Goal: Answer question/provide support

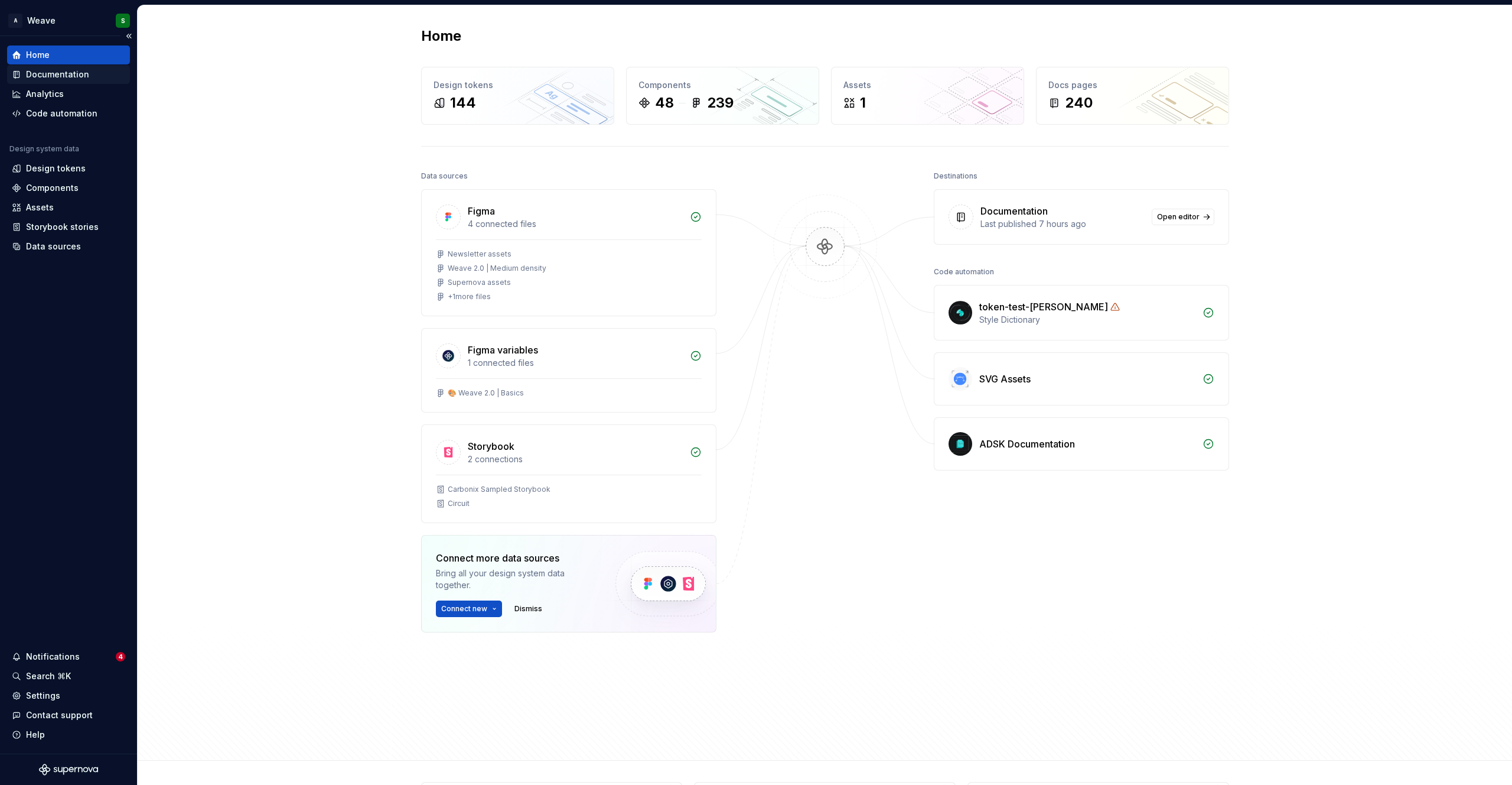
click at [64, 73] on div "Documentation" at bounding box center [57, 74] width 63 height 12
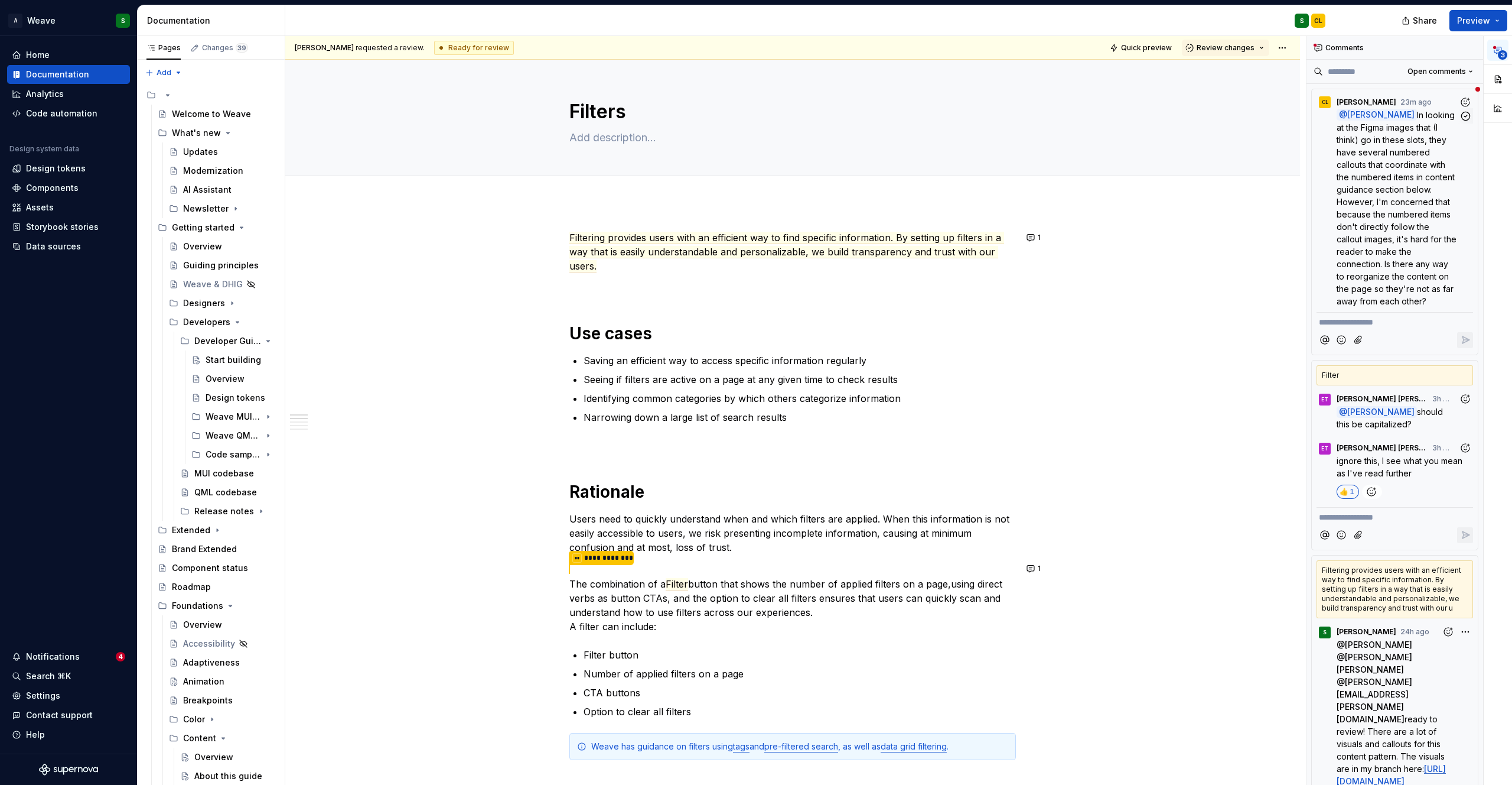
click at [1376, 239] on span "In looking at the Figma images that (I think) go in these slots, they have seve…" at bounding box center [1398, 208] width 122 height 196
click at [1367, 207] on p "@ [PERSON_NAME] In looking at the Figma images that (I think) go in these slots…" at bounding box center [1398, 208] width 122 height 199
click at [1034, 241] on button "1" at bounding box center [1035, 237] width 23 height 16
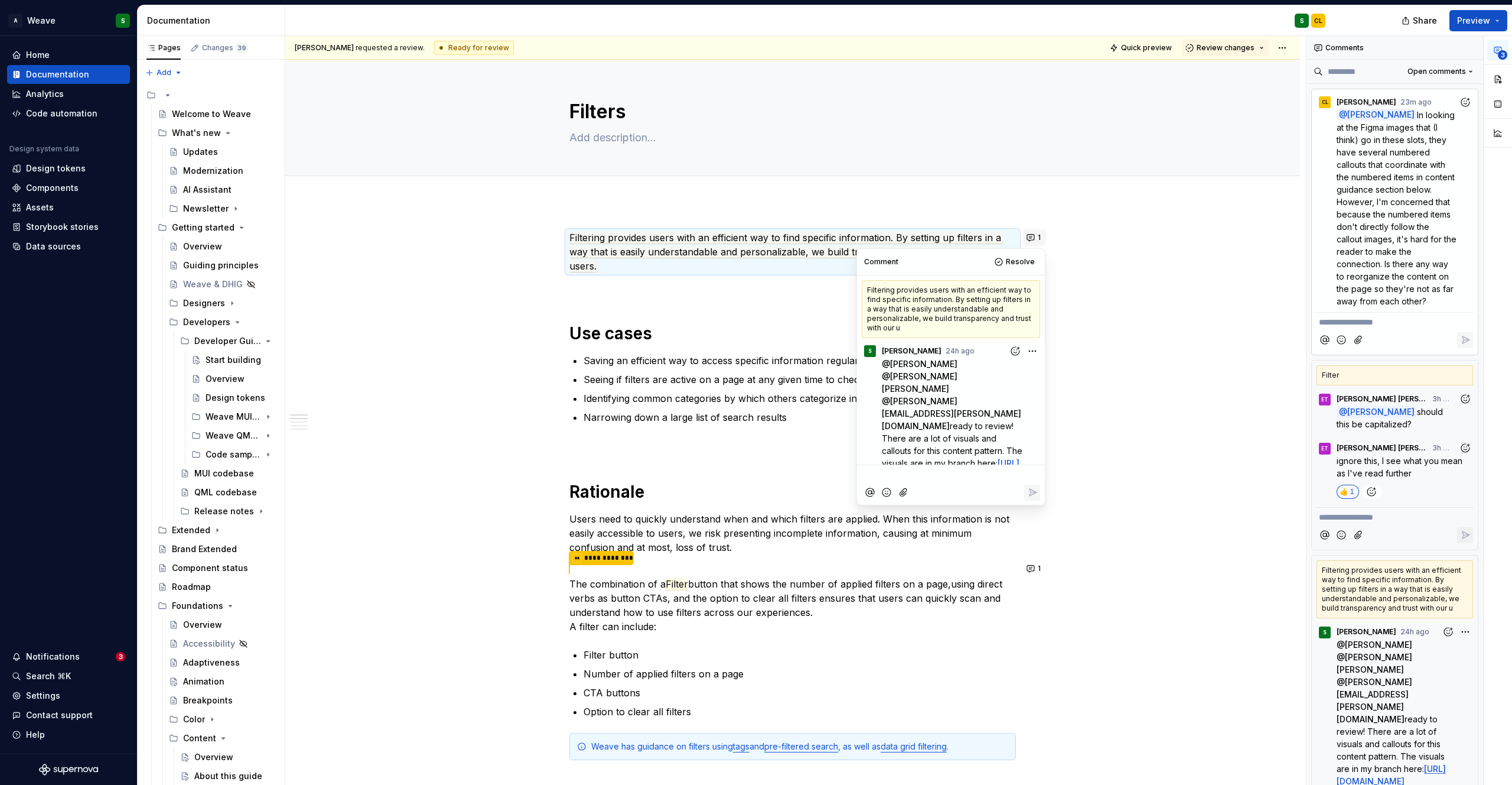
scroll to position [61, 0]
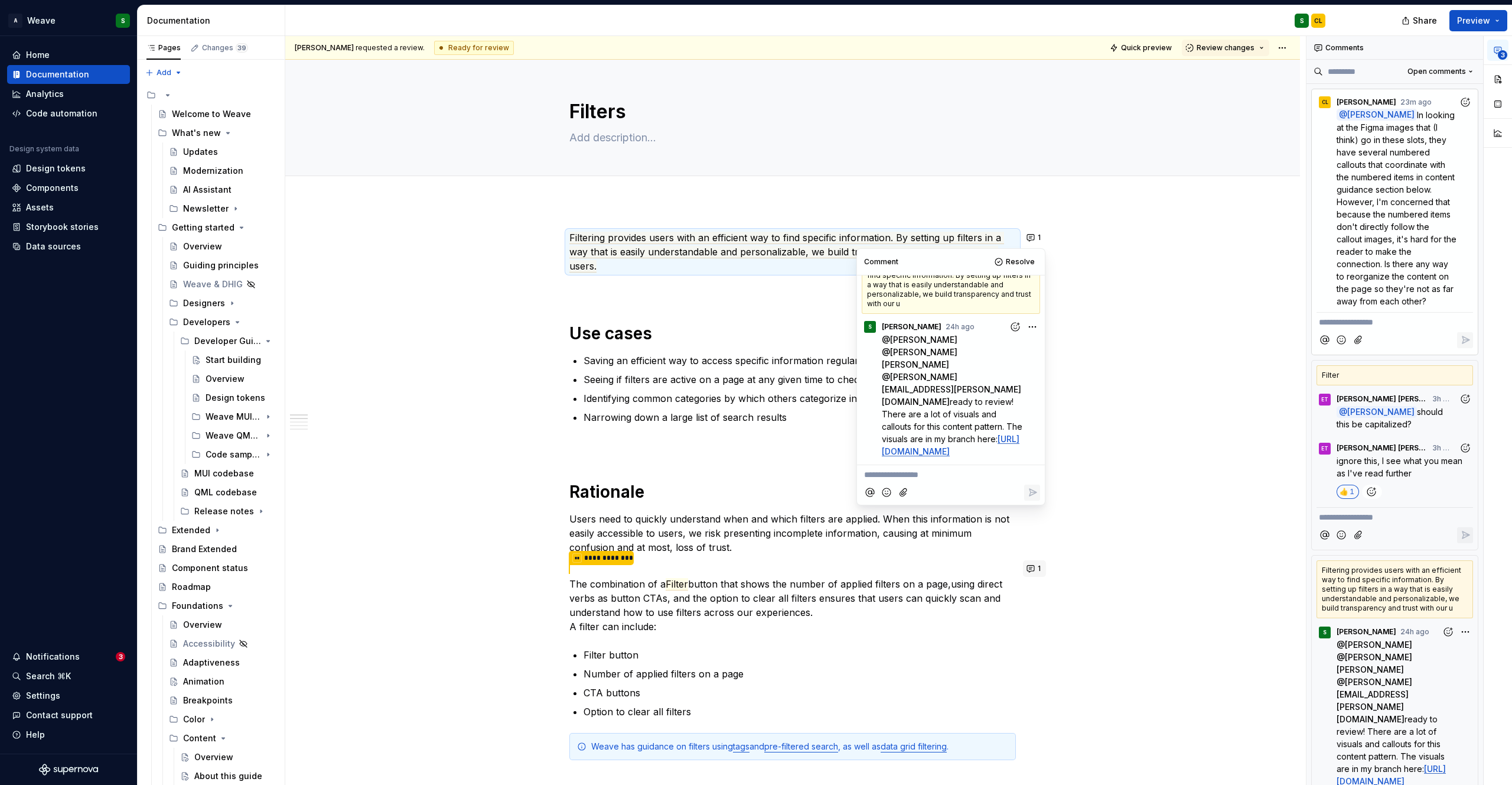
click at [1034, 569] on button "1" at bounding box center [1035, 568] width 23 height 16
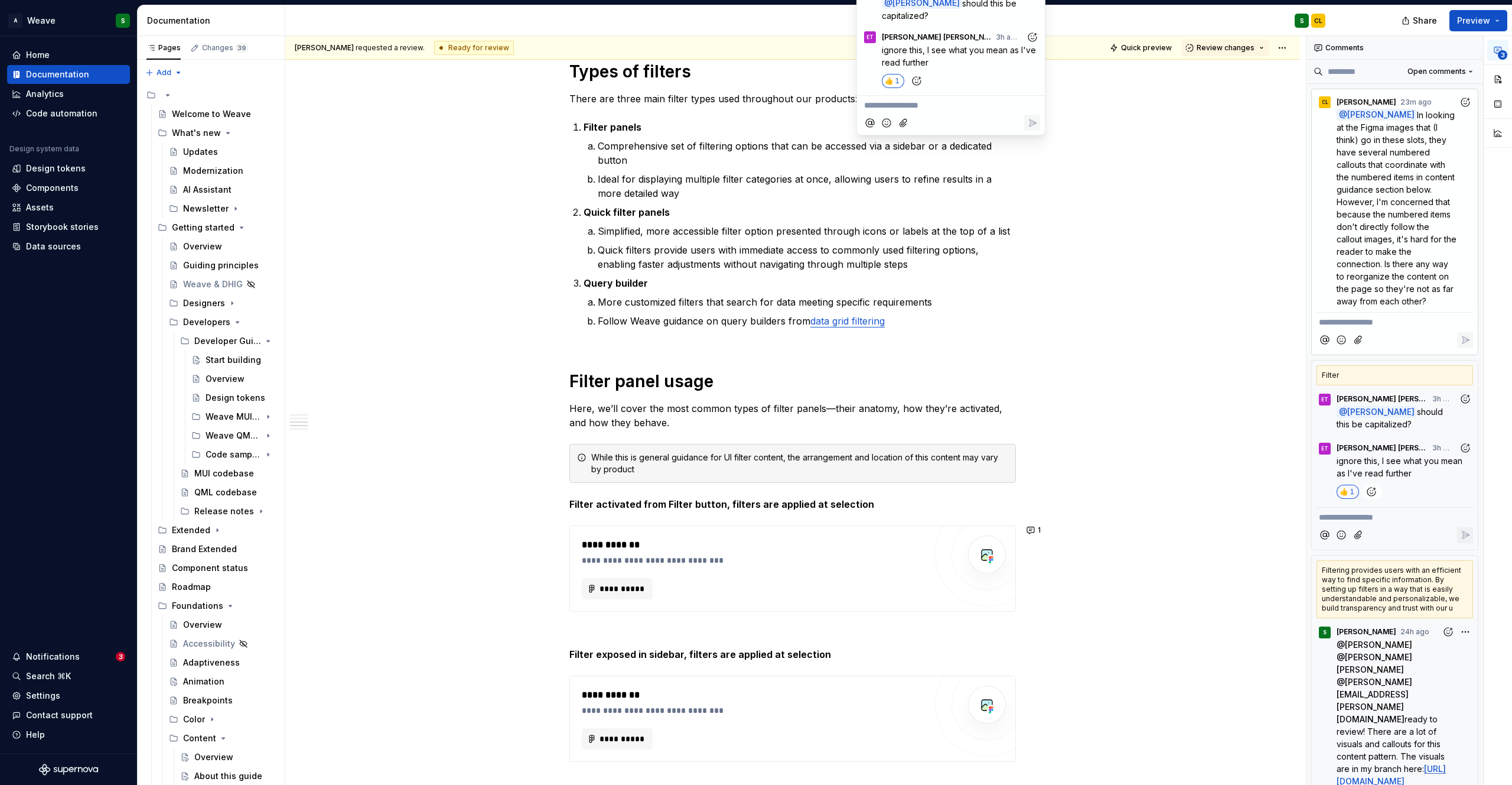
scroll to position [789, 0]
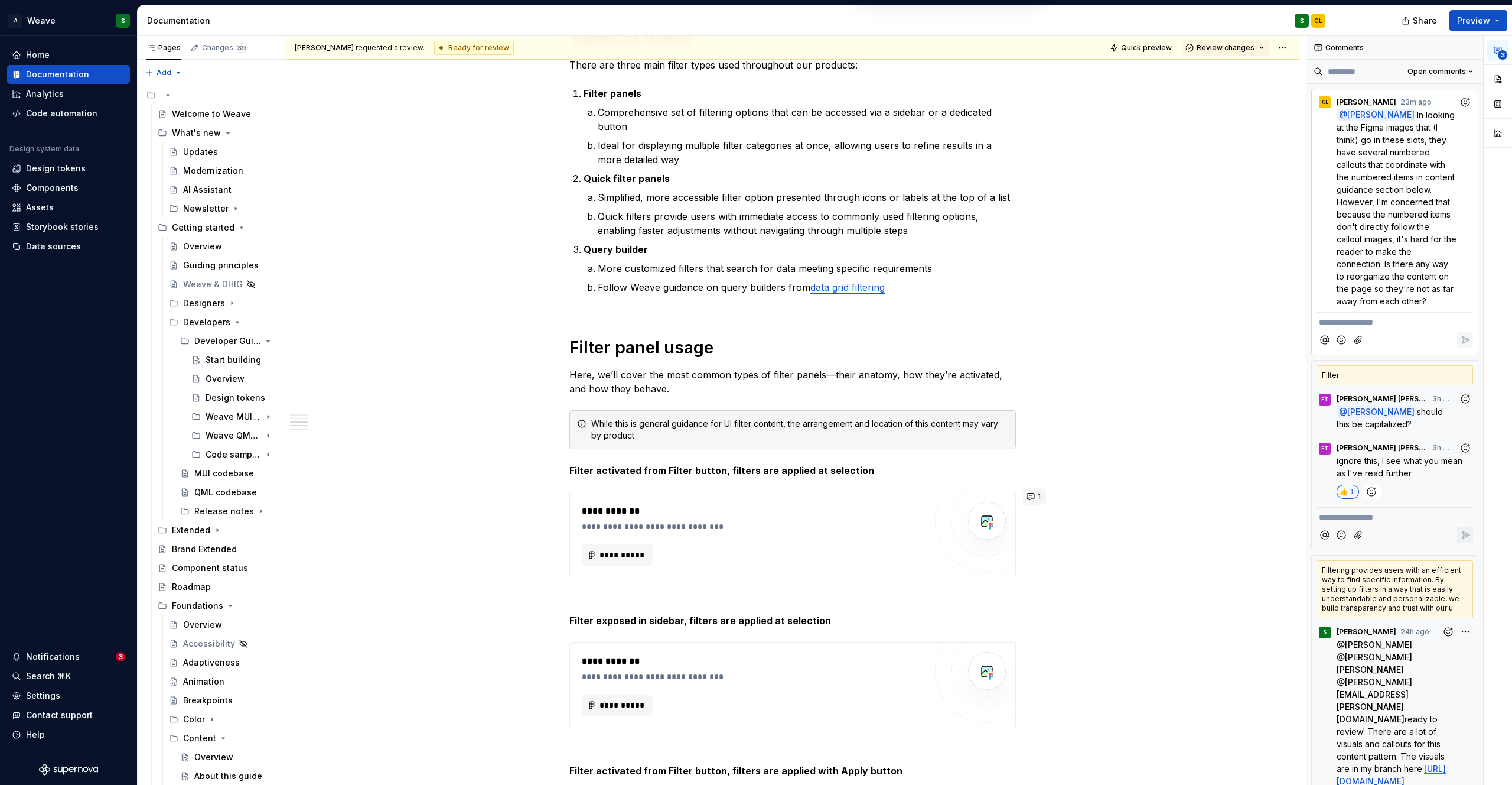
click at [1035, 495] on button "1" at bounding box center [1035, 496] width 23 height 16
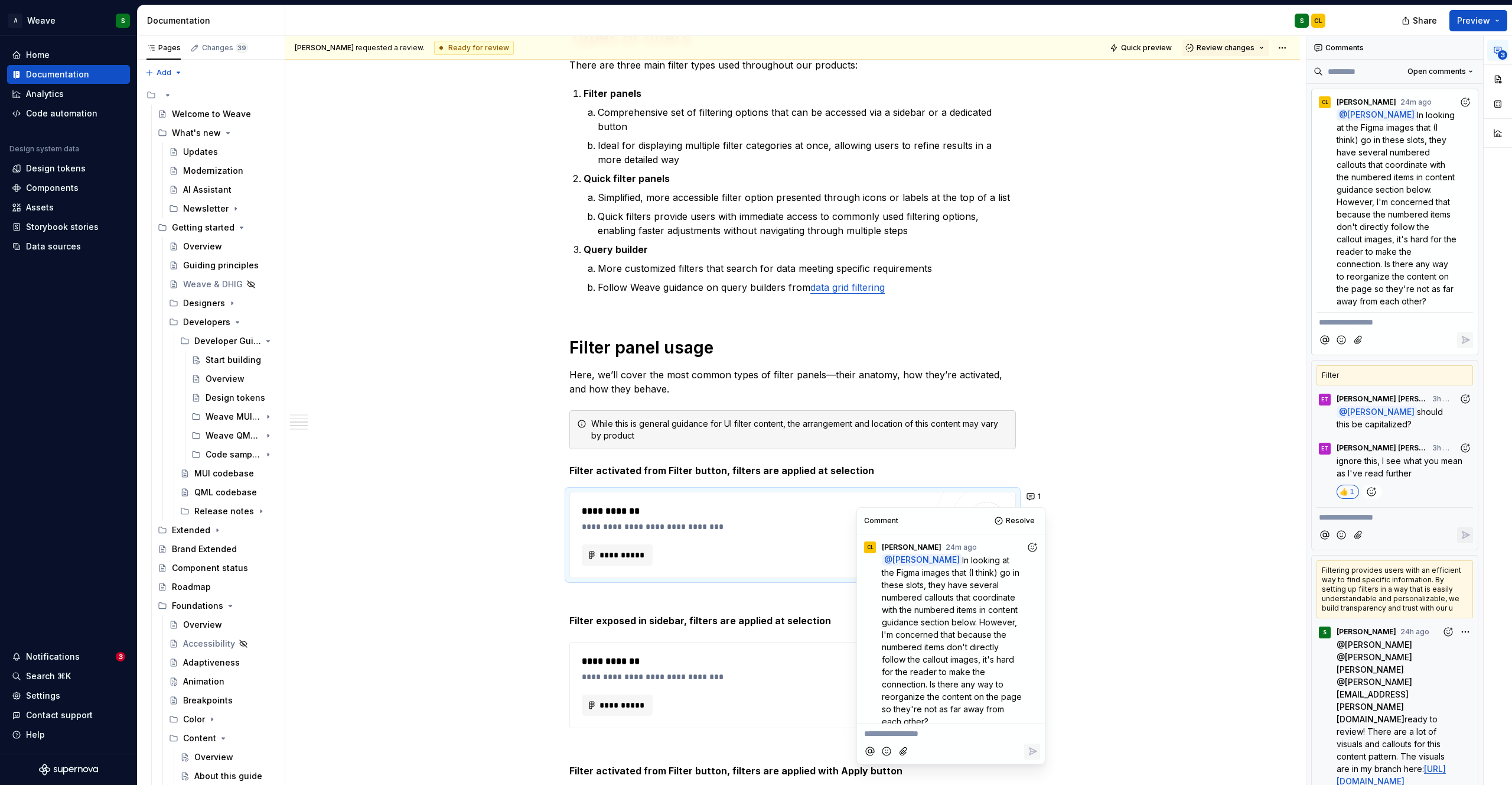
scroll to position [11, 0]
type textarea "*"
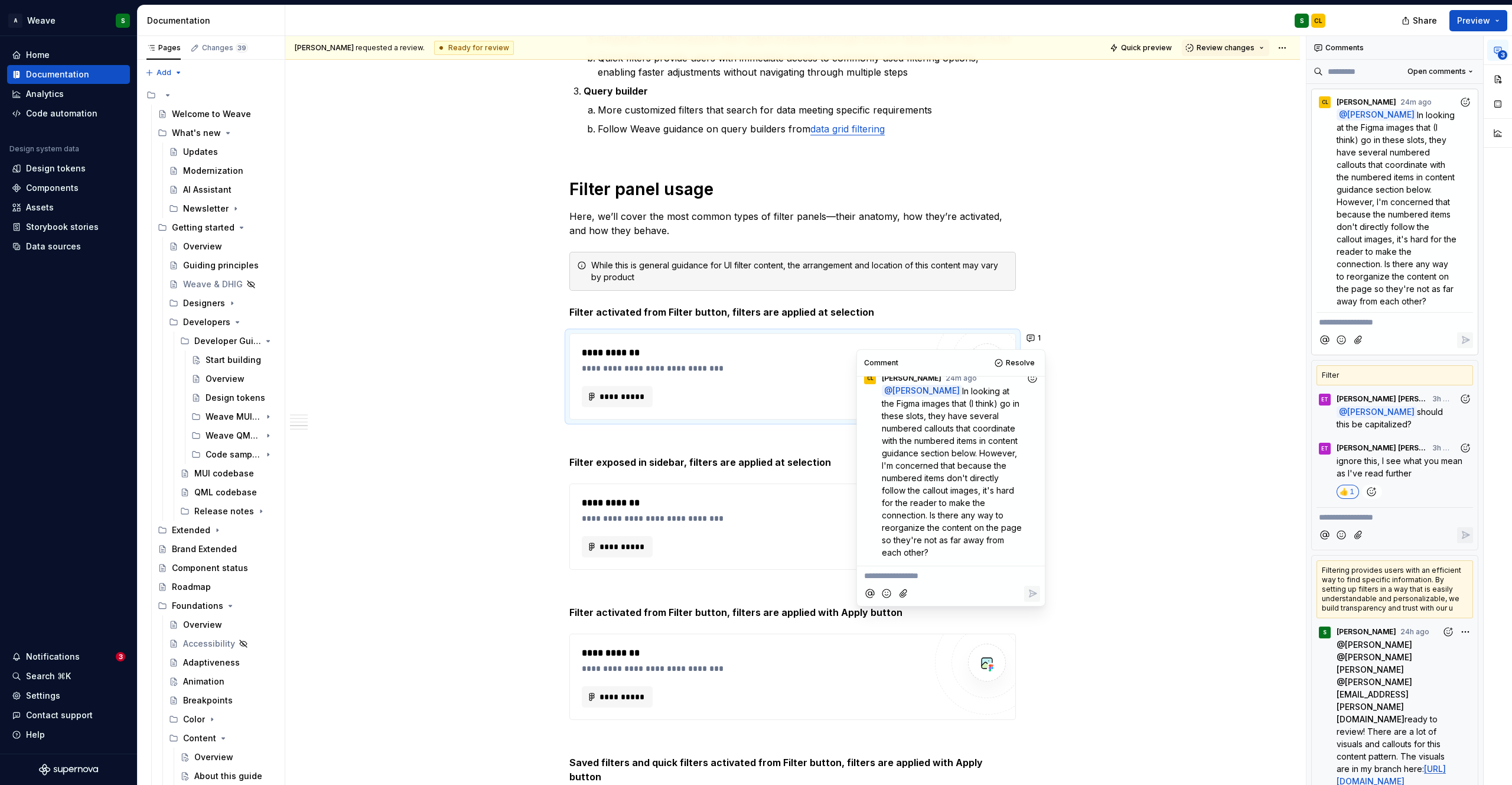
scroll to position [948, 0]
drag, startPoint x: 933, startPoint y: 577, endPoint x: 1001, endPoint y: 579, distance: 68.0
click at [1001, 579] on p "Totally. I agree! Do you think" at bounding box center [951, 576] width 174 height 13
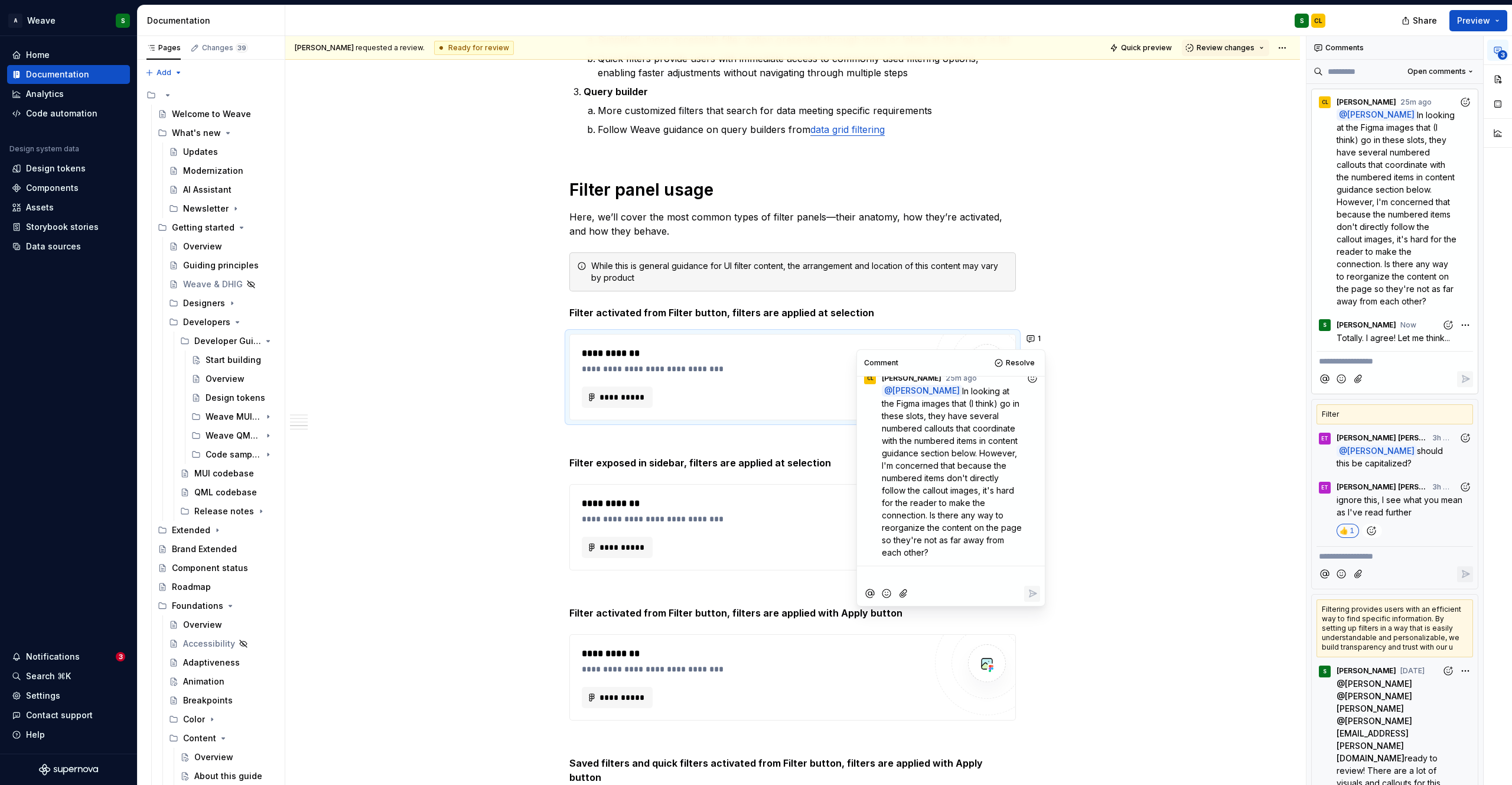
scroll to position [45, 0]
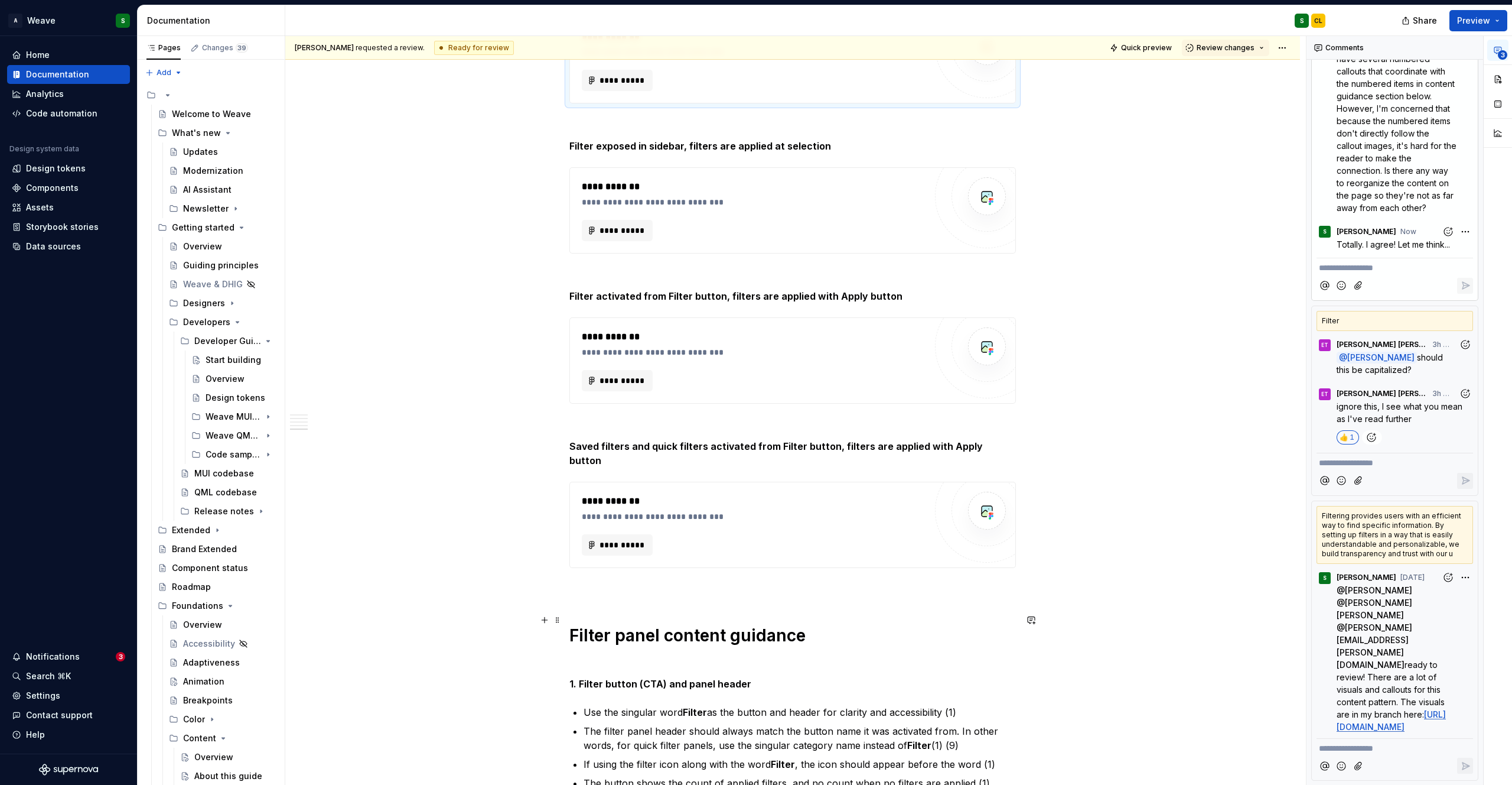
scroll to position [1241, 0]
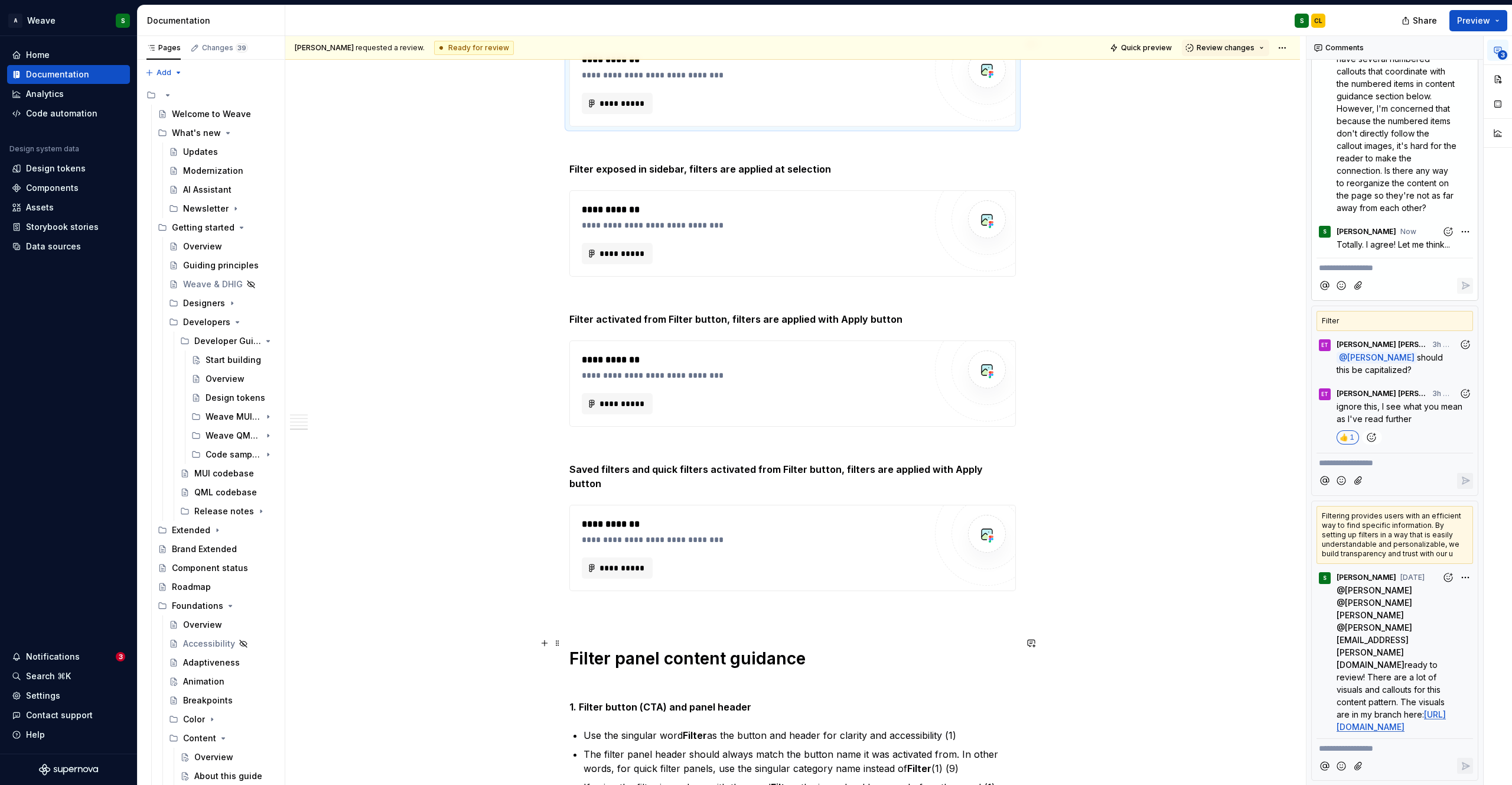
click at [691, 648] on h1 "Filter panel content guidance" at bounding box center [792, 659] width 446 height 21
copy h1 "Filter panel content guidance"
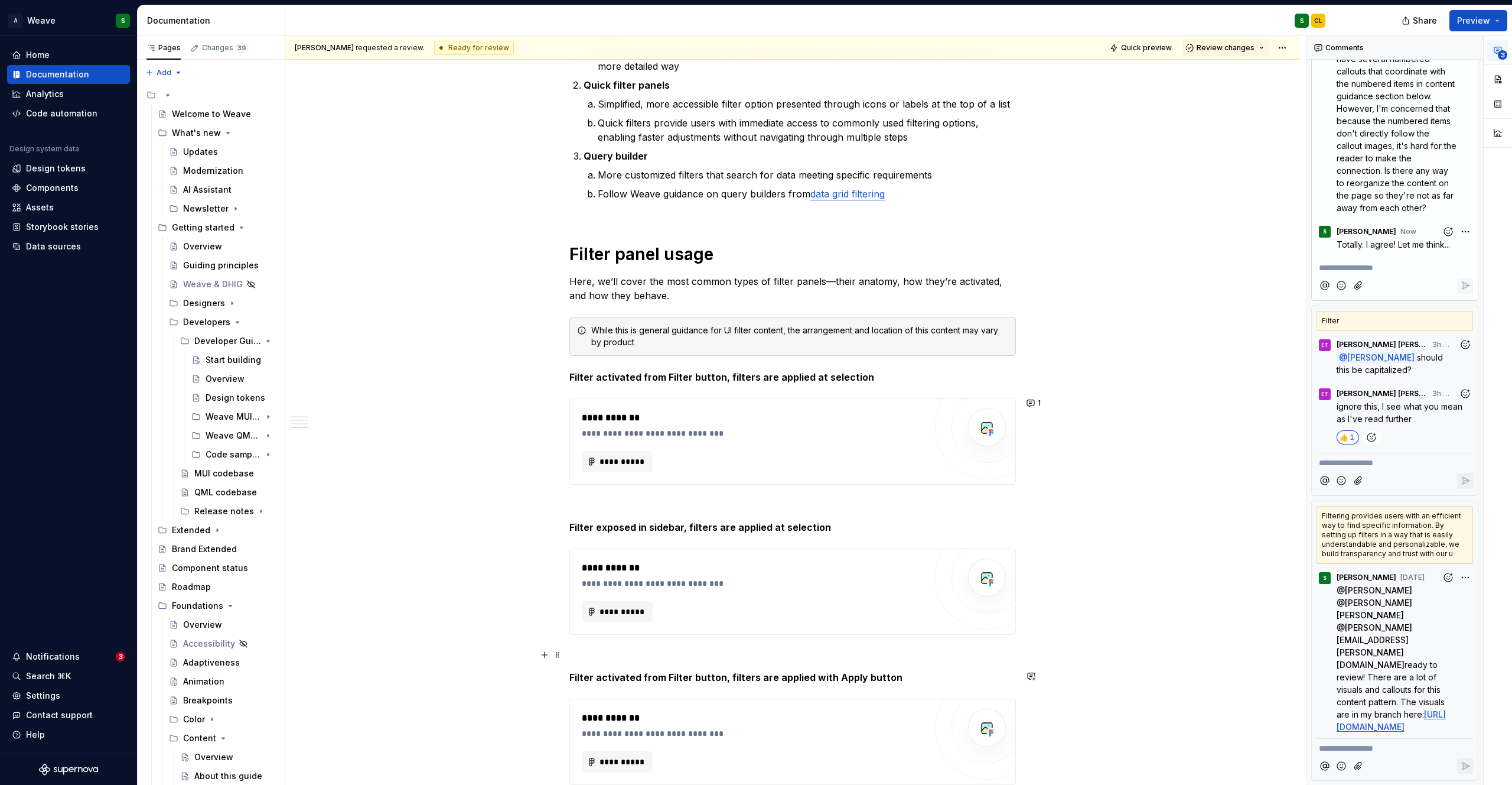
scroll to position [881, 0]
click at [713, 259] on h1 "Filter panel usage" at bounding box center [792, 256] width 446 height 21
drag, startPoint x: 716, startPoint y: 254, endPoint x: 617, endPoint y: 256, distance: 99.0
click at [617, 256] on h1 "Filter panel usage Filter panel content guidance" at bounding box center [792, 256] width 446 height 21
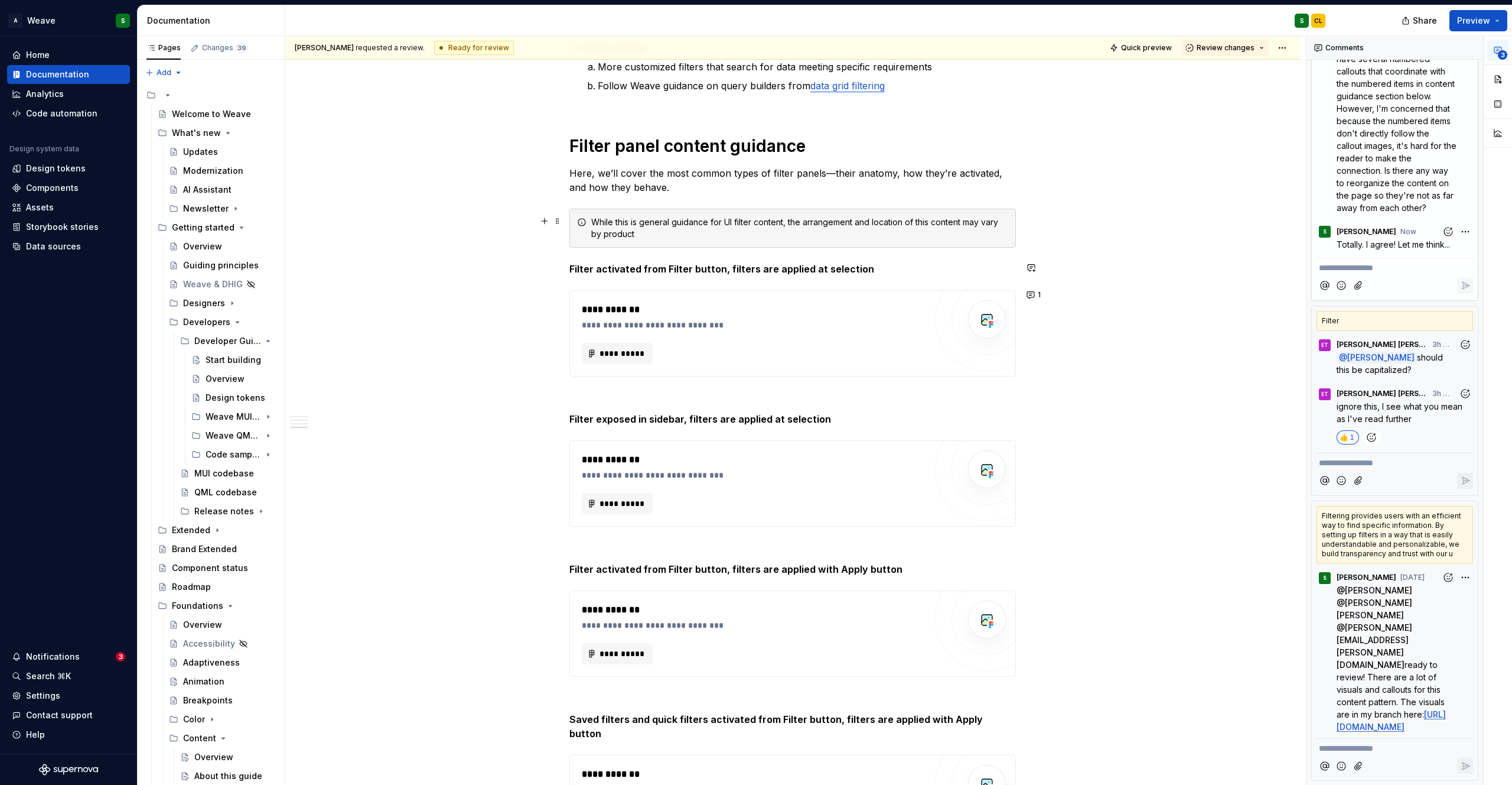
scroll to position [988, 0]
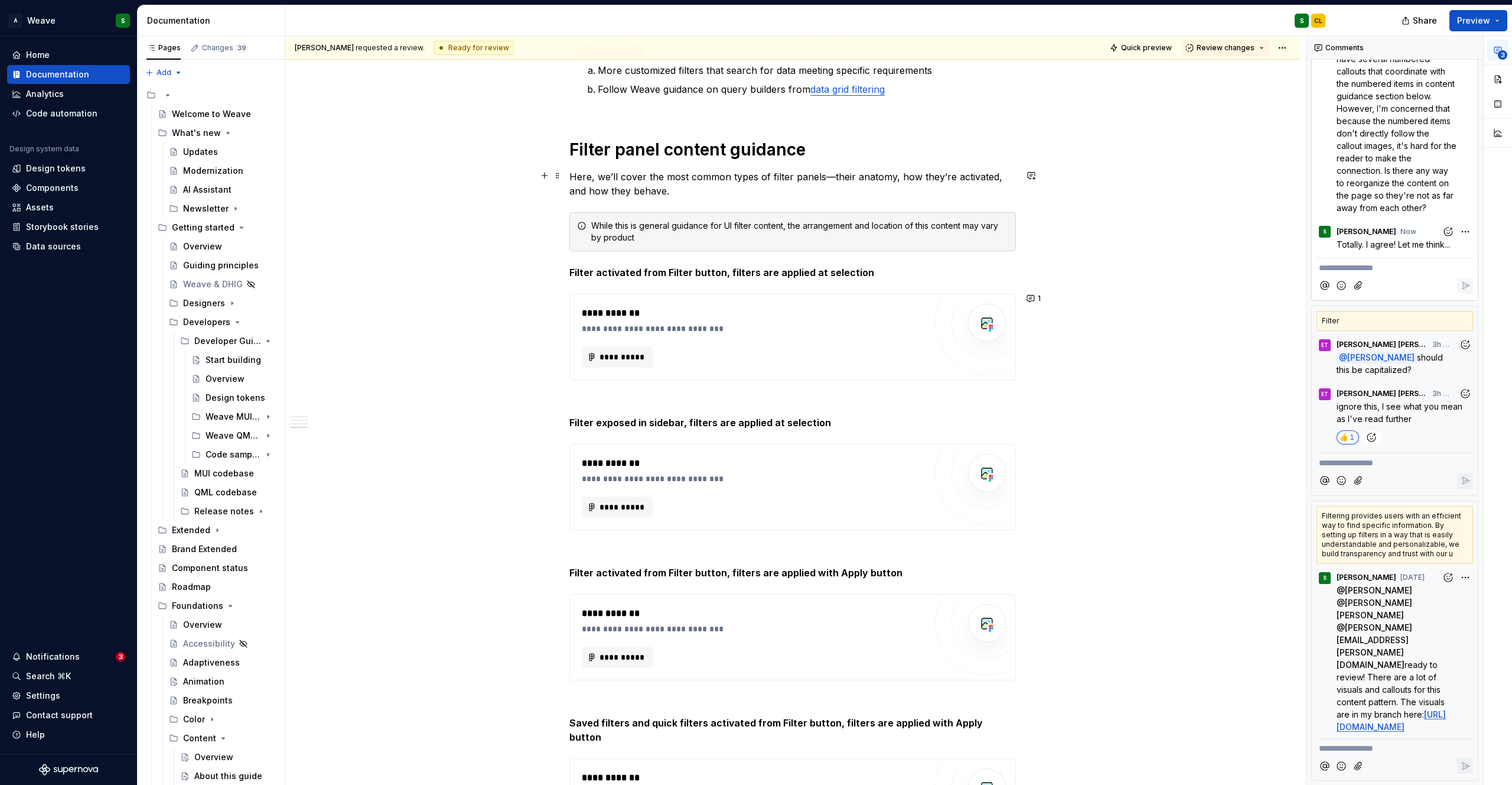
click at [686, 189] on p "Here, we’ll cover the most common types of filter panels—their anatomy, how the…" at bounding box center [792, 184] width 446 height 28
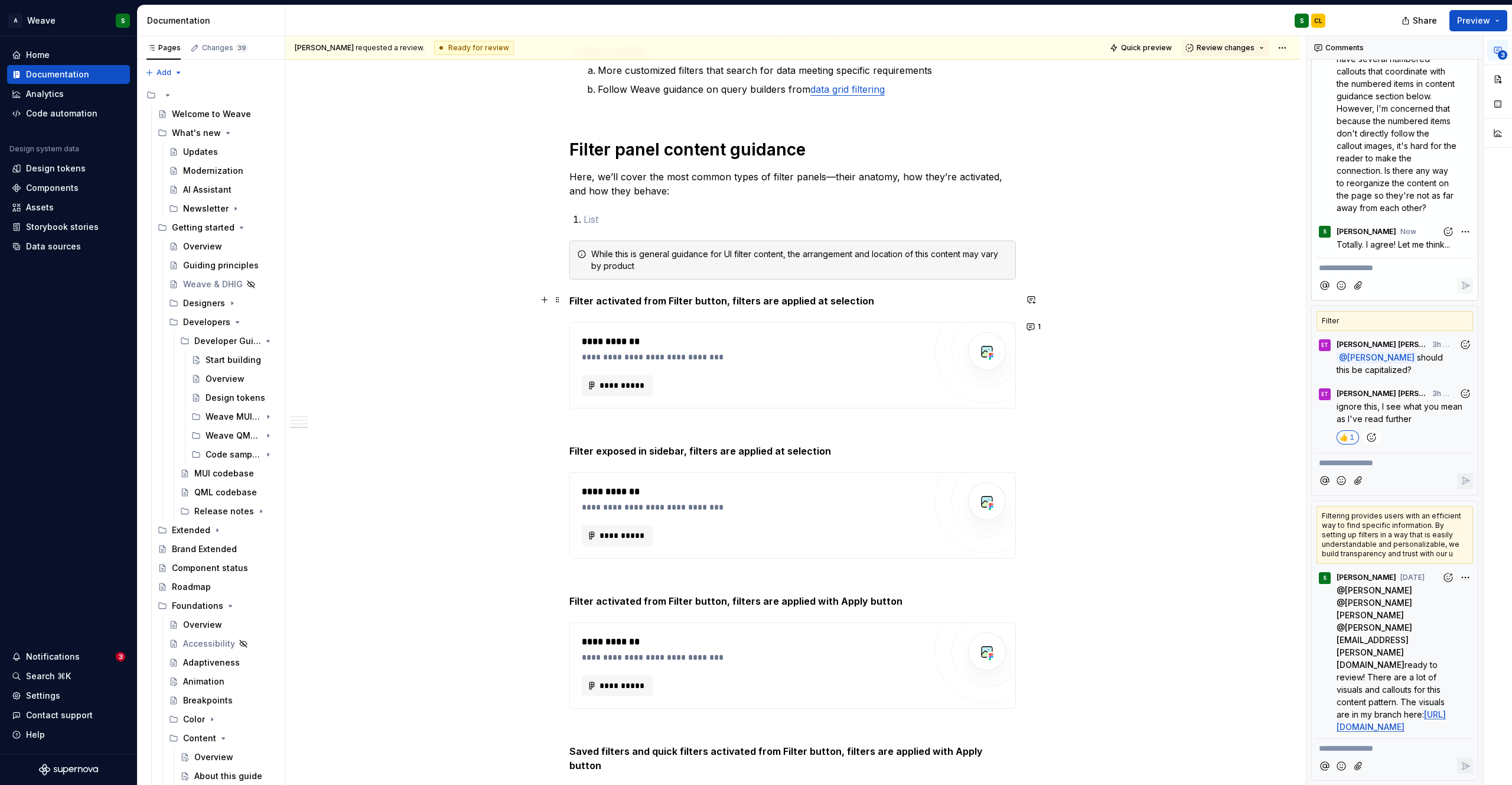
click at [859, 301] on p "Filter activated from Filter button, filters are applied at selection" at bounding box center [792, 301] width 446 height 14
drag, startPoint x: 838, startPoint y: 300, endPoint x: 570, endPoint y: 302, distance: 268.0
click at [570, 302] on p "Filter activated from Filter button, filters are applied at selection" at bounding box center [792, 301] width 446 height 14
copy strong "Filter activated from Filter button, filters are applied at selection"
click at [598, 213] on p at bounding box center [799, 219] width 432 height 14
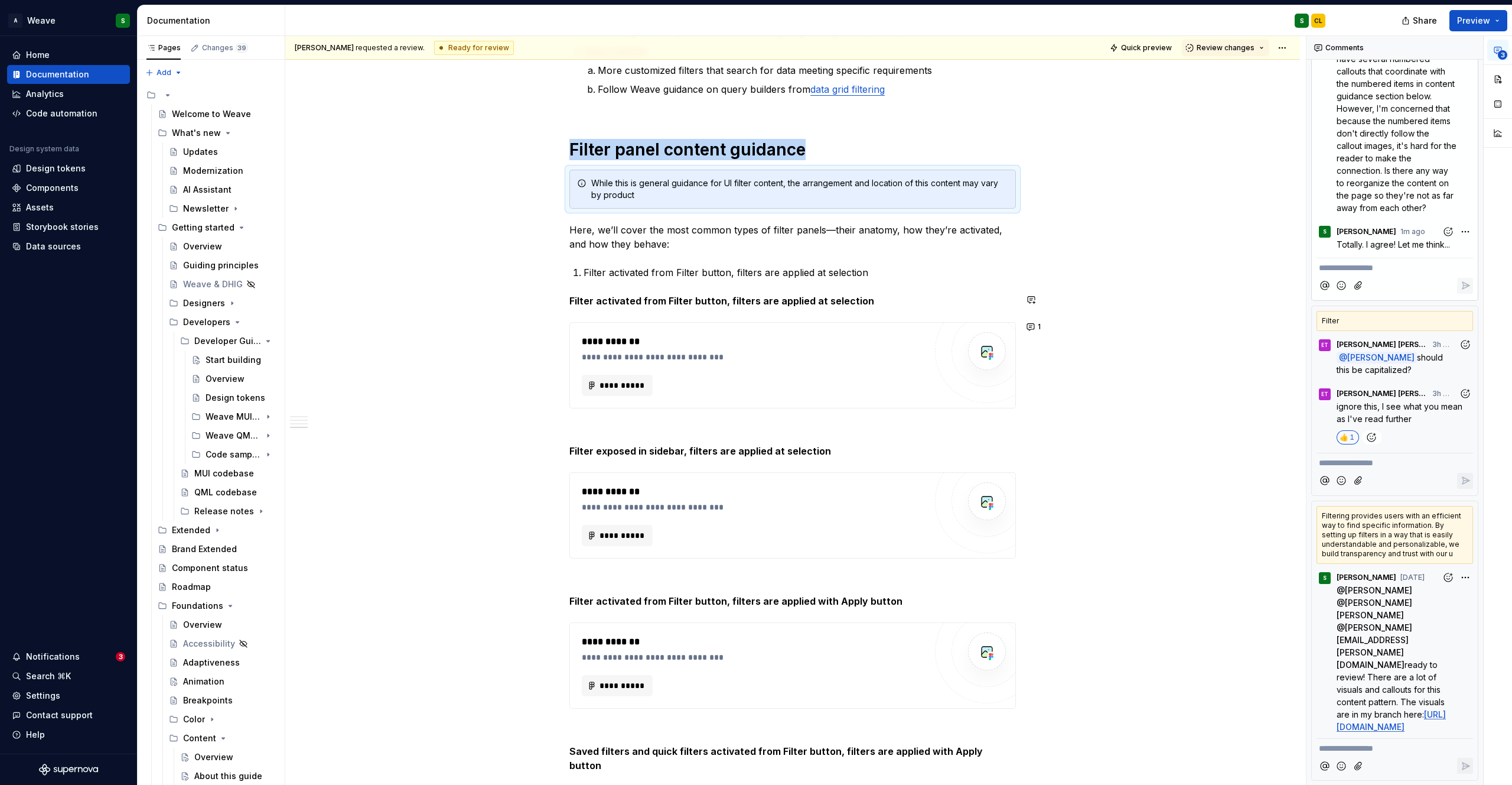
scroll to position [1037, 0]
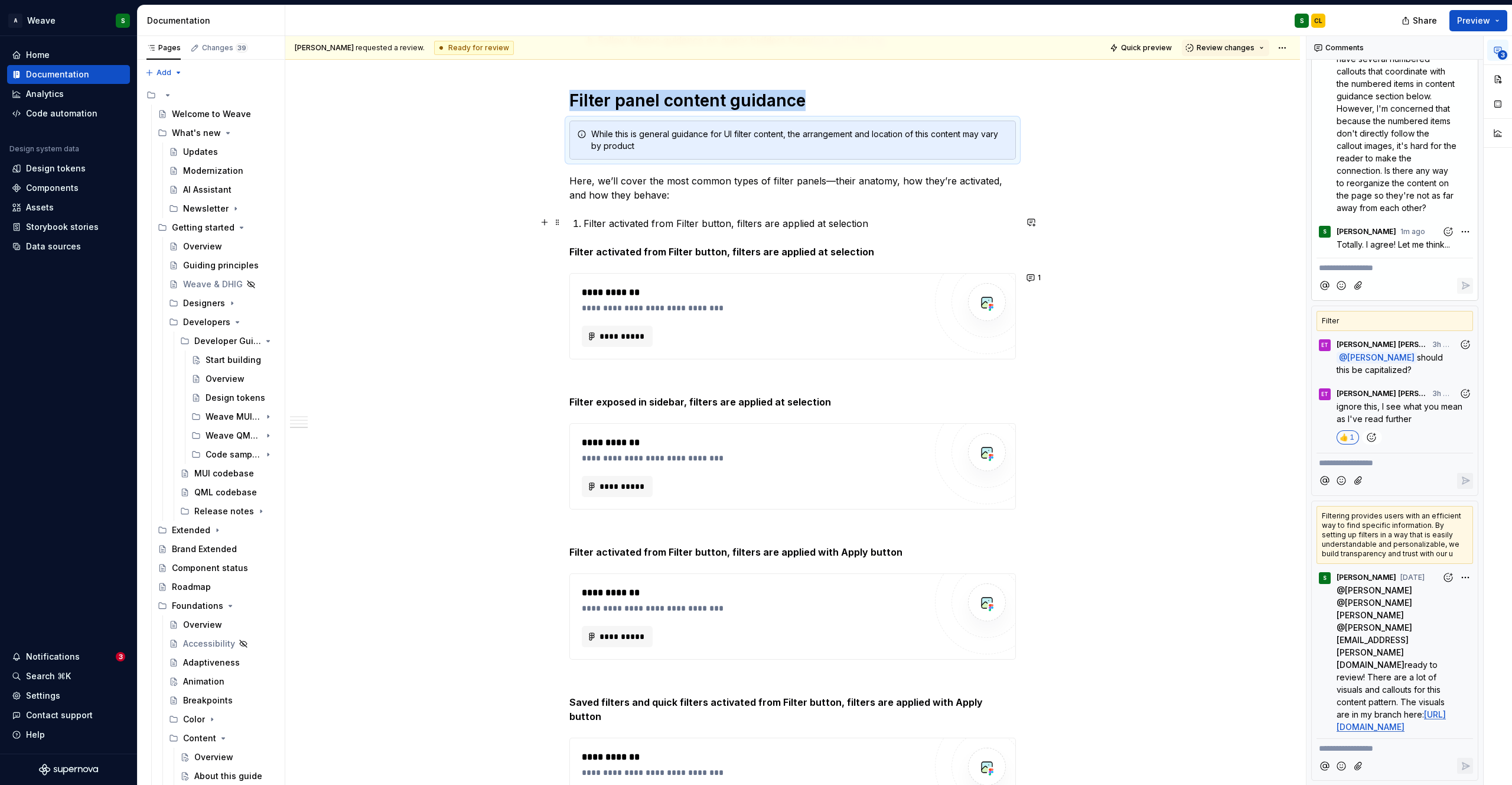
click at [881, 223] on p "Filter activated from Filter button, filters are applied at selection" at bounding box center [799, 223] width 432 height 14
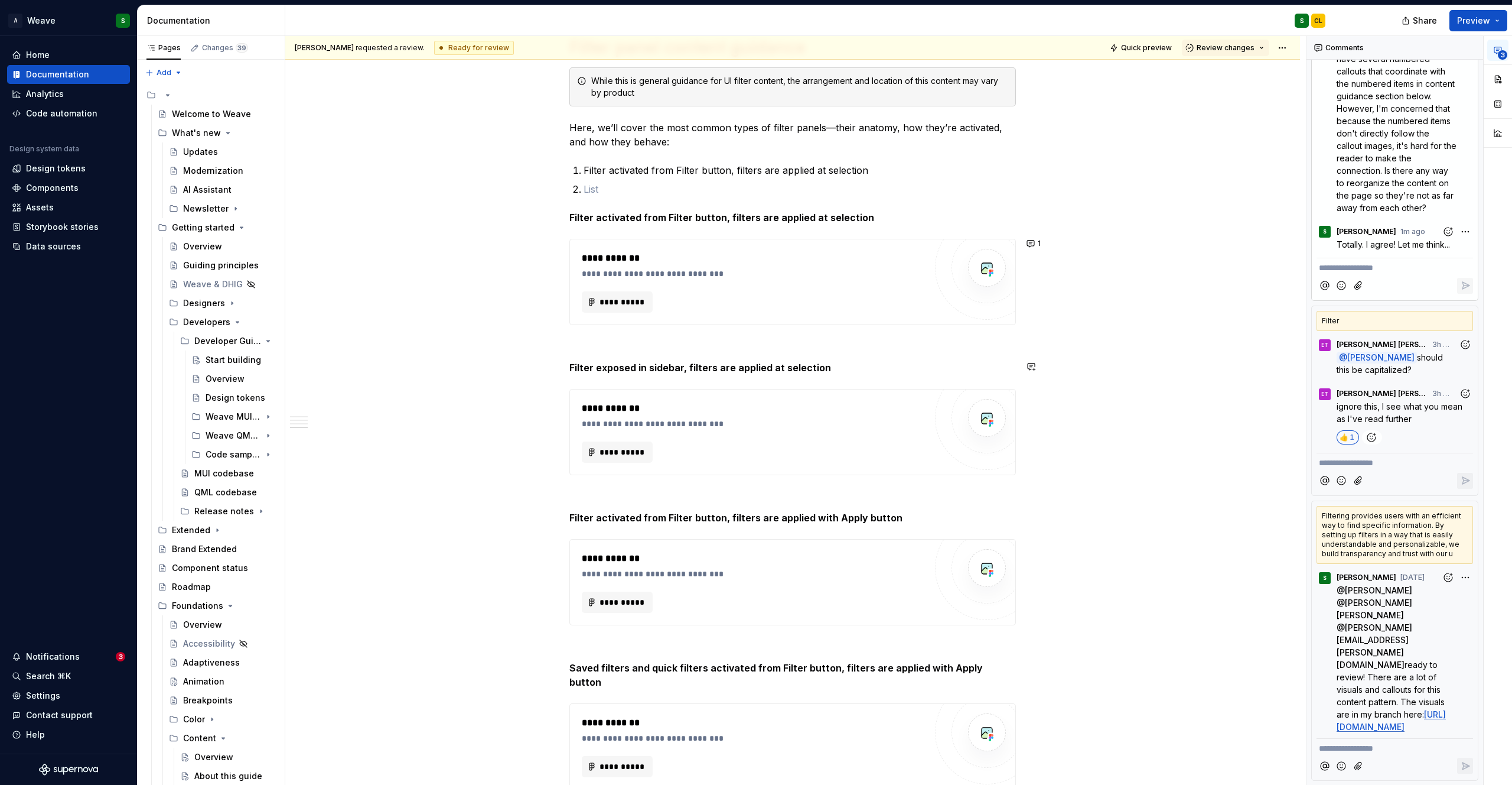
scroll to position [1087, 0]
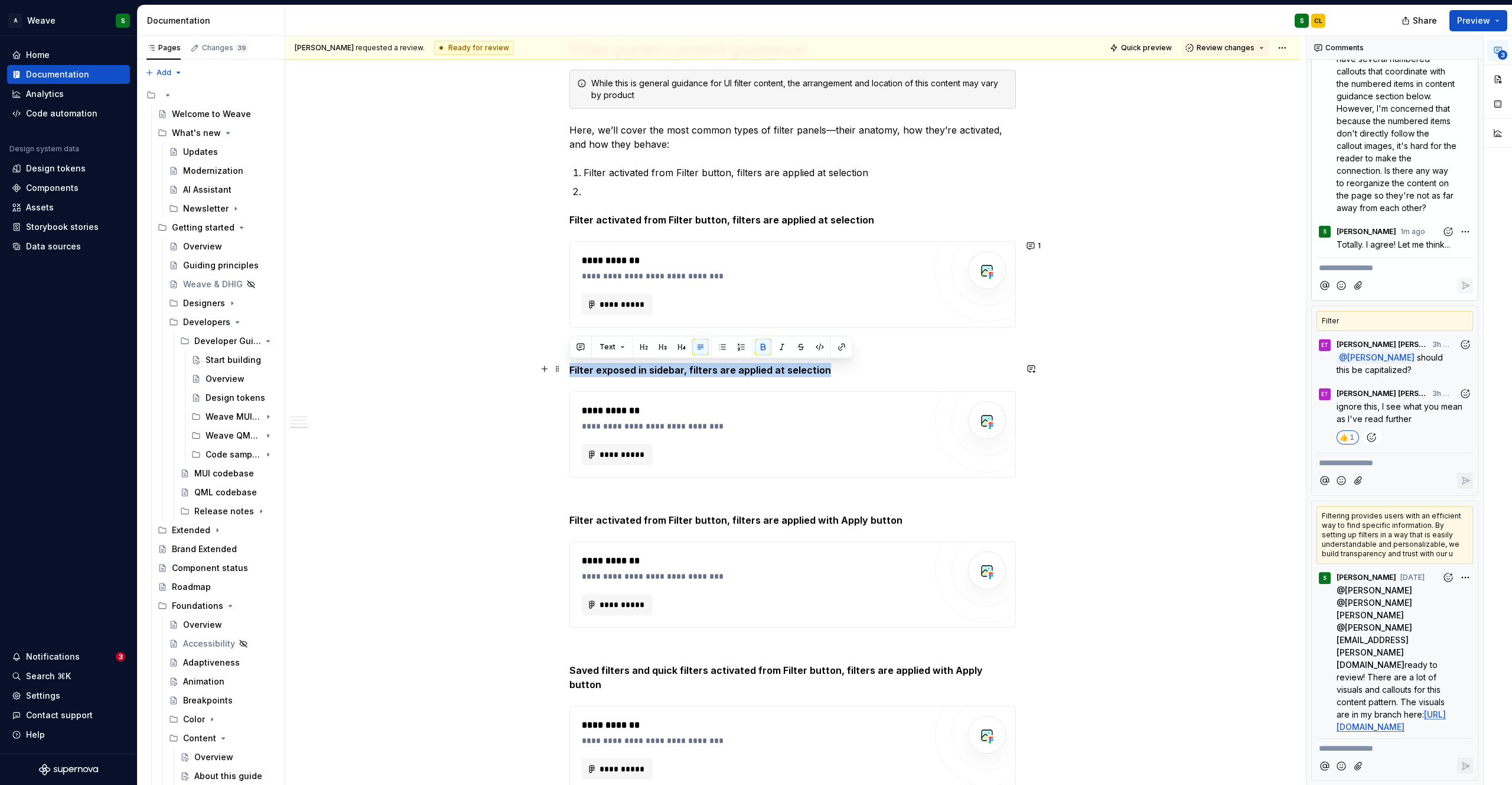
drag, startPoint x: 755, startPoint y: 363, endPoint x: 566, endPoint y: 365, distance: 189.0
click at [593, 189] on p at bounding box center [799, 191] width 432 height 14
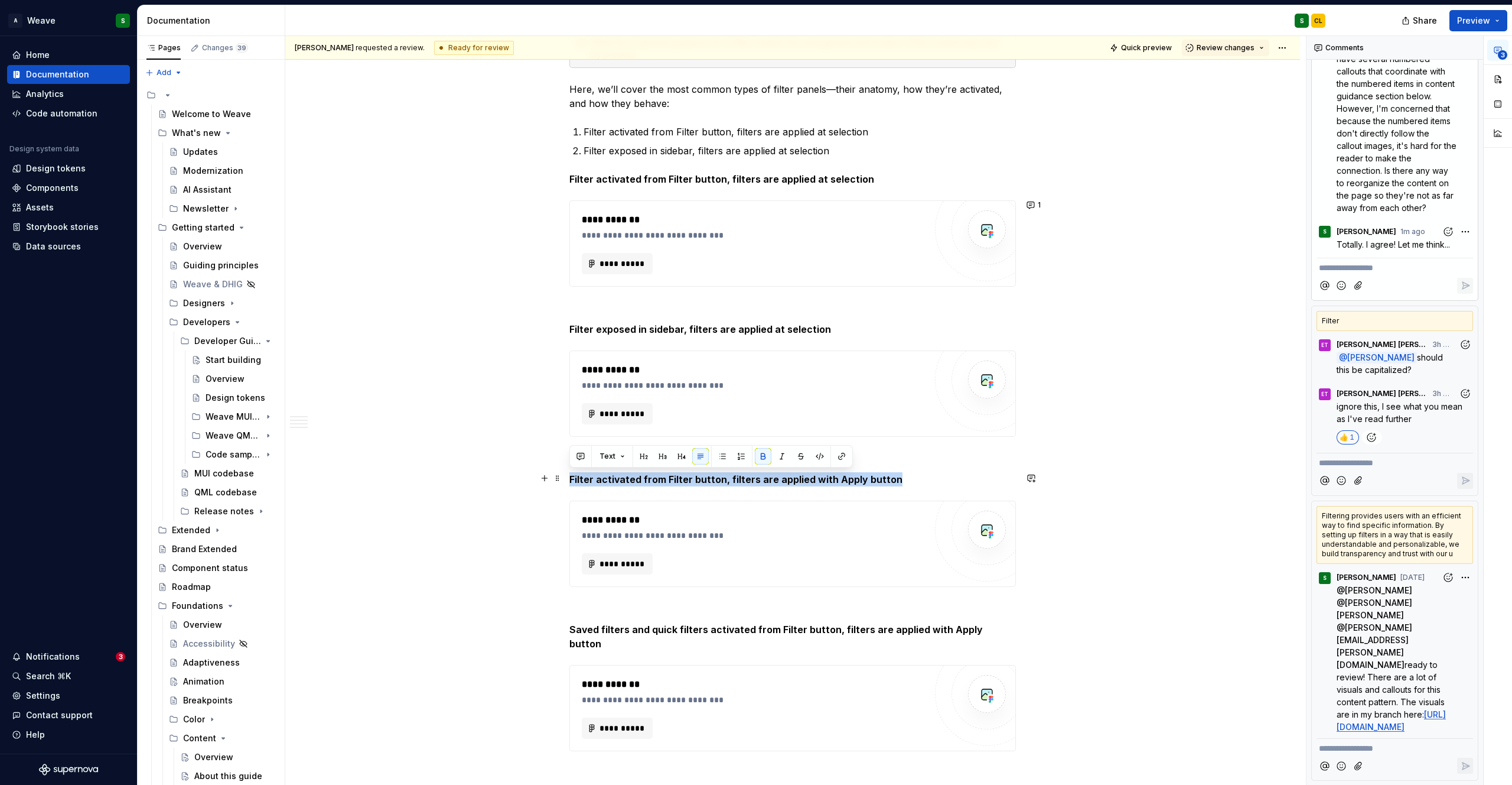
drag, startPoint x: 871, startPoint y: 477, endPoint x: 530, endPoint y: 476, distance: 341.0
click at [847, 144] on p "Filter exposed in sidebar, filters are applied at selection" at bounding box center [799, 150] width 432 height 14
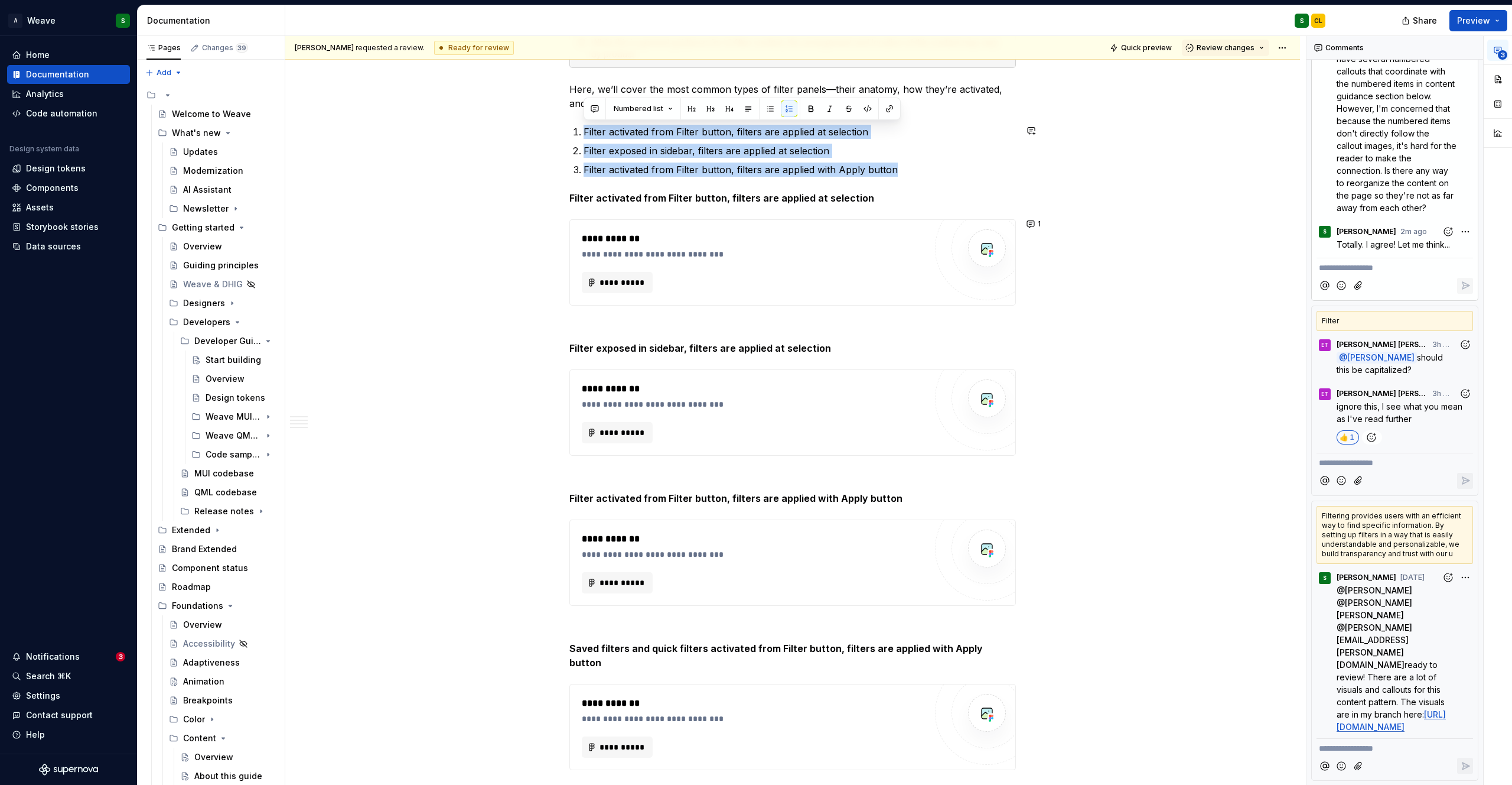
drag, startPoint x: 895, startPoint y: 170, endPoint x: 554, endPoint y: 110, distance: 346.2
click at [672, 140] on ol "Filter activated from Filter button, filters are applied at selection Filter ex…" at bounding box center [799, 150] width 432 height 52
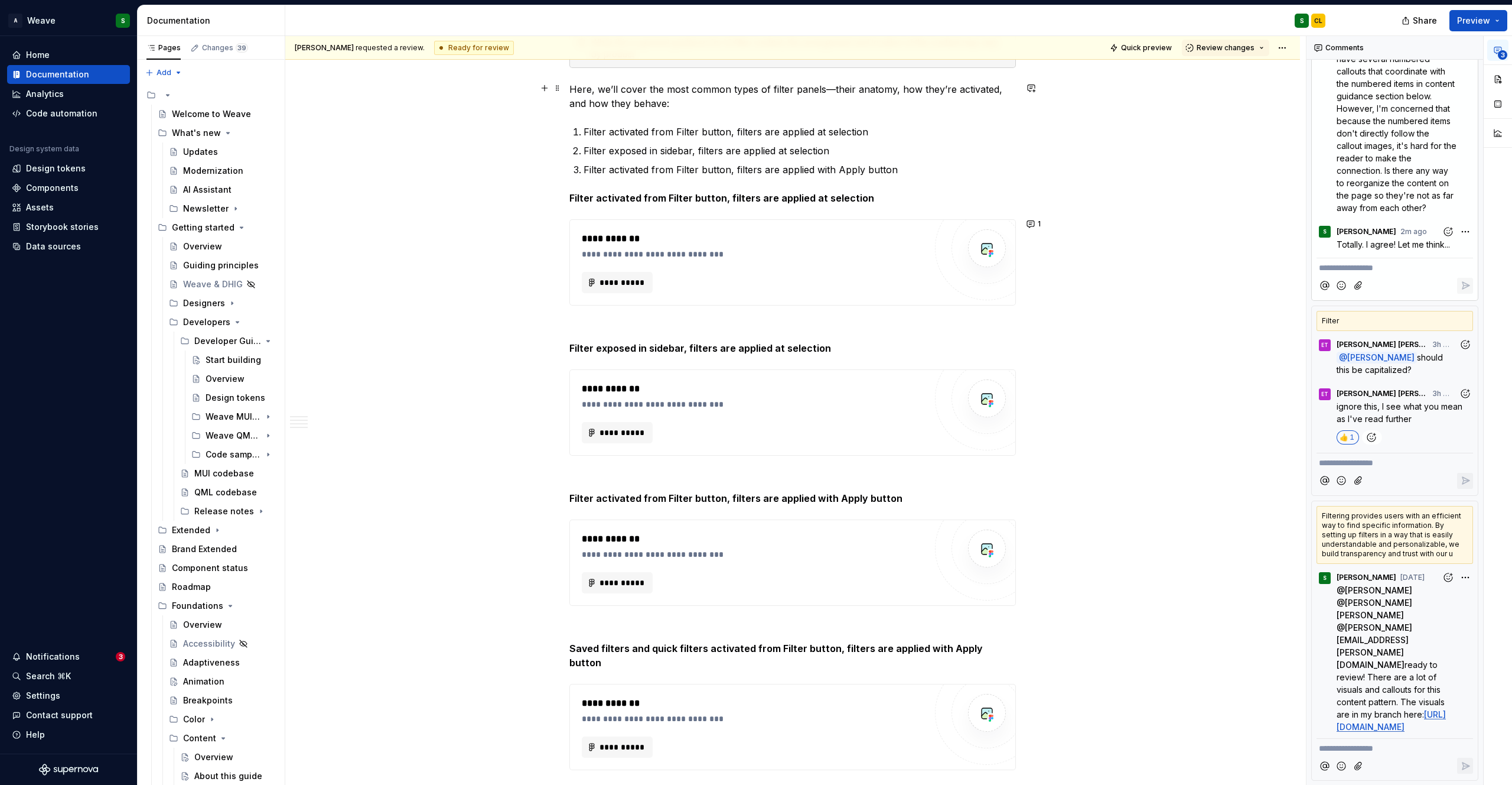
click at [664, 102] on p "Here, we’ll cover the most common types of filter panels—their anatomy, how the…" at bounding box center [792, 96] width 446 height 28
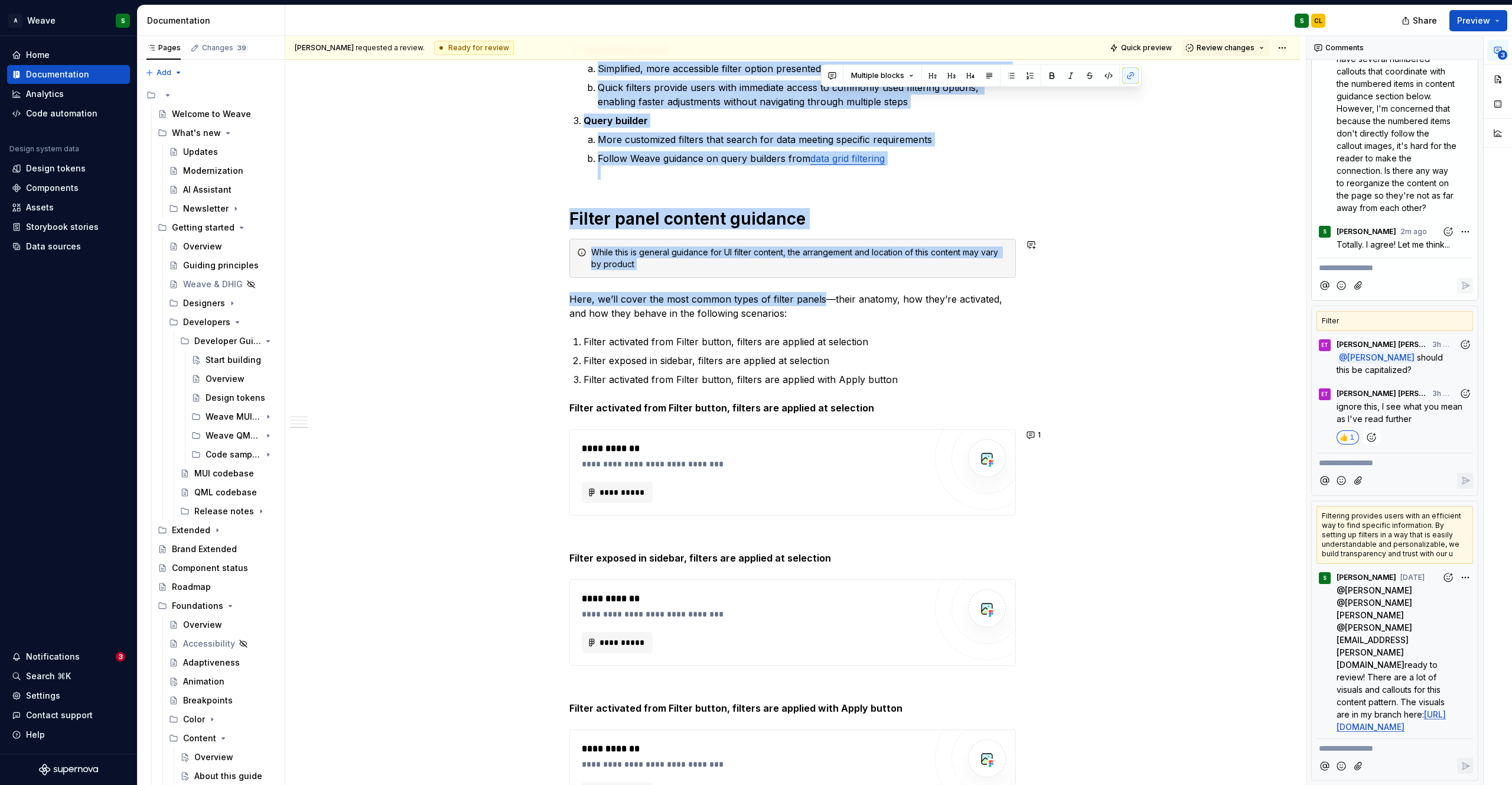
scroll to position [853, 0]
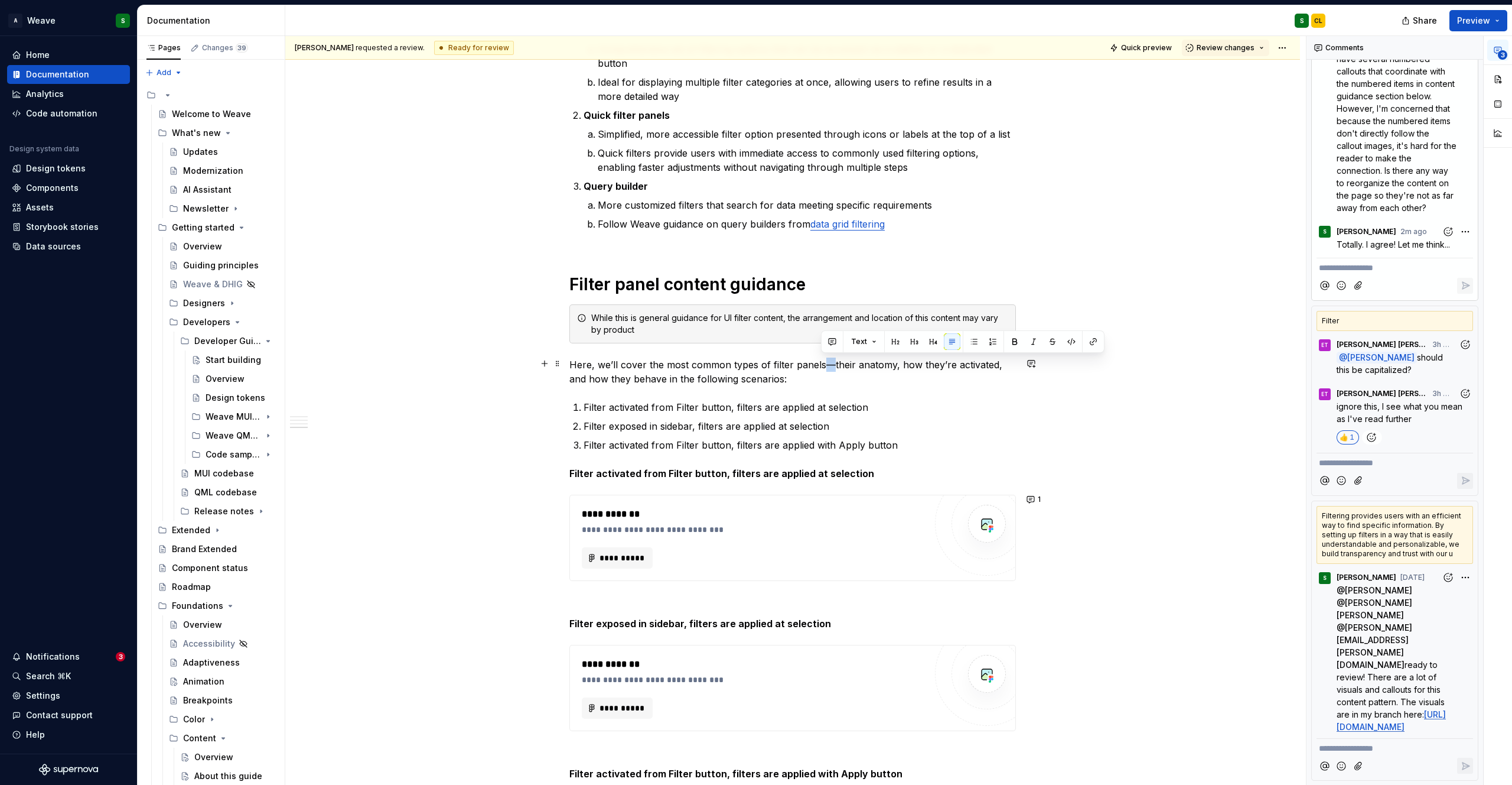
drag, startPoint x: 822, startPoint y: 85, endPoint x: 831, endPoint y: 370, distance: 285.1
click at [831, 370] on p "Here, we’ll cover the most common types of filter panels—their anatomy, how the…" at bounding box center [792, 372] width 446 height 28
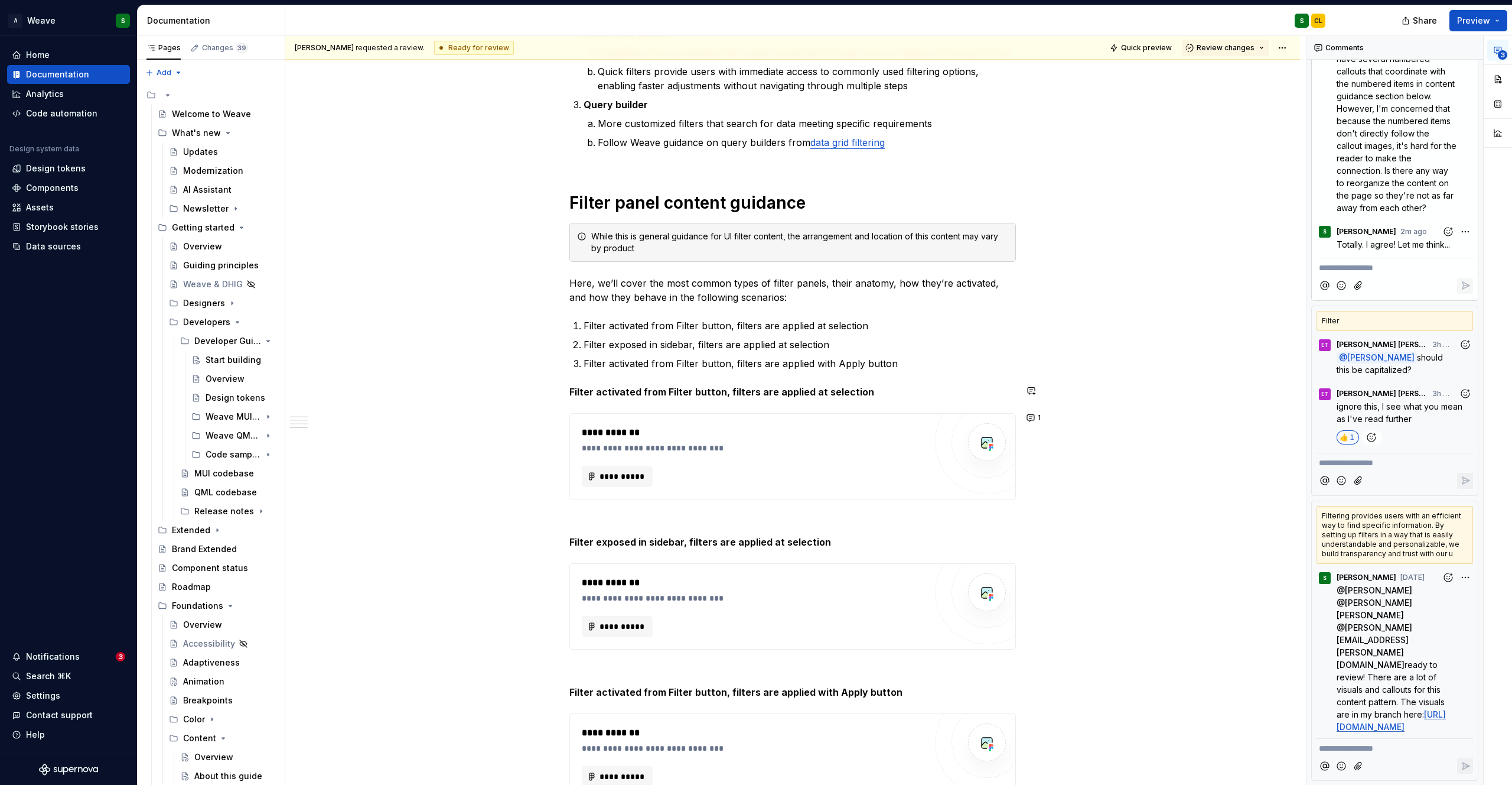
scroll to position [954, 0]
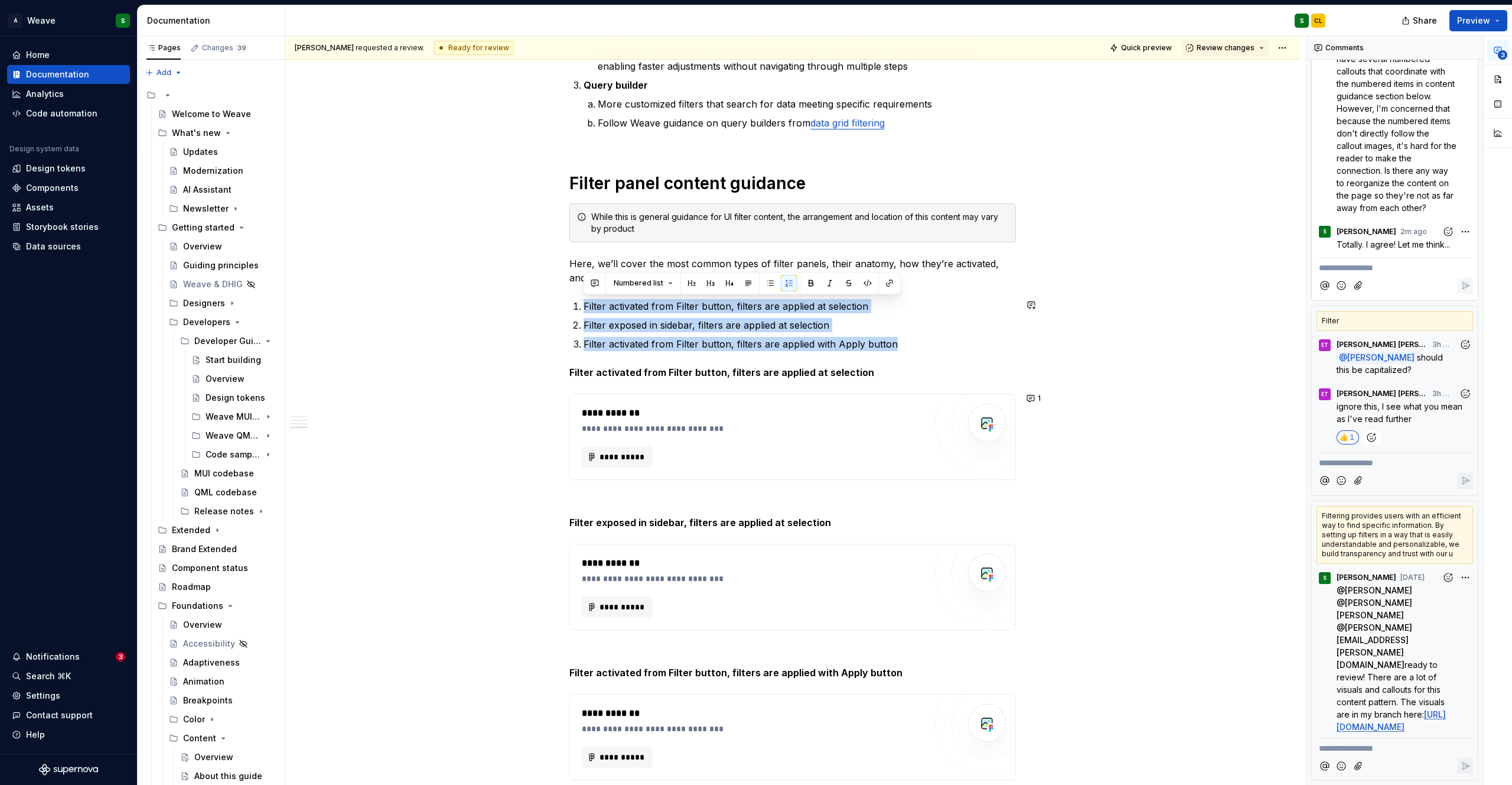
drag, startPoint x: 886, startPoint y: 345, endPoint x: 543, endPoint y: 296, distance: 346.5
click at [770, 285] on button "button" at bounding box center [770, 283] width 16 height 16
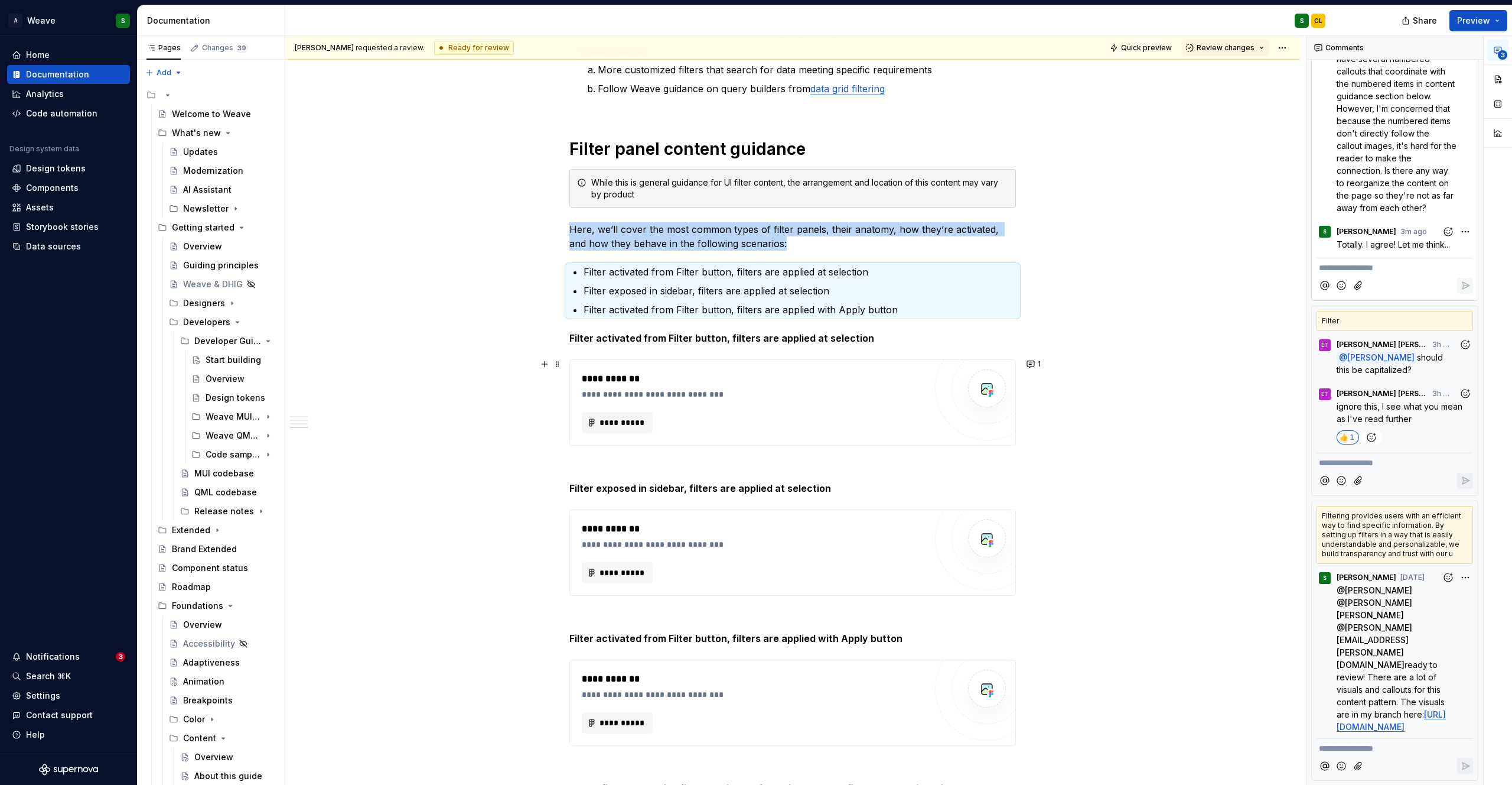
scroll to position [1031, 0]
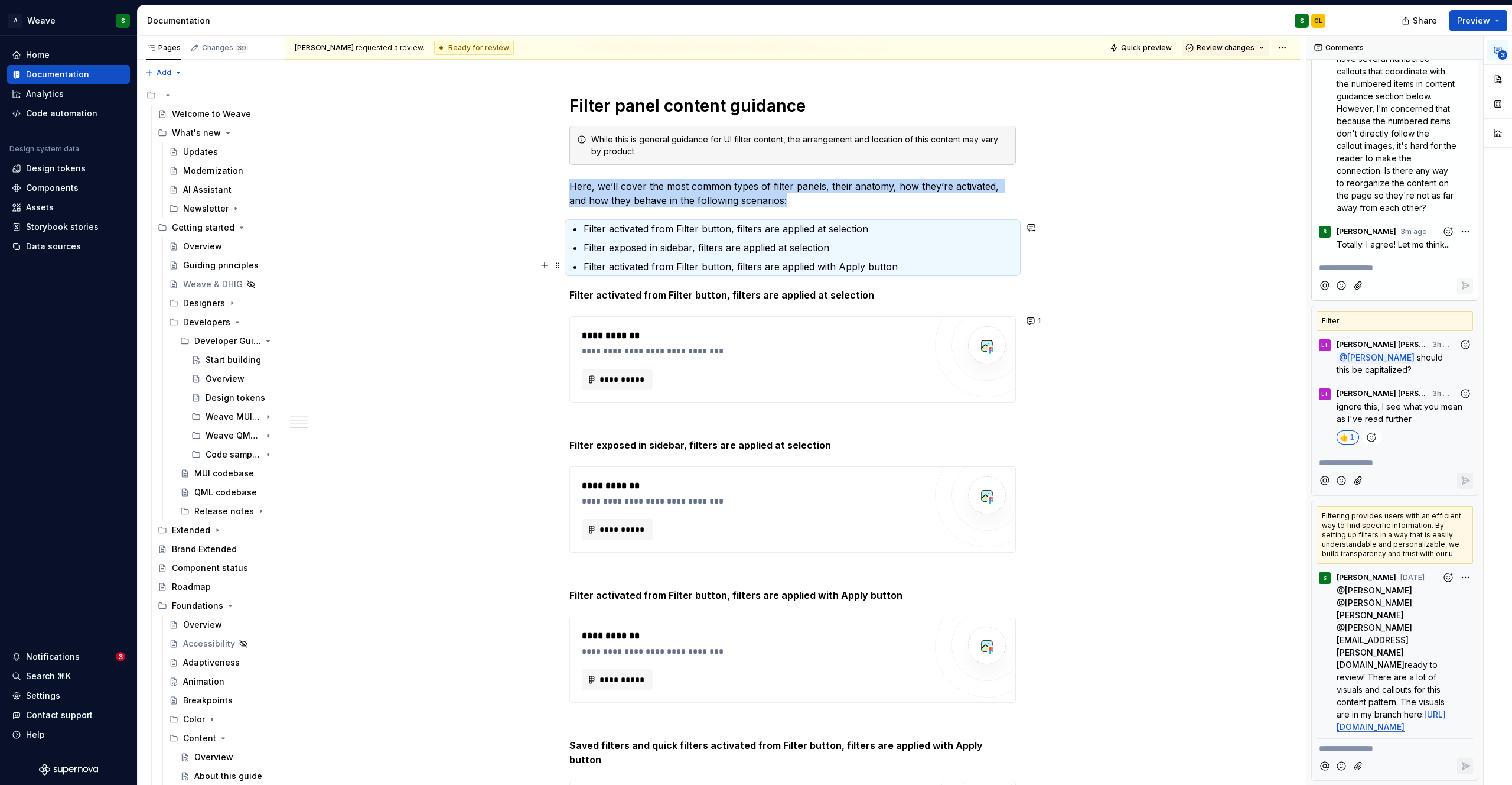
click at [848, 265] on p "Filter activated from Filter button, filters are applied with Apply button" at bounding box center [799, 266] width 432 height 14
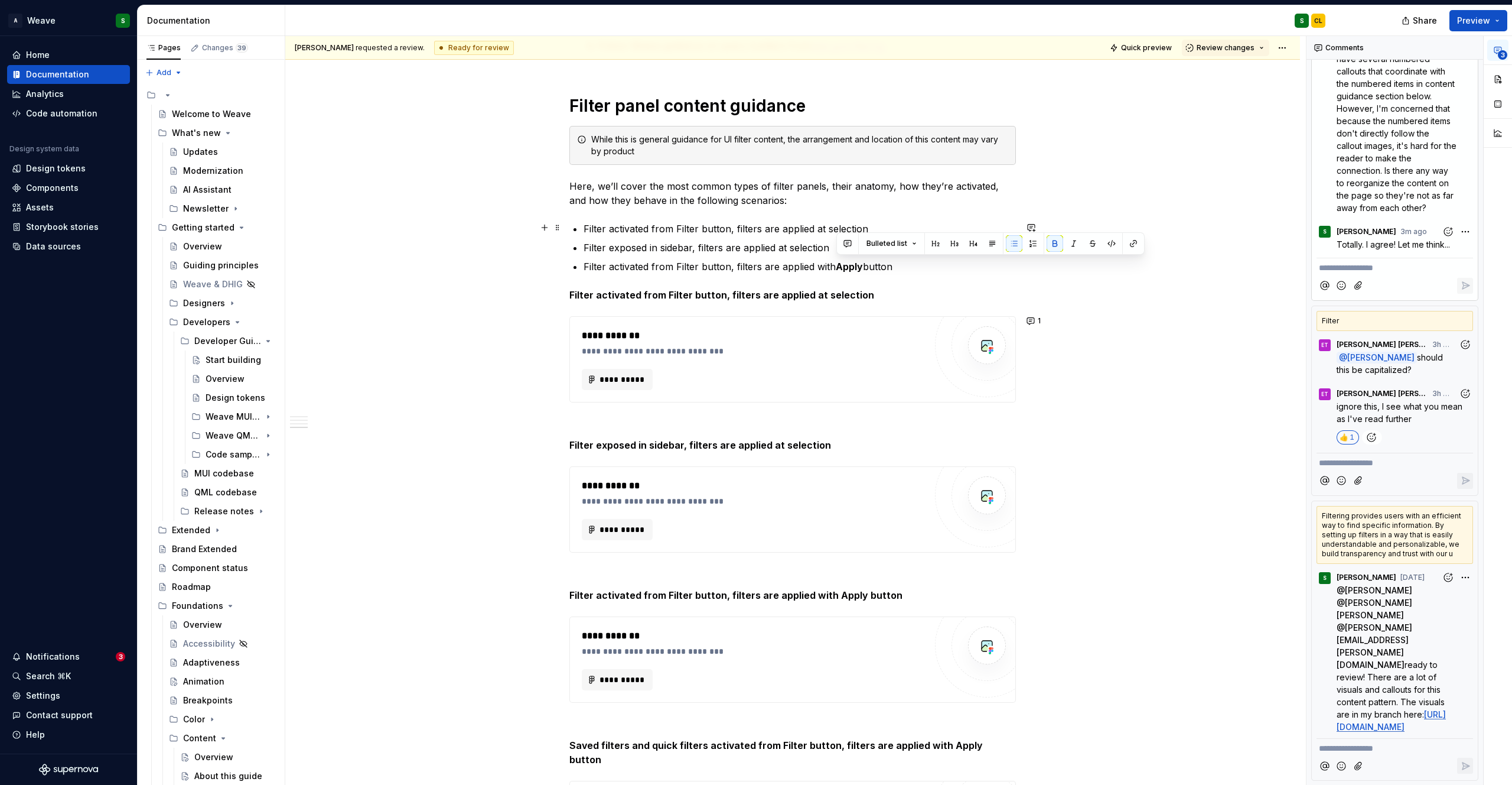
click at [689, 224] on p "Filter activated from Filter button, filters are applied at selection" at bounding box center [799, 229] width 432 height 14
click at [904, 268] on p "Filter activated from Filter button, filters are applied with Apply button" at bounding box center [799, 266] width 432 height 14
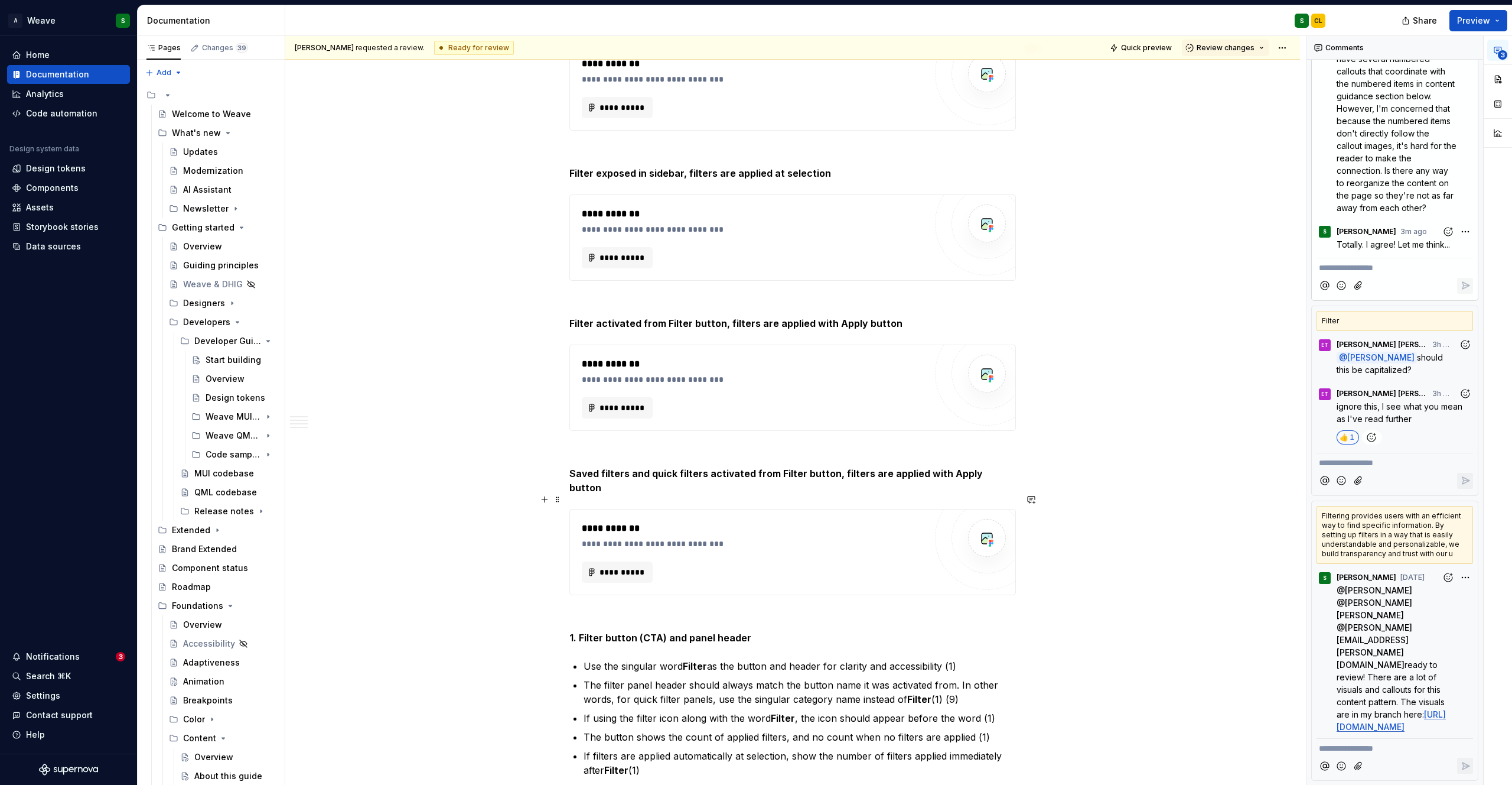
scroll to position [1400, 0]
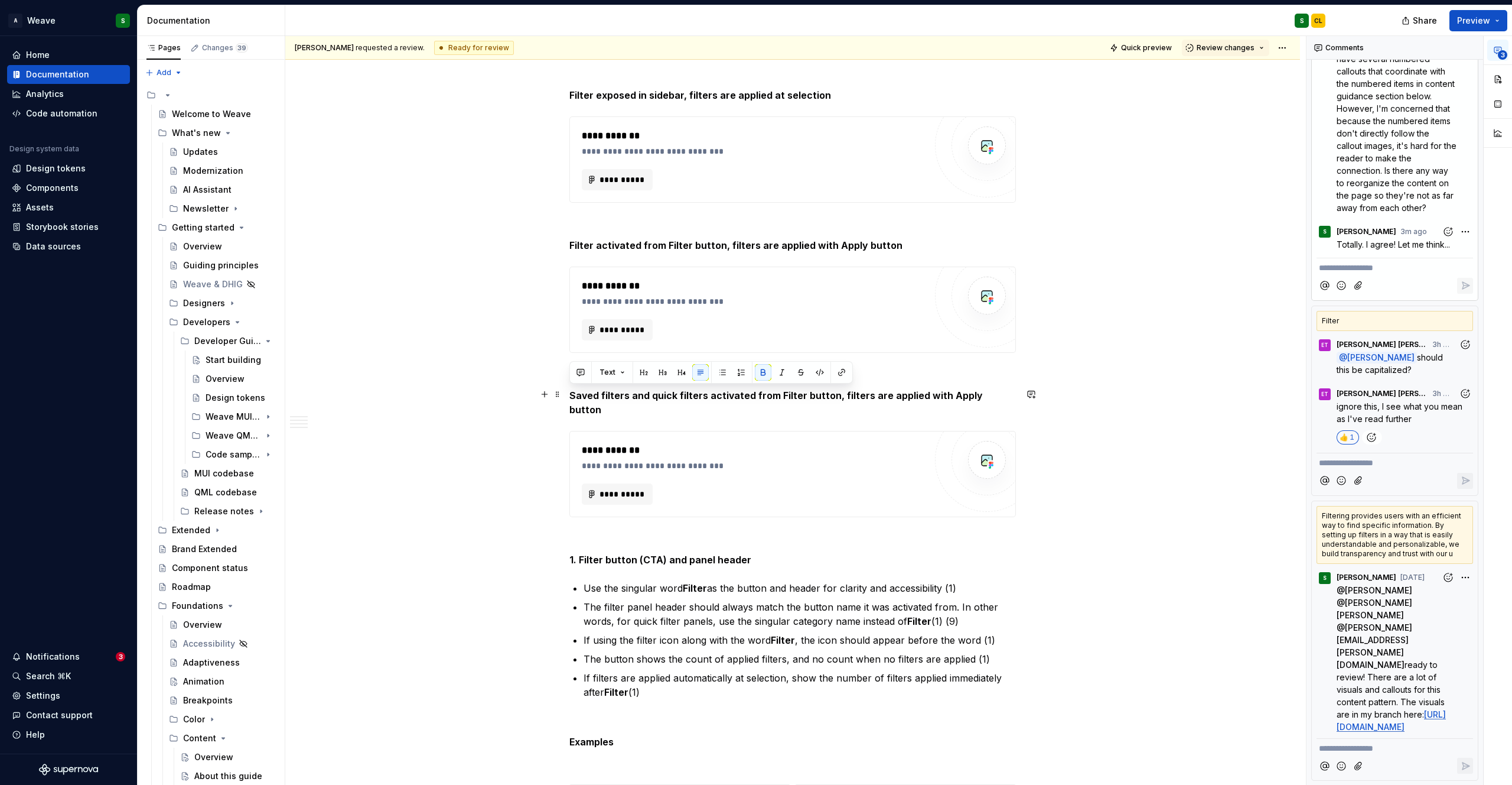
drag, startPoint x: 1003, startPoint y: 396, endPoint x: 569, endPoint y: 398, distance: 434.0
click at [569, 398] on p "Saved filters and quick filters activated from Filter button, filters are appli…" at bounding box center [792, 402] width 446 height 28
copy strong "Saved filters and quick filters activated from Filter button, filters are appli…"
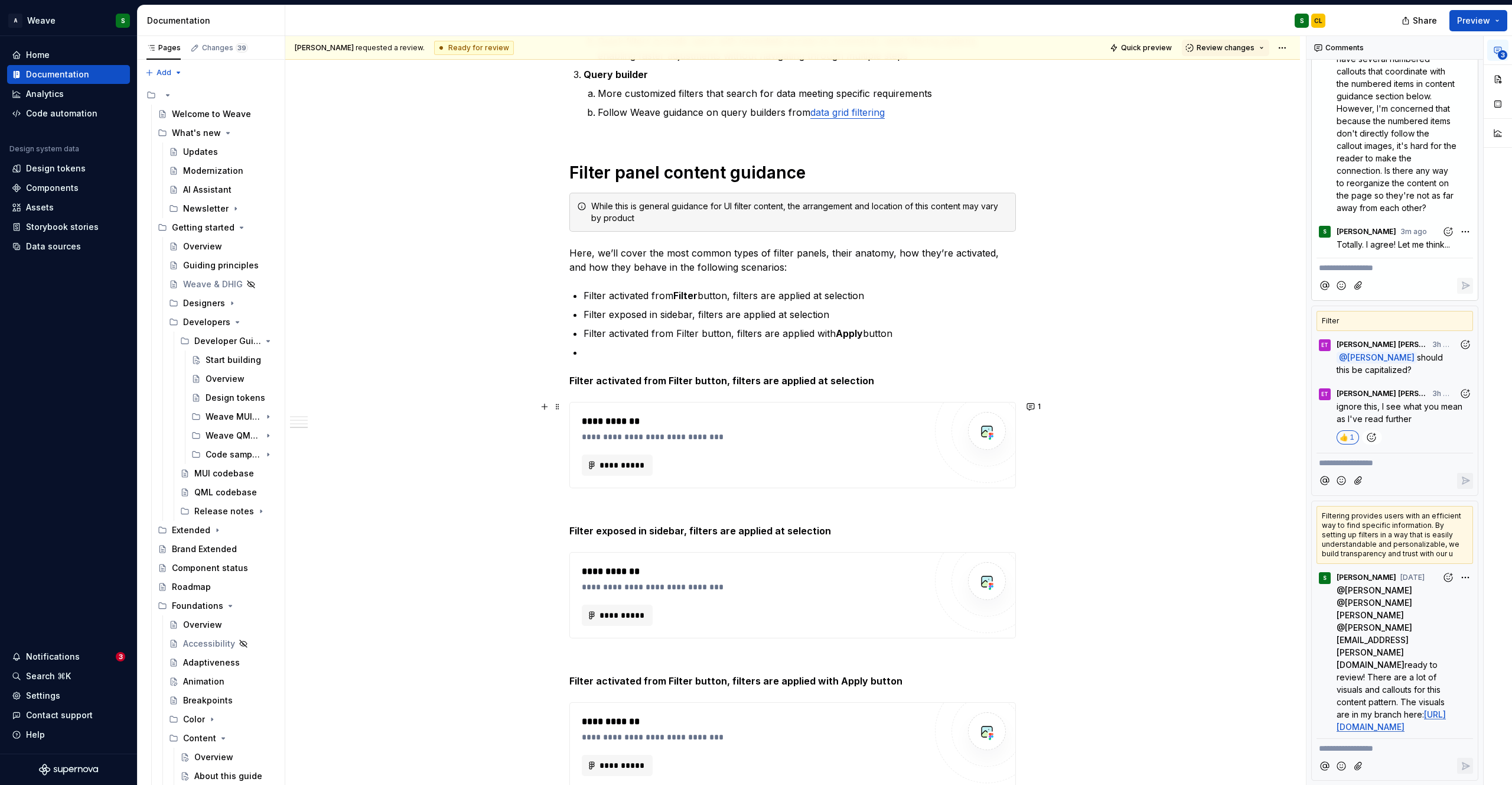
scroll to position [965, 0]
click at [590, 355] on p at bounding box center [799, 352] width 432 height 14
click at [786, 349] on p "Saved filters and quick filters activated from Filter button, filters are appli…" at bounding box center [799, 352] width 432 height 14
click at [955, 350] on p "Saved filters and quick filters activated from Filter button, filters are appli…" at bounding box center [799, 352] width 432 height 14
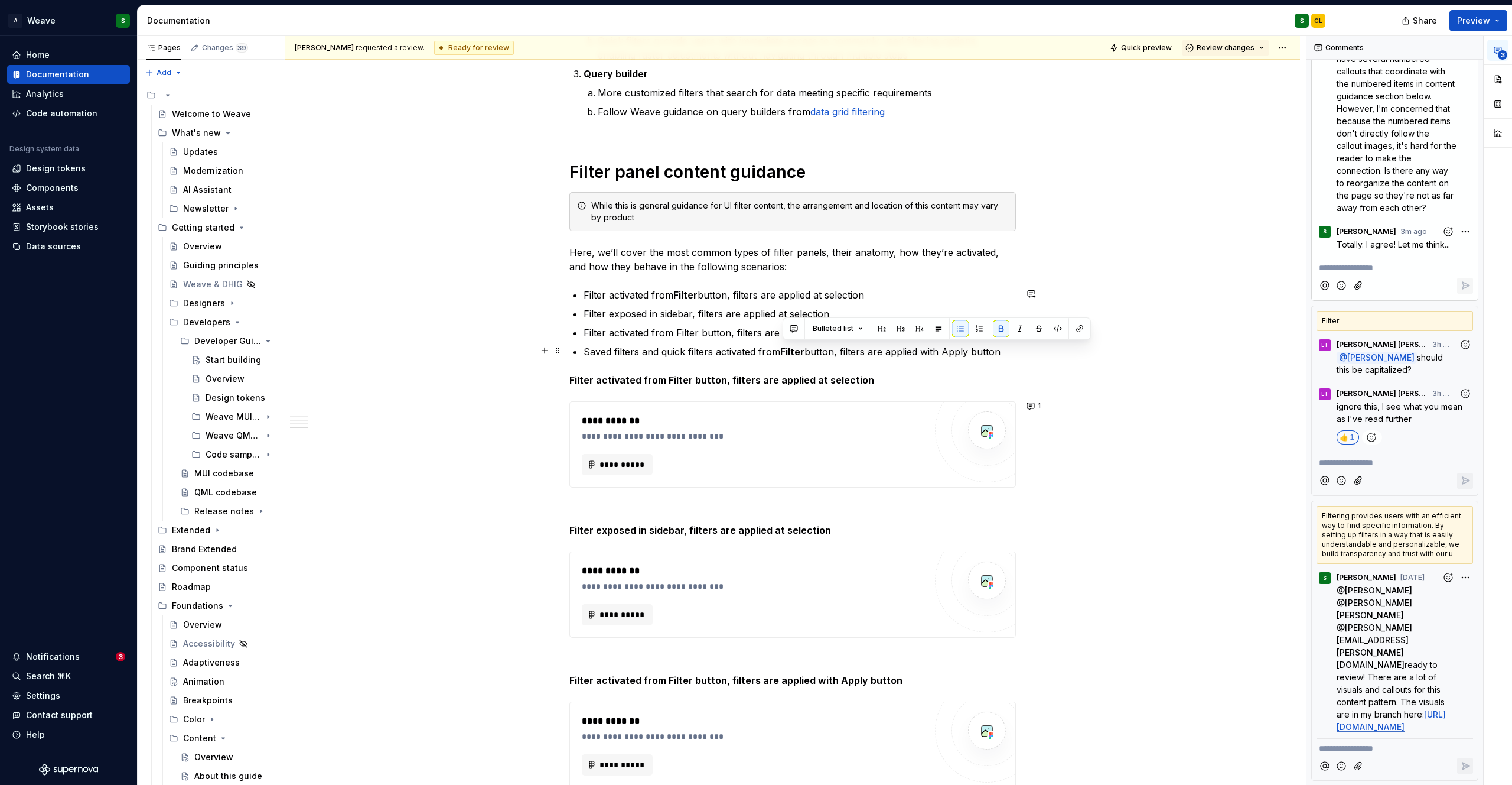
click at [955, 350] on p "Saved filters and quick filters activated from Filter button, filters are appli…" at bounding box center [799, 352] width 432 height 14
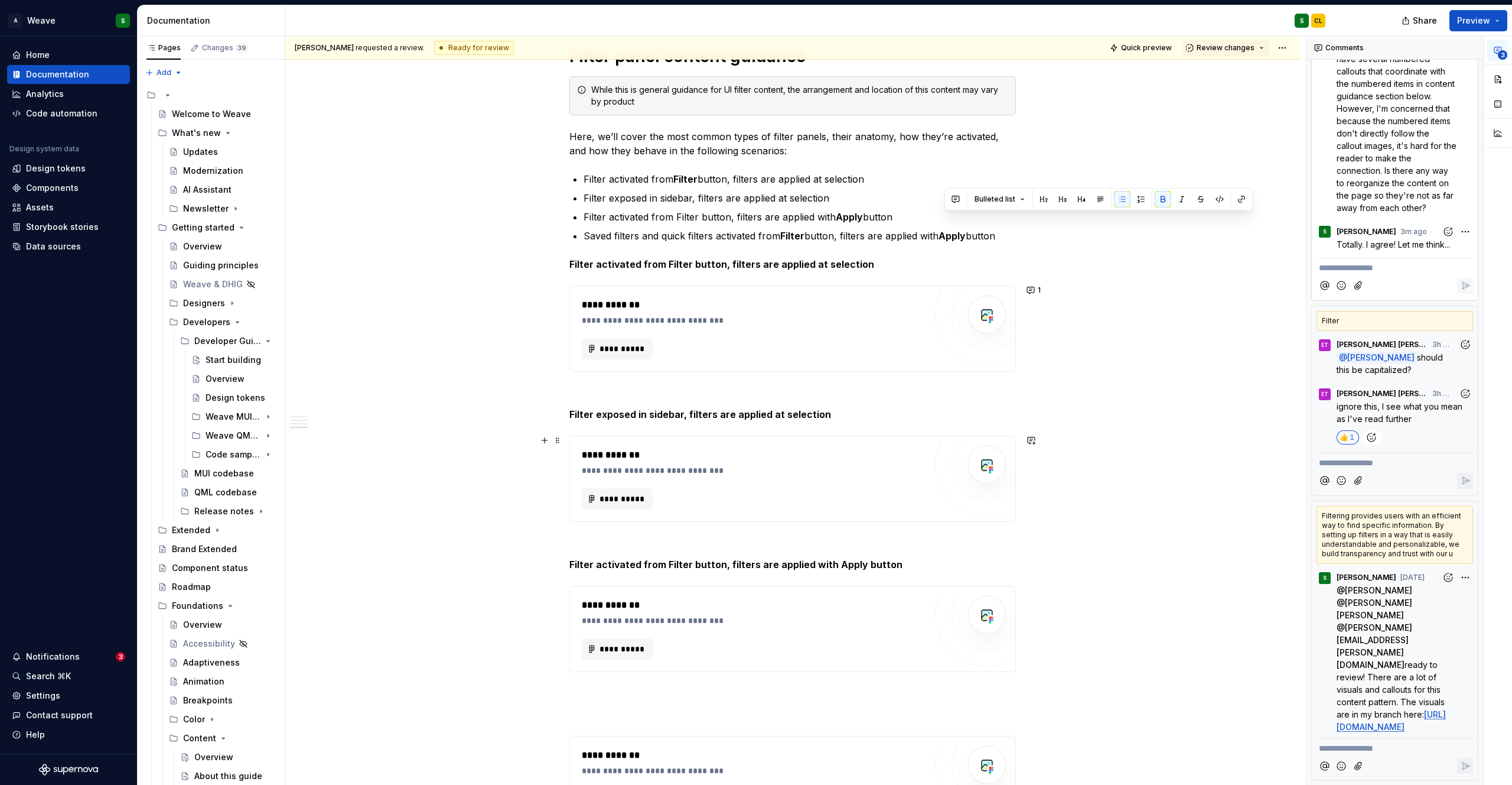
scroll to position [1111, 0]
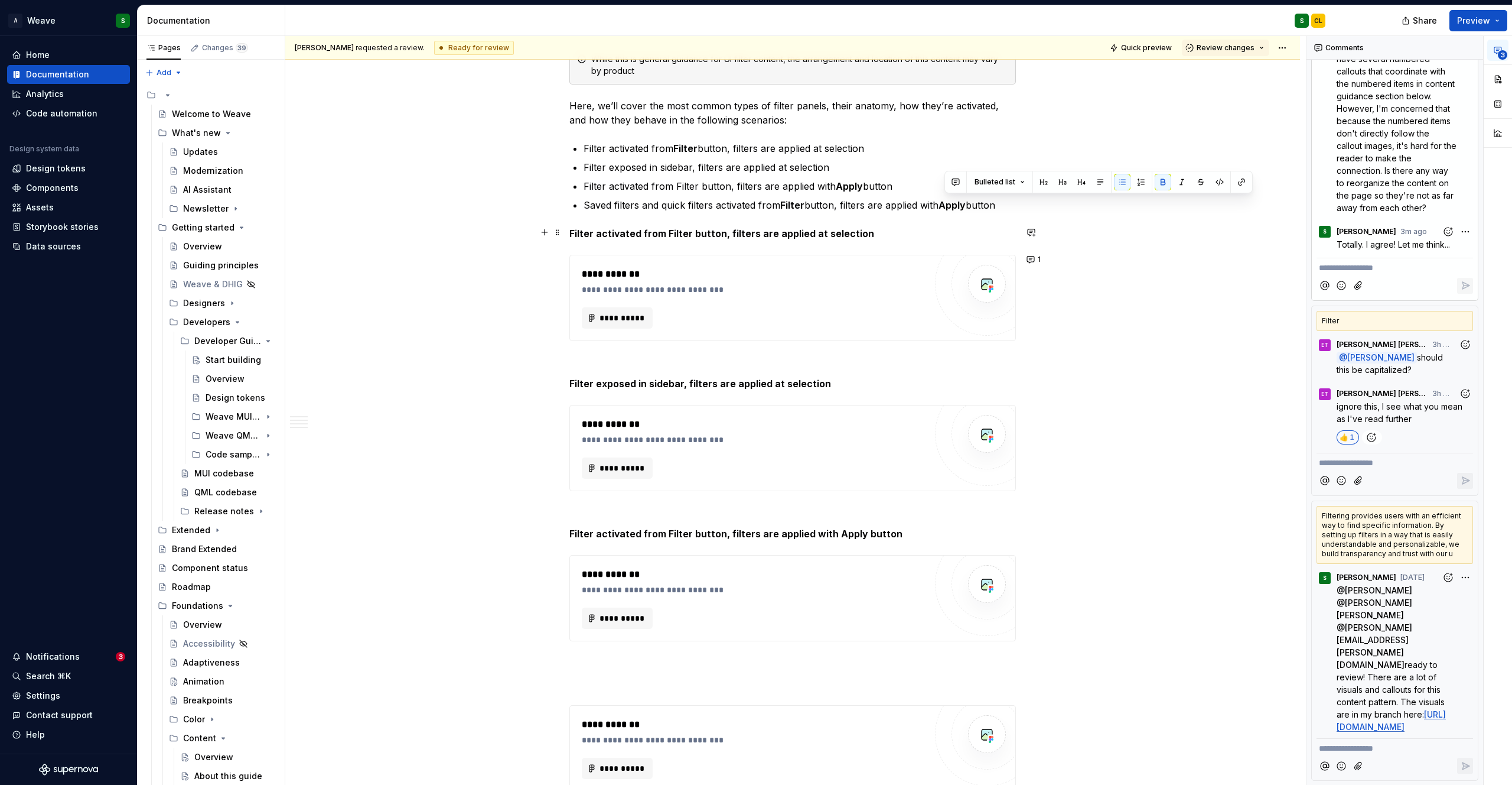
click at [672, 233] on strong "Filter activated from Filter button, filters are applied at selection" at bounding box center [722, 233] width 305 height 12
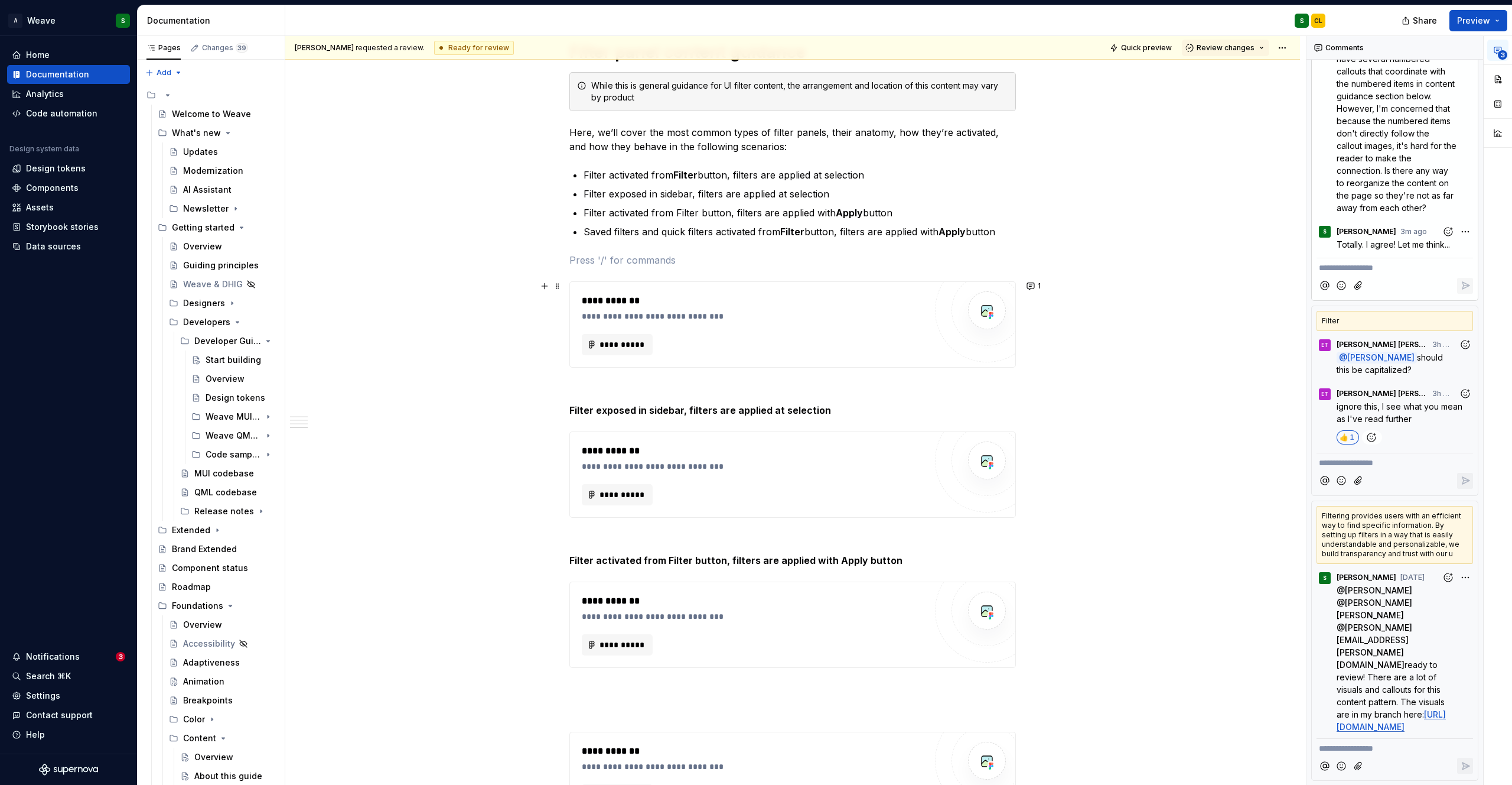
scroll to position [1091, 0]
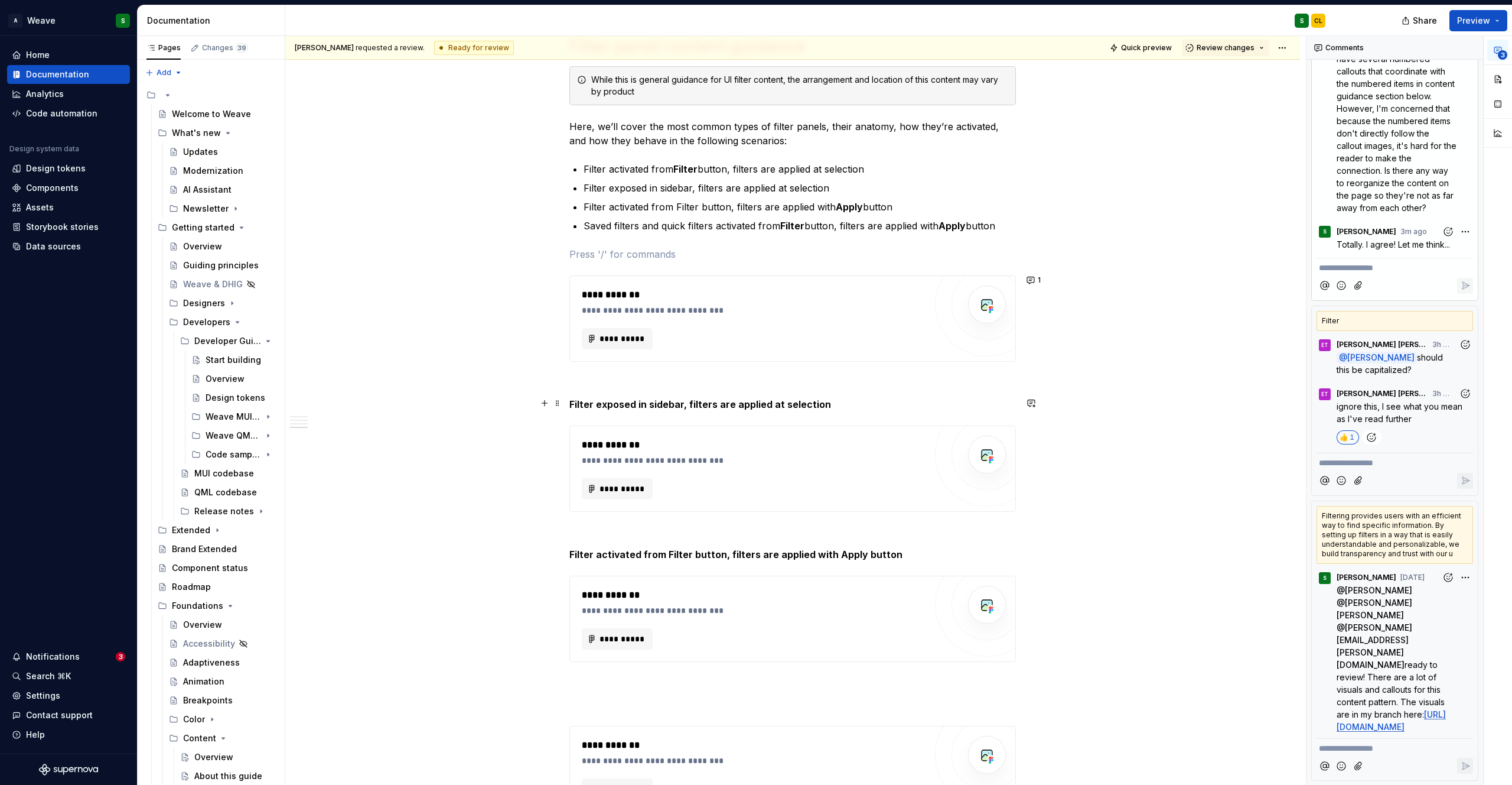
click at [715, 410] on p "Filter exposed in sidebar, filters are applied at selection" at bounding box center [792, 404] width 446 height 14
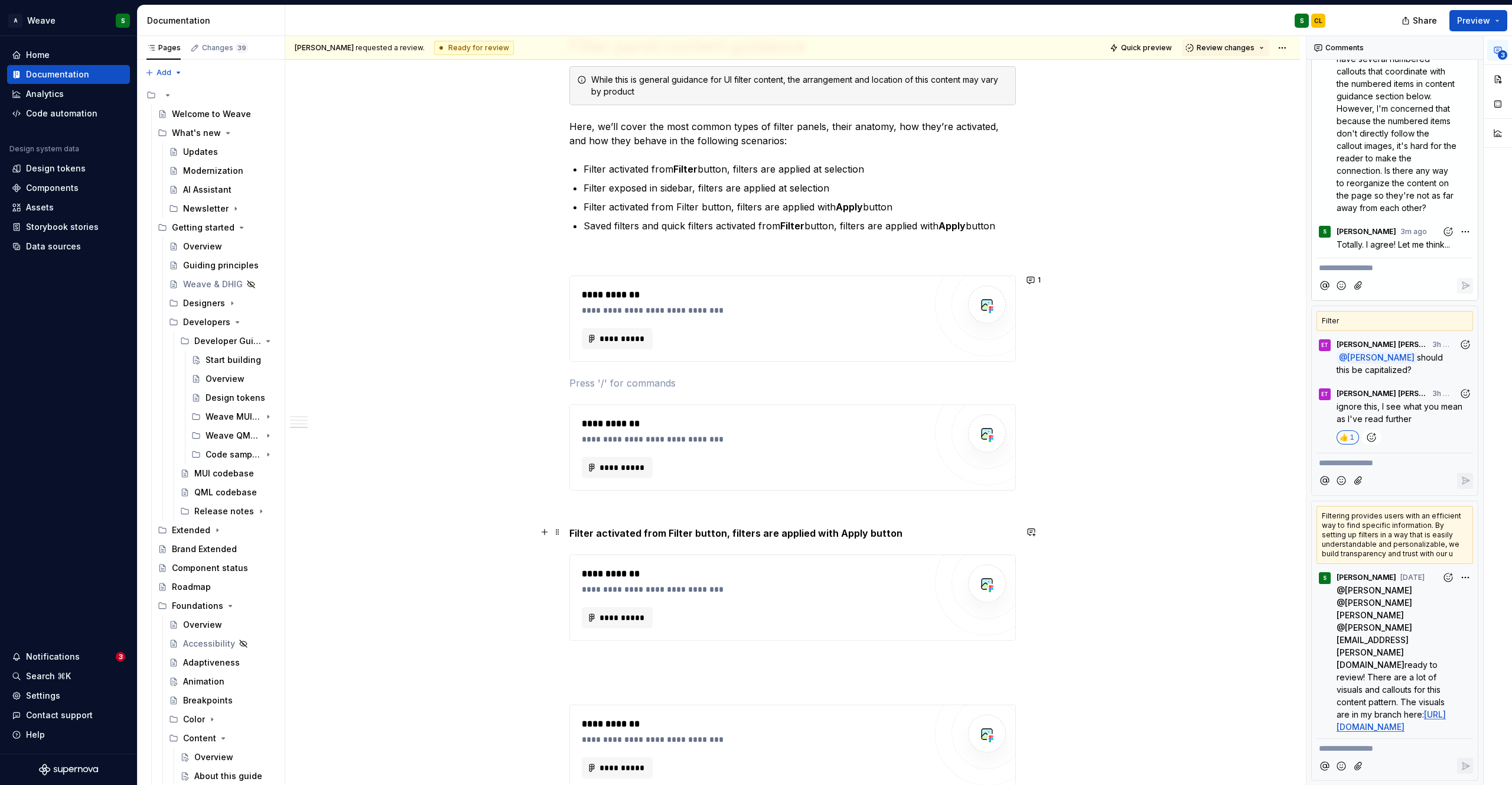
click at [682, 530] on strong "Filter activated from Filter button, filters are applied with Apply button" at bounding box center [736, 533] width 333 height 12
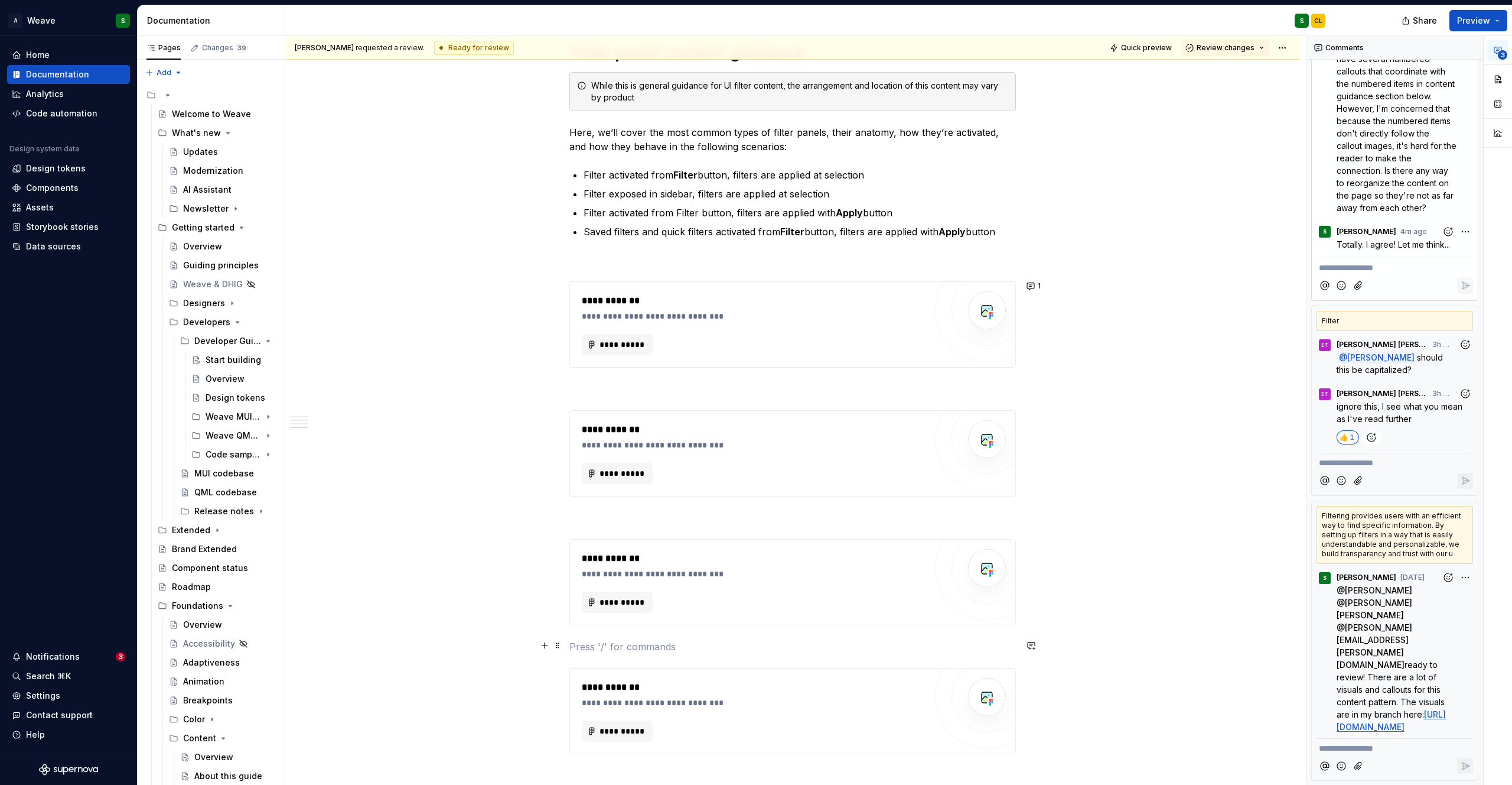
scroll to position [1084, 0]
click at [1033, 288] on button "1" at bounding box center [1035, 287] width 23 height 16
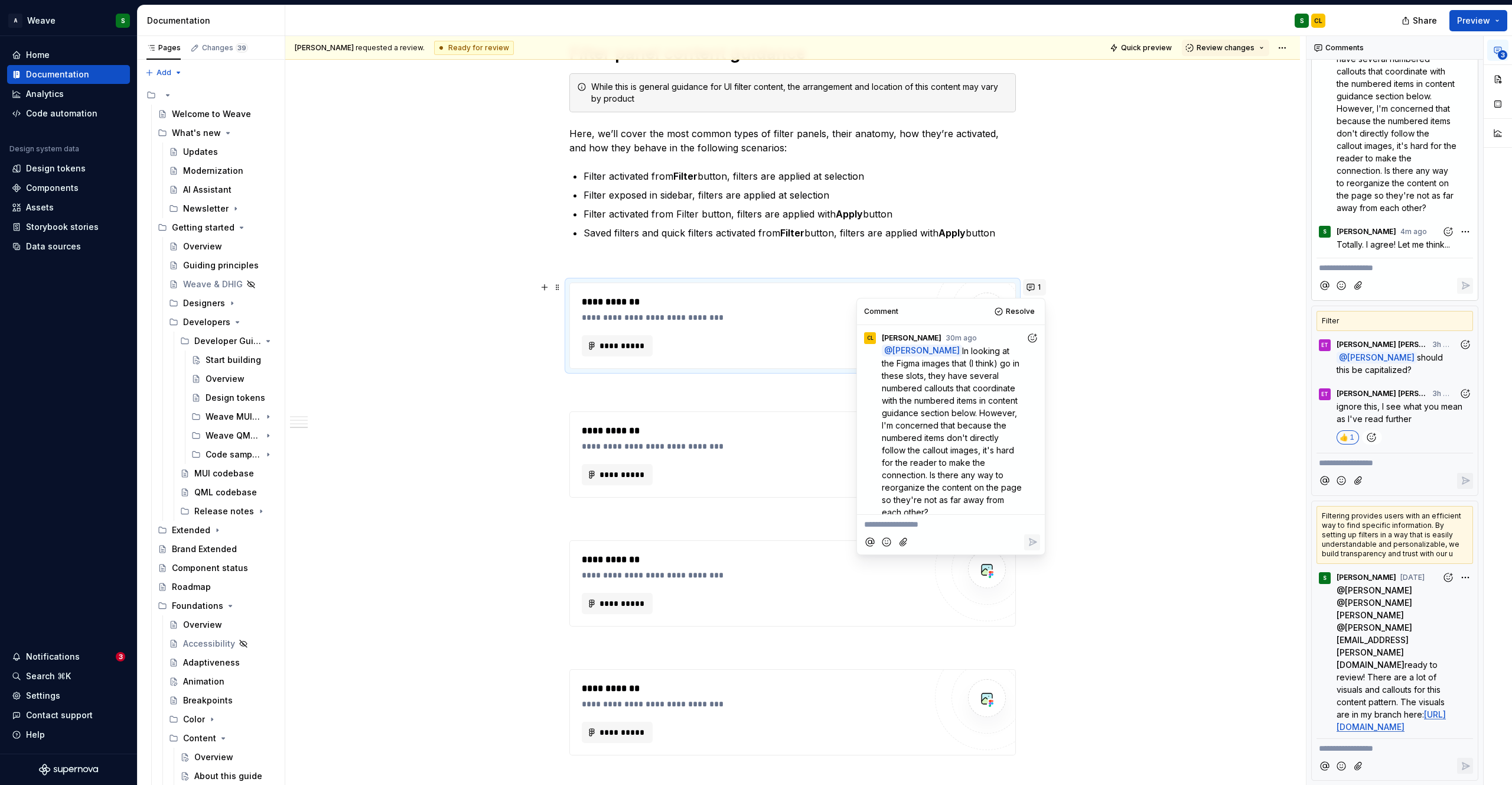
scroll to position [45, 0]
type textarea "*"
click at [911, 522] on p "**********" at bounding box center [951, 524] width 174 height 13
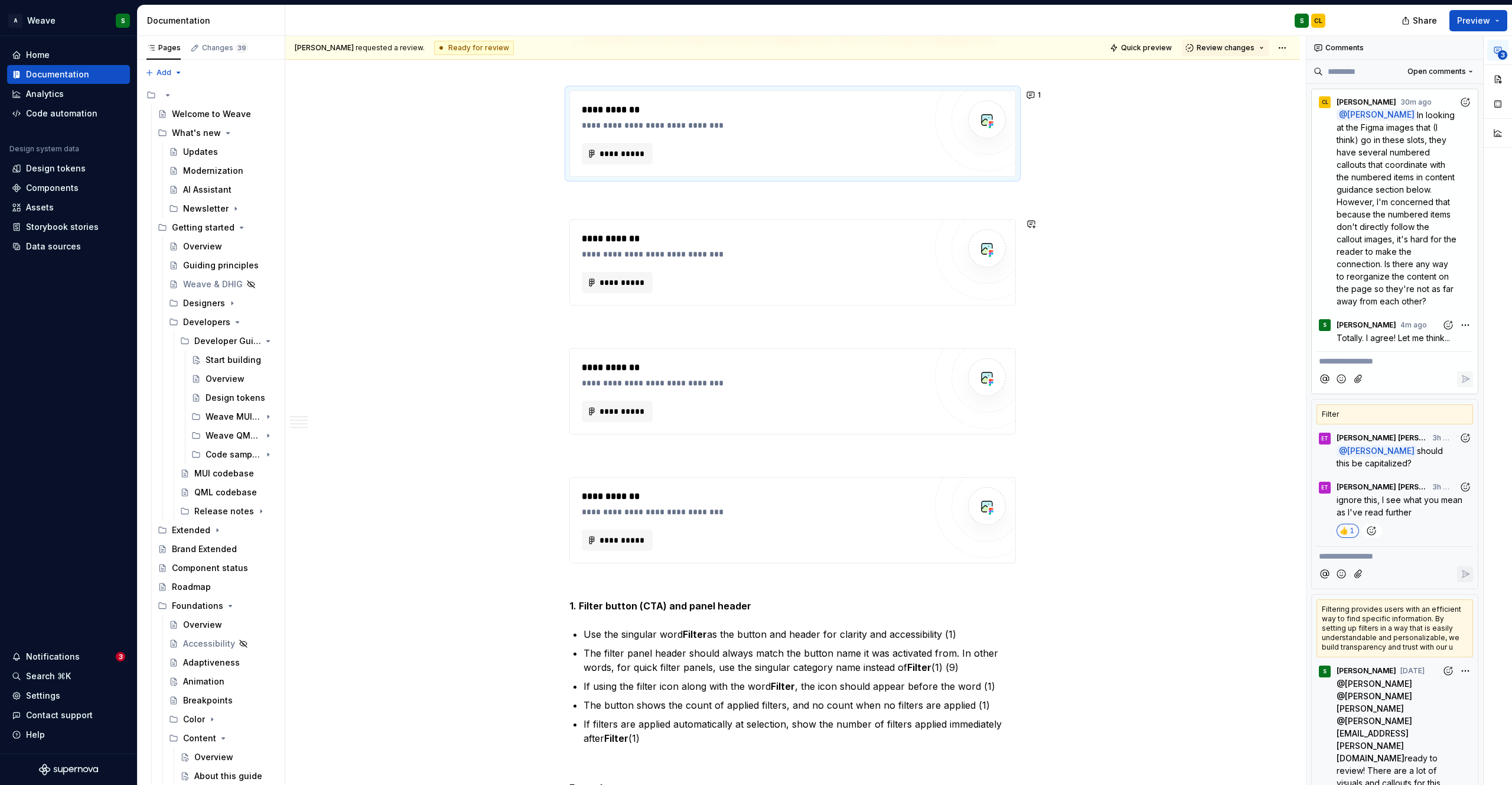
scroll to position [1391, 0]
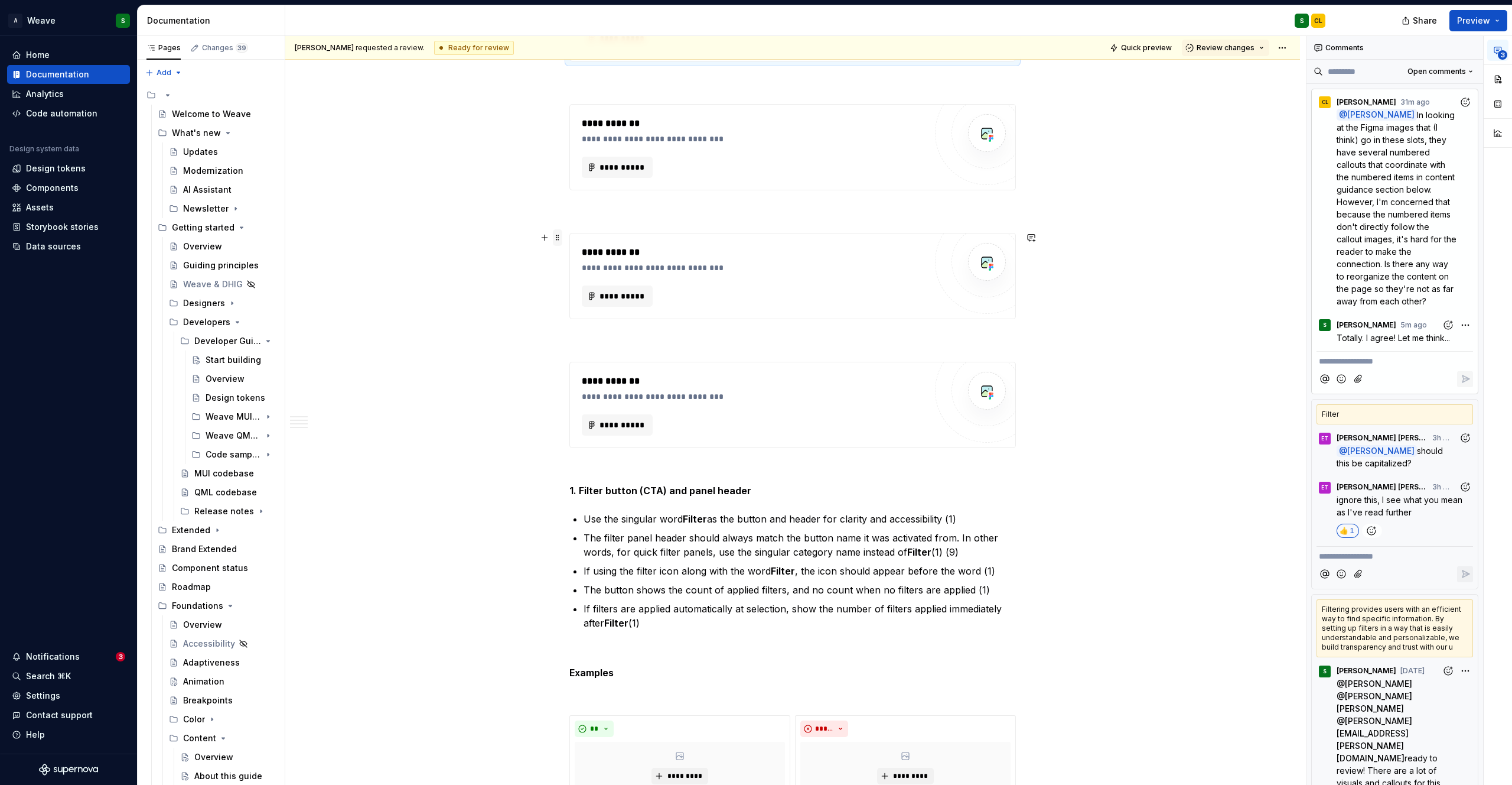
click at [561, 240] on span at bounding box center [557, 237] width 9 height 16
click at [576, 337] on div "Delete" at bounding box center [613, 342] width 77 height 12
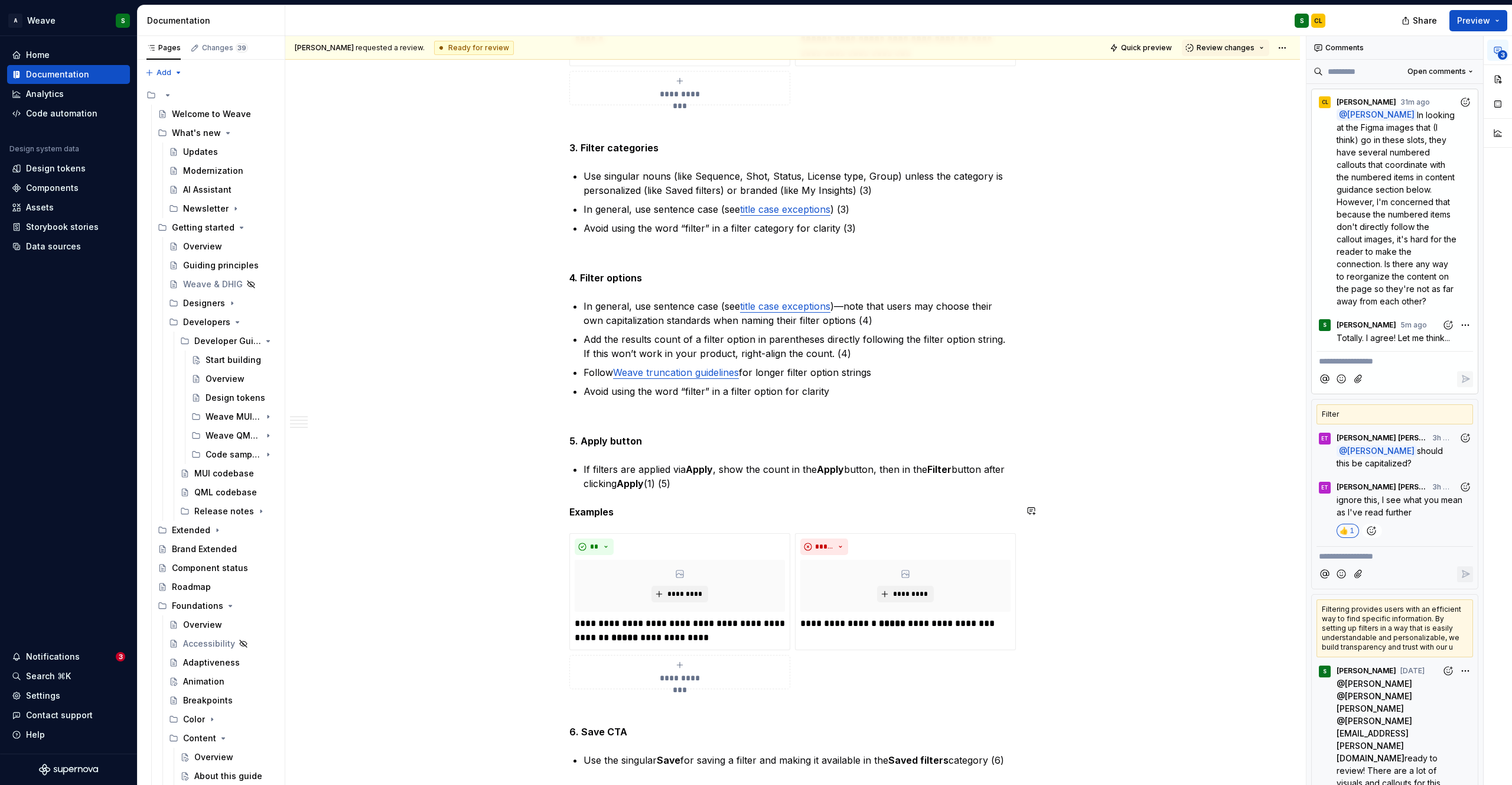
scroll to position [2647, 0]
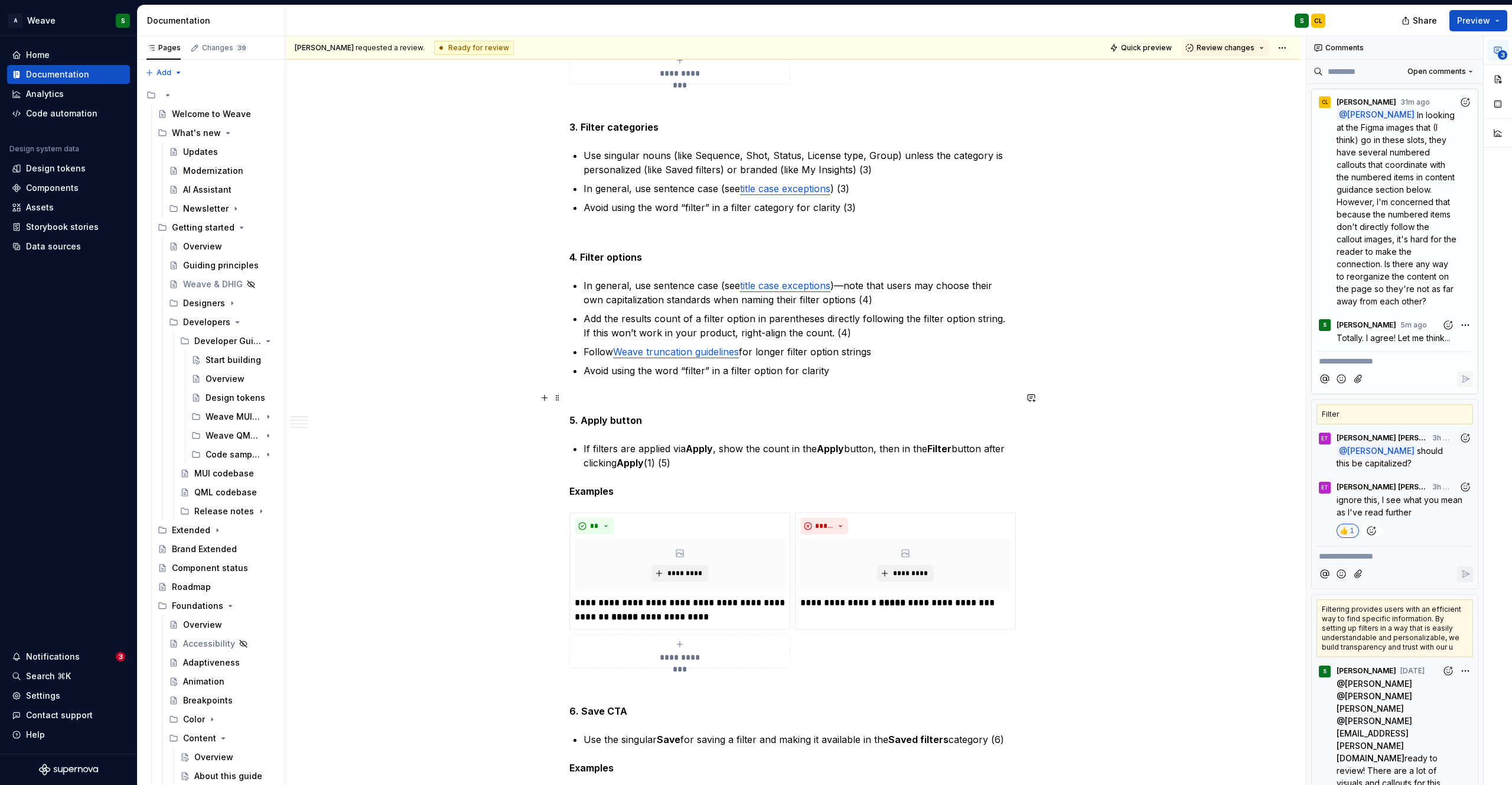
click at [583, 398] on p at bounding box center [792, 399] width 446 height 14
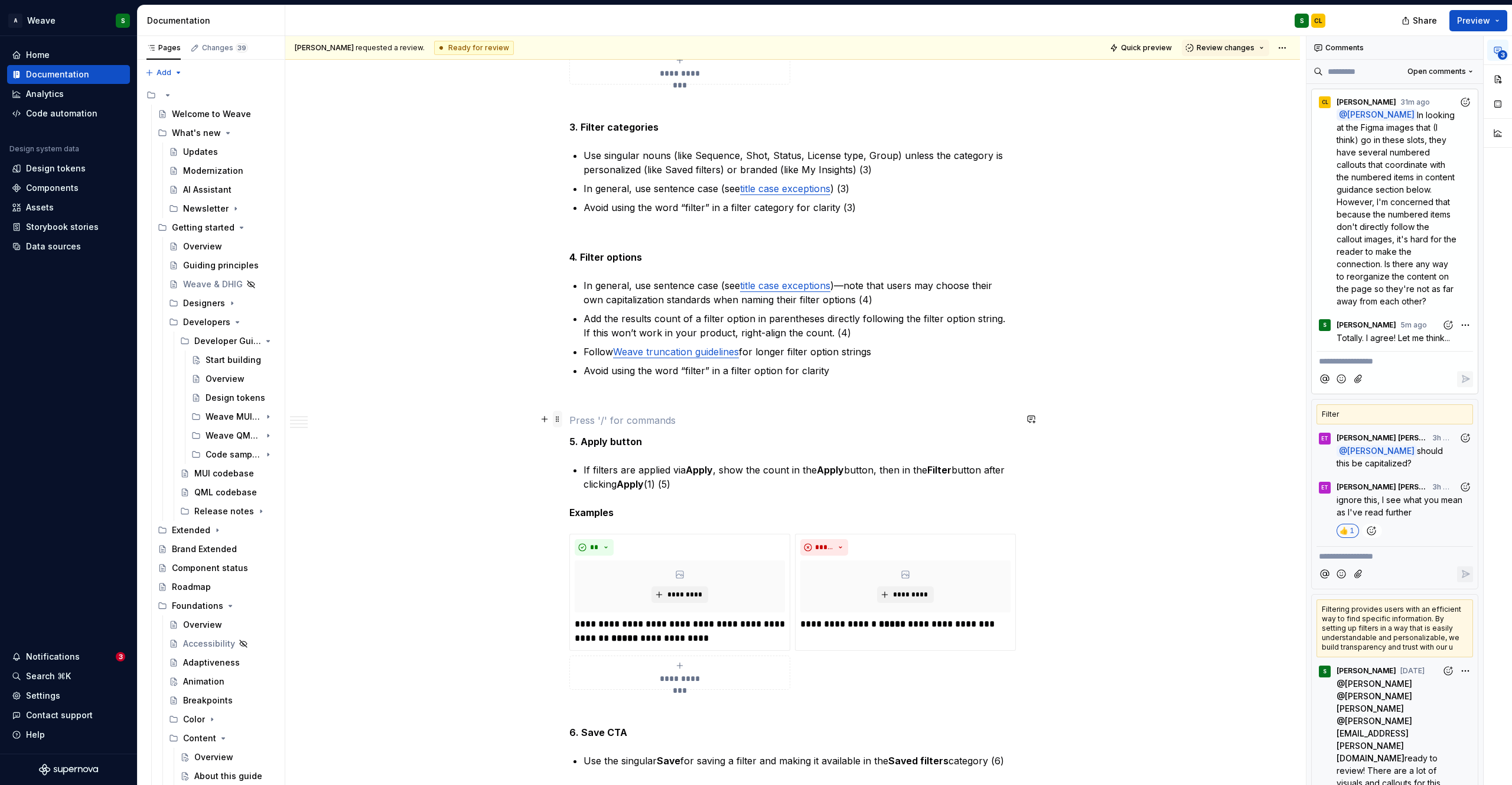
click at [556, 423] on span at bounding box center [557, 418] width 9 height 16
click at [537, 422] on button "button" at bounding box center [544, 418] width 16 height 16
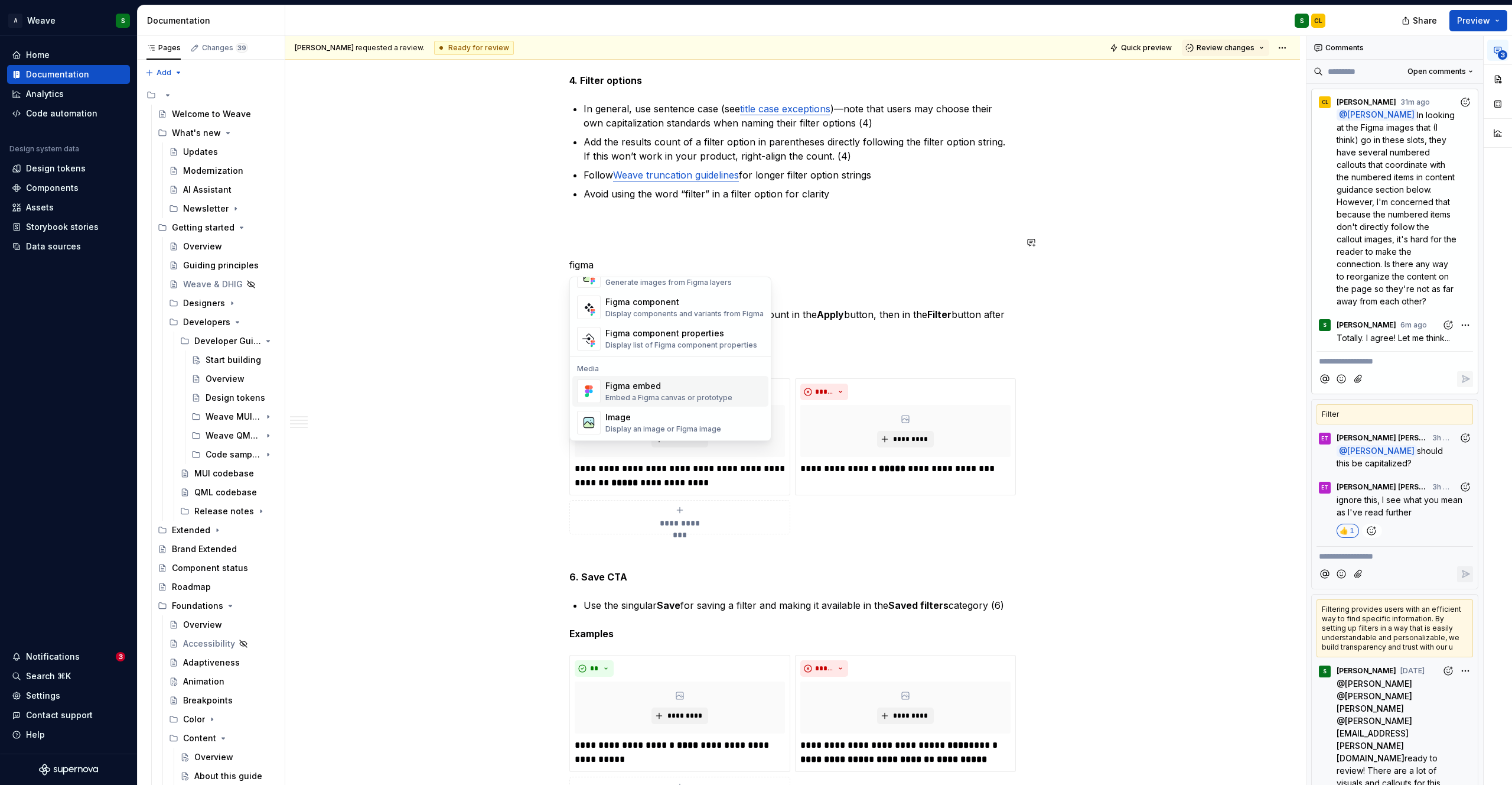
scroll to position [0, 0]
click at [679, 309] on div "Figma images" at bounding box center [668, 306] width 126 height 12
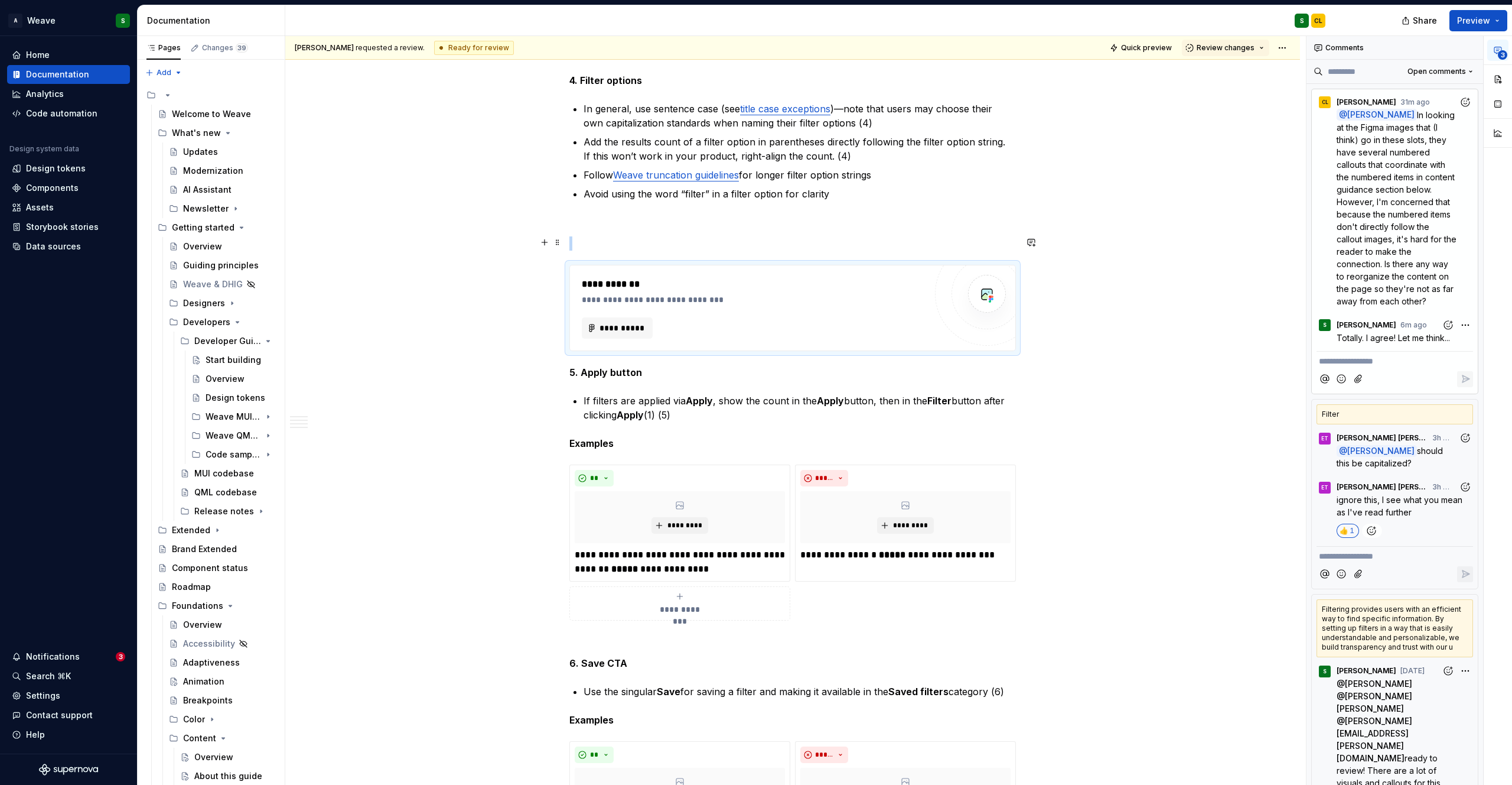
click at [617, 238] on p at bounding box center [792, 244] width 446 height 14
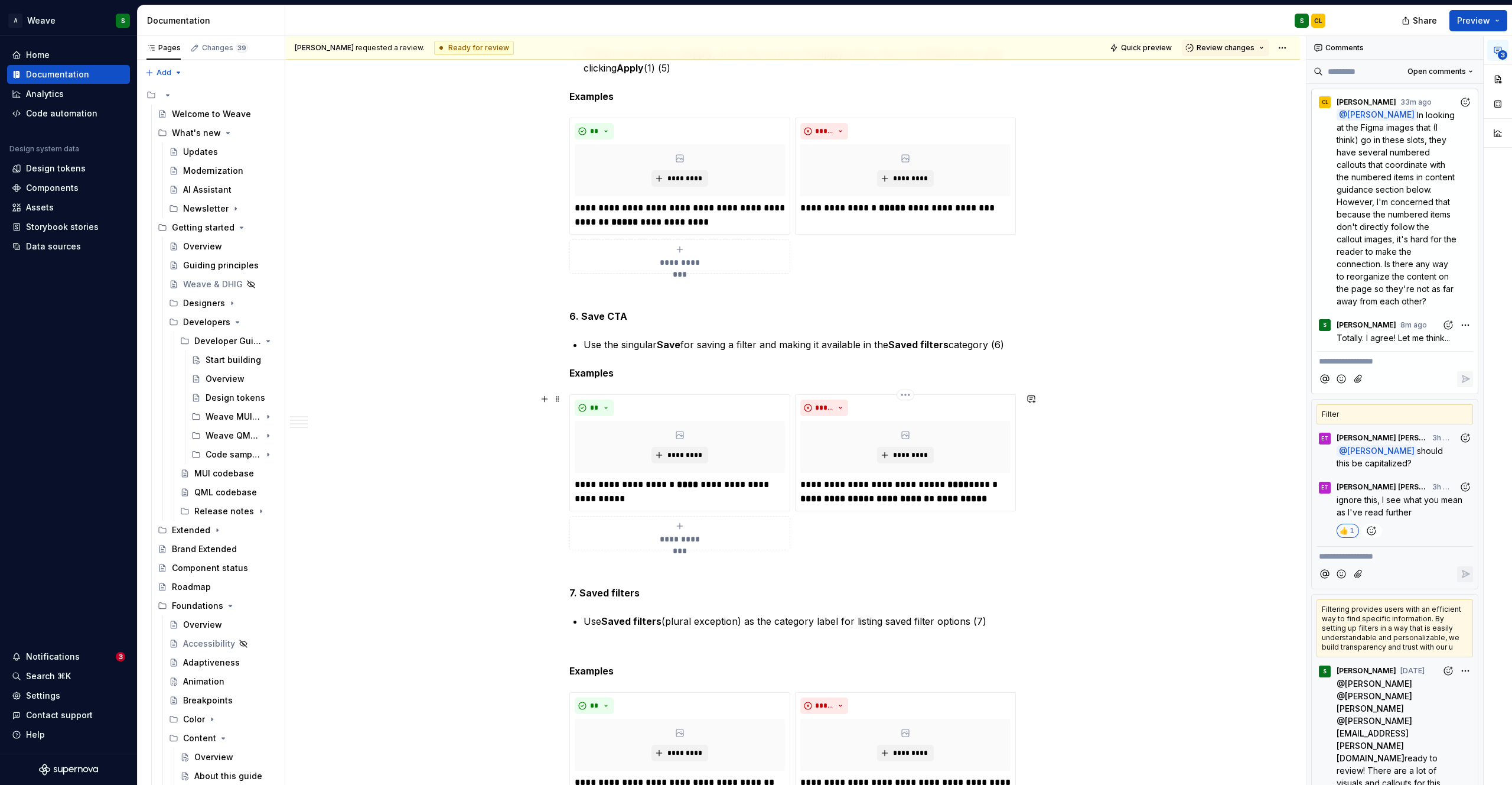
scroll to position [3153, 0]
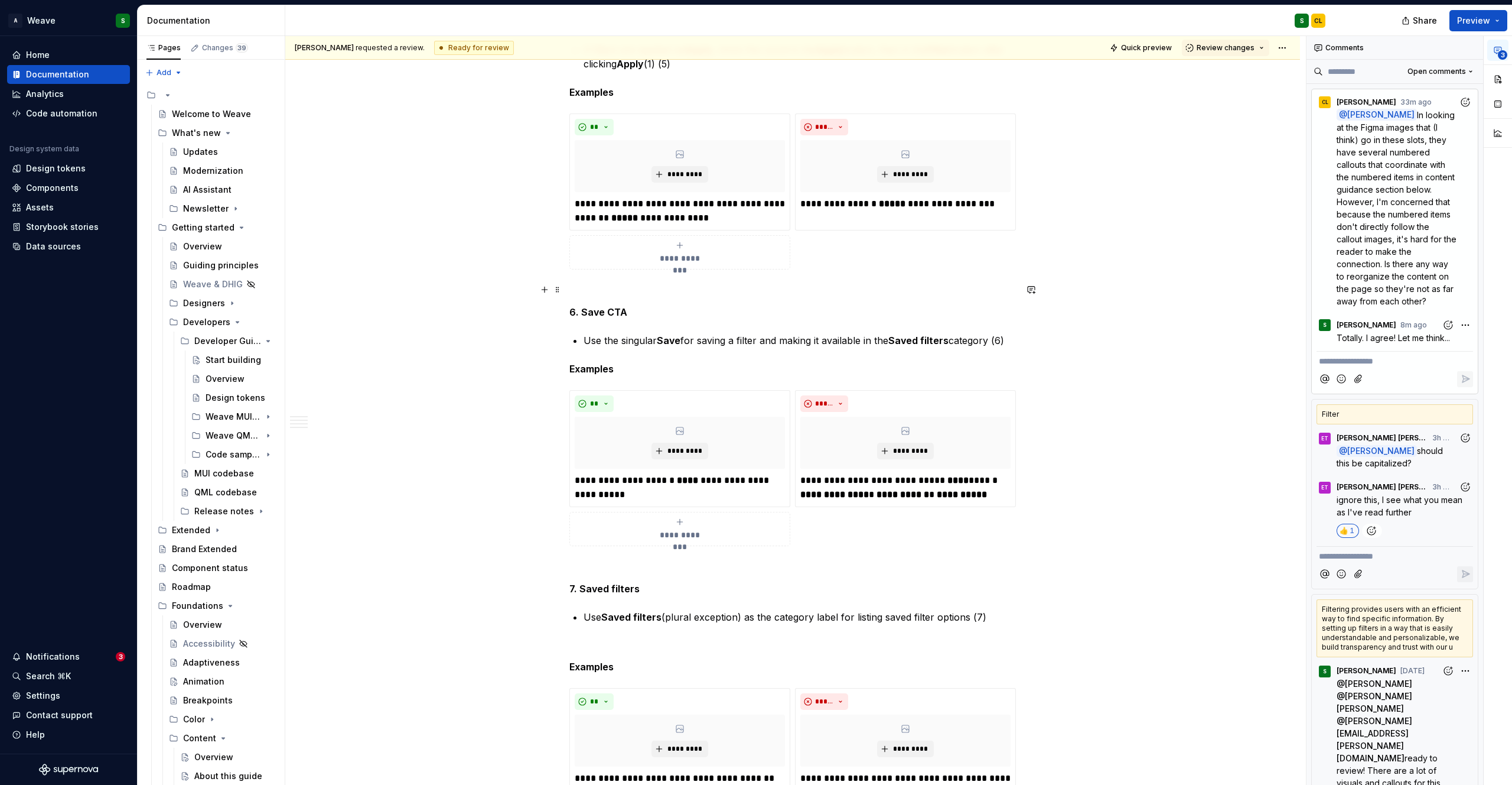
click at [612, 294] on p at bounding box center [792, 290] width 446 height 14
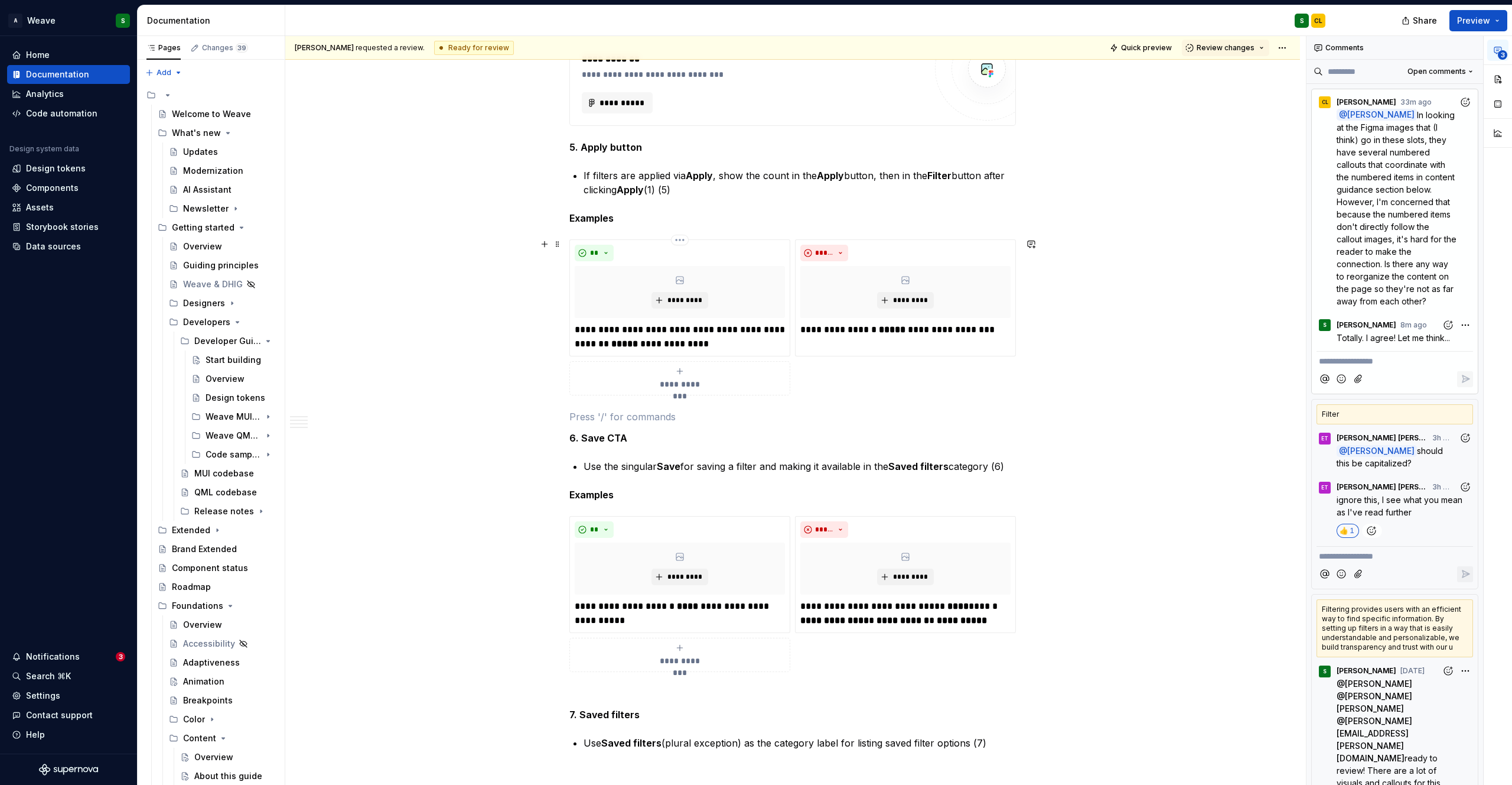
scroll to position [3035, 0]
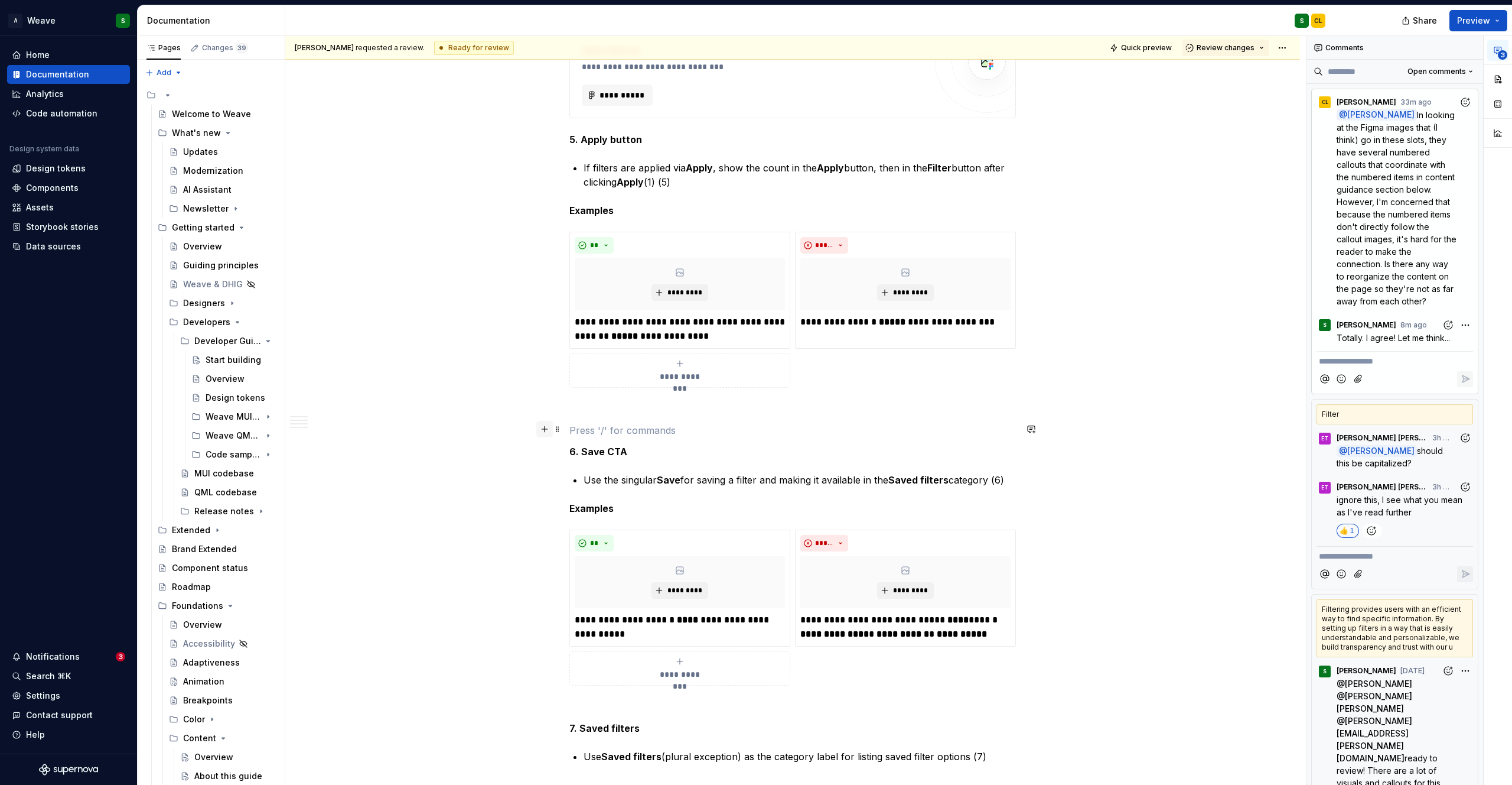
click at [547, 432] on button "button" at bounding box center [544, 428] width 16 height 16
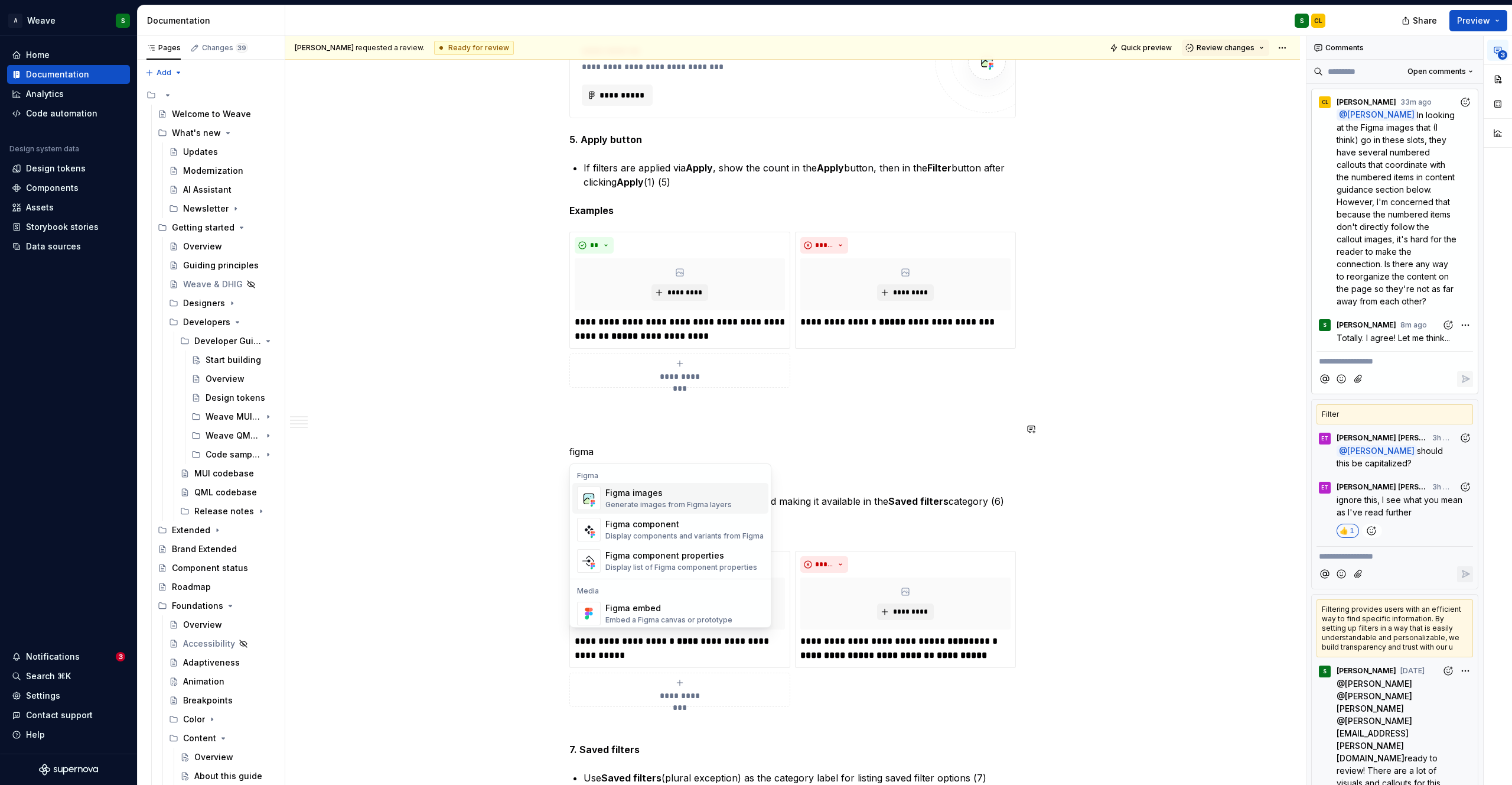
click at [627, 497] on div "Figma images" at bounding box center [668, 492] width 126 height 12
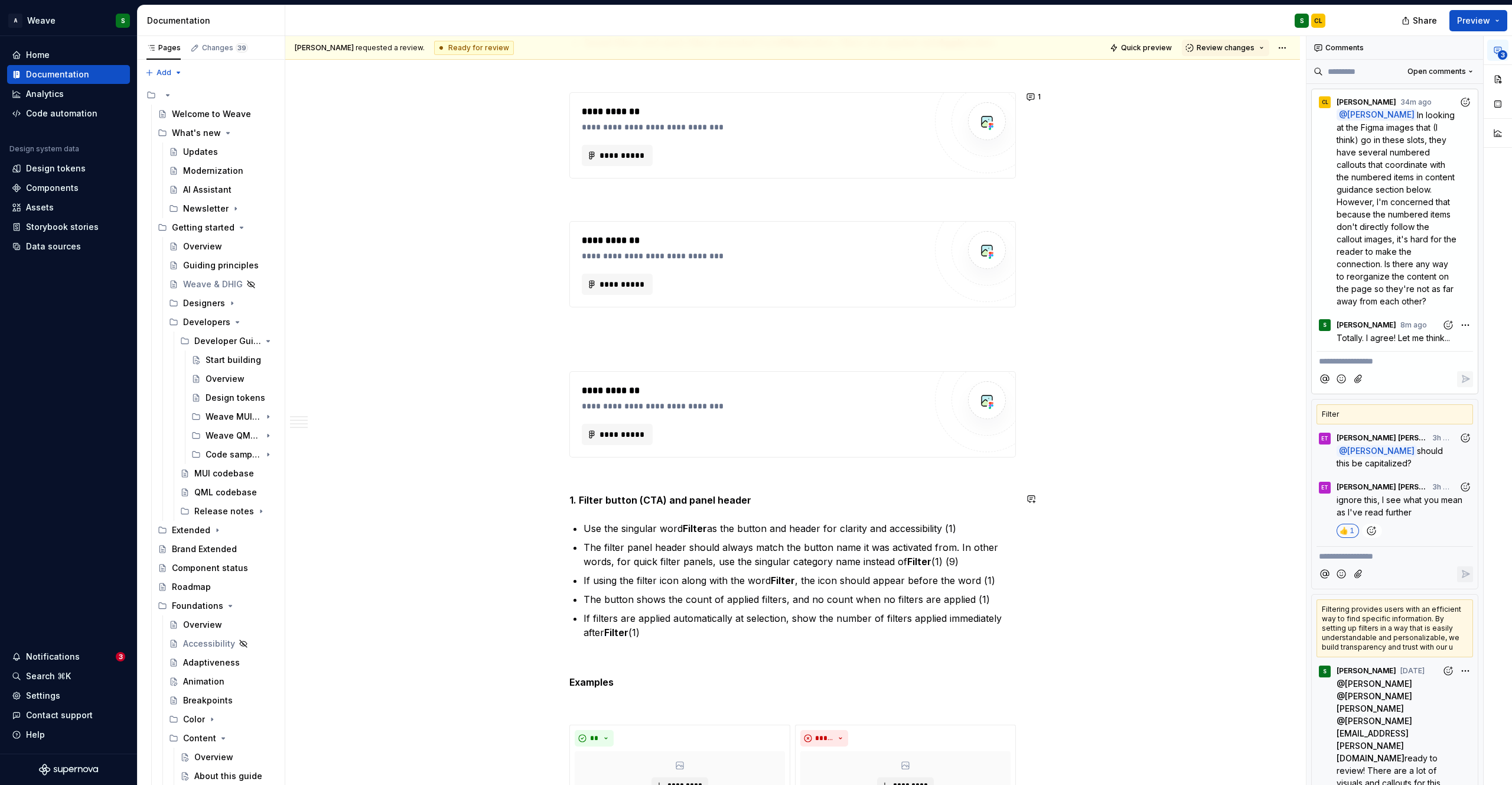
scroll to position [1264, 0]
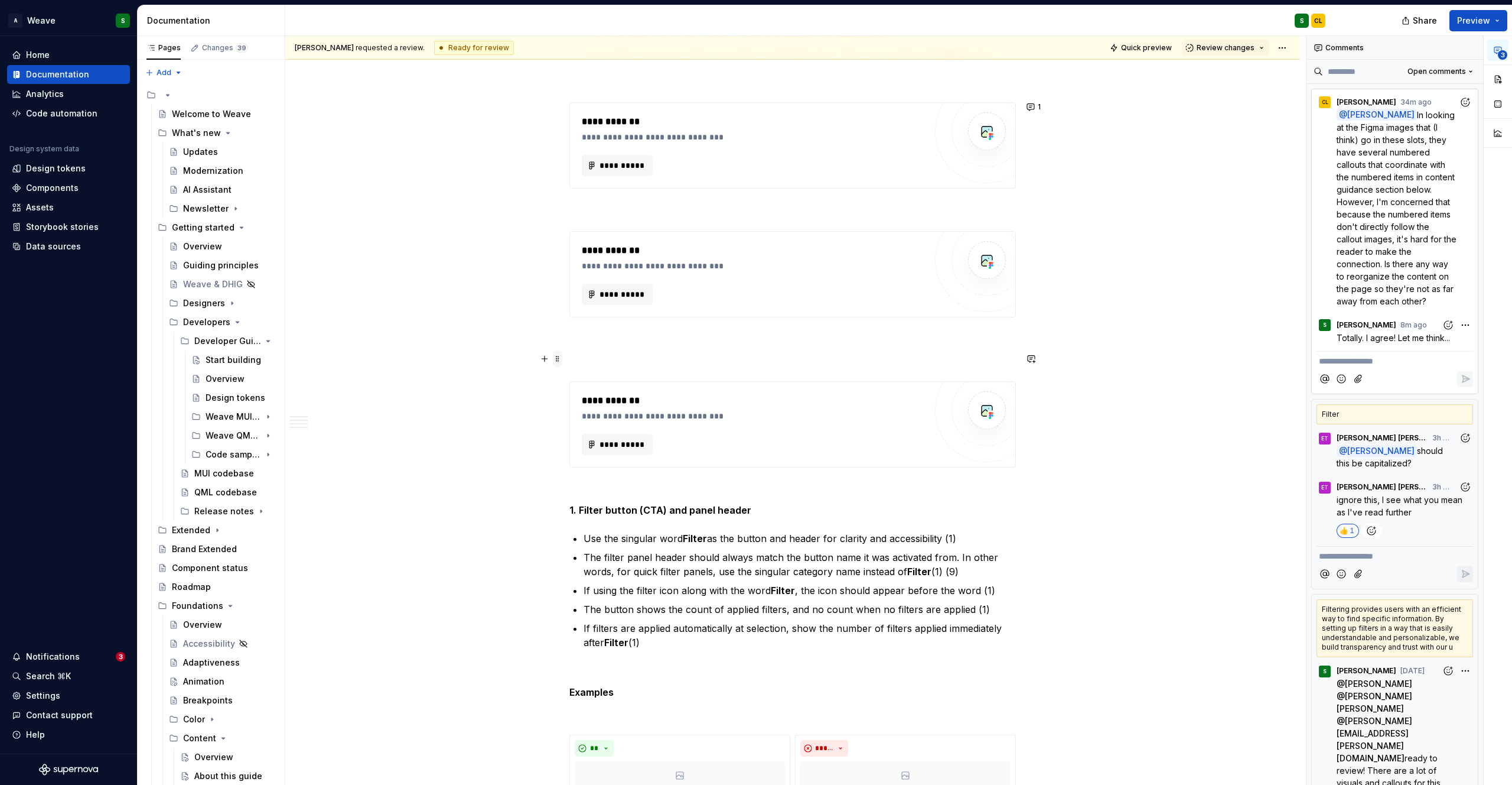
click at [559, 364] on span at bounding box center [557, 358] width 9 height 16
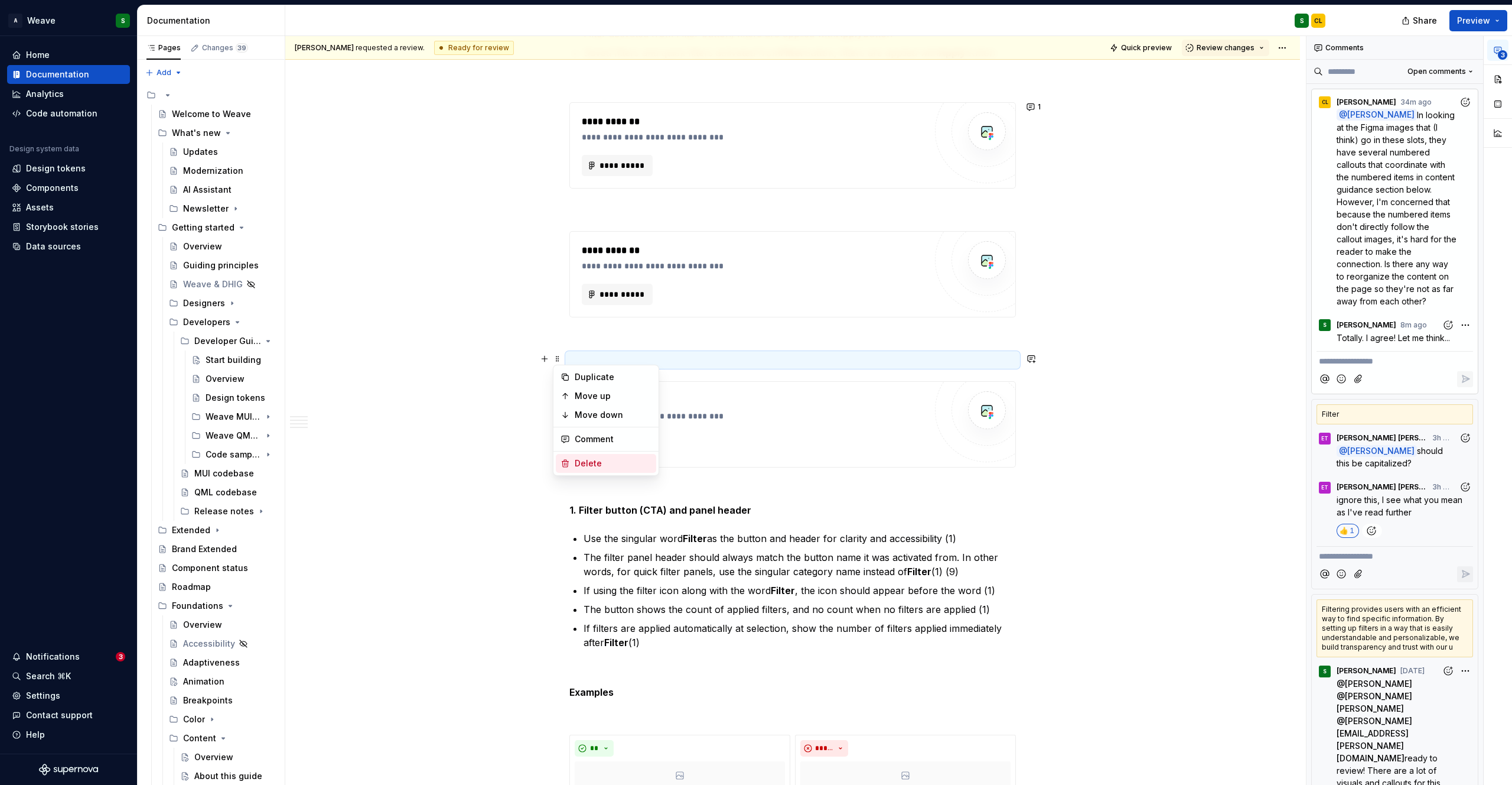
click at [605, 463] on div "Delete" at bounding box center [613, 463] width 77 height 12
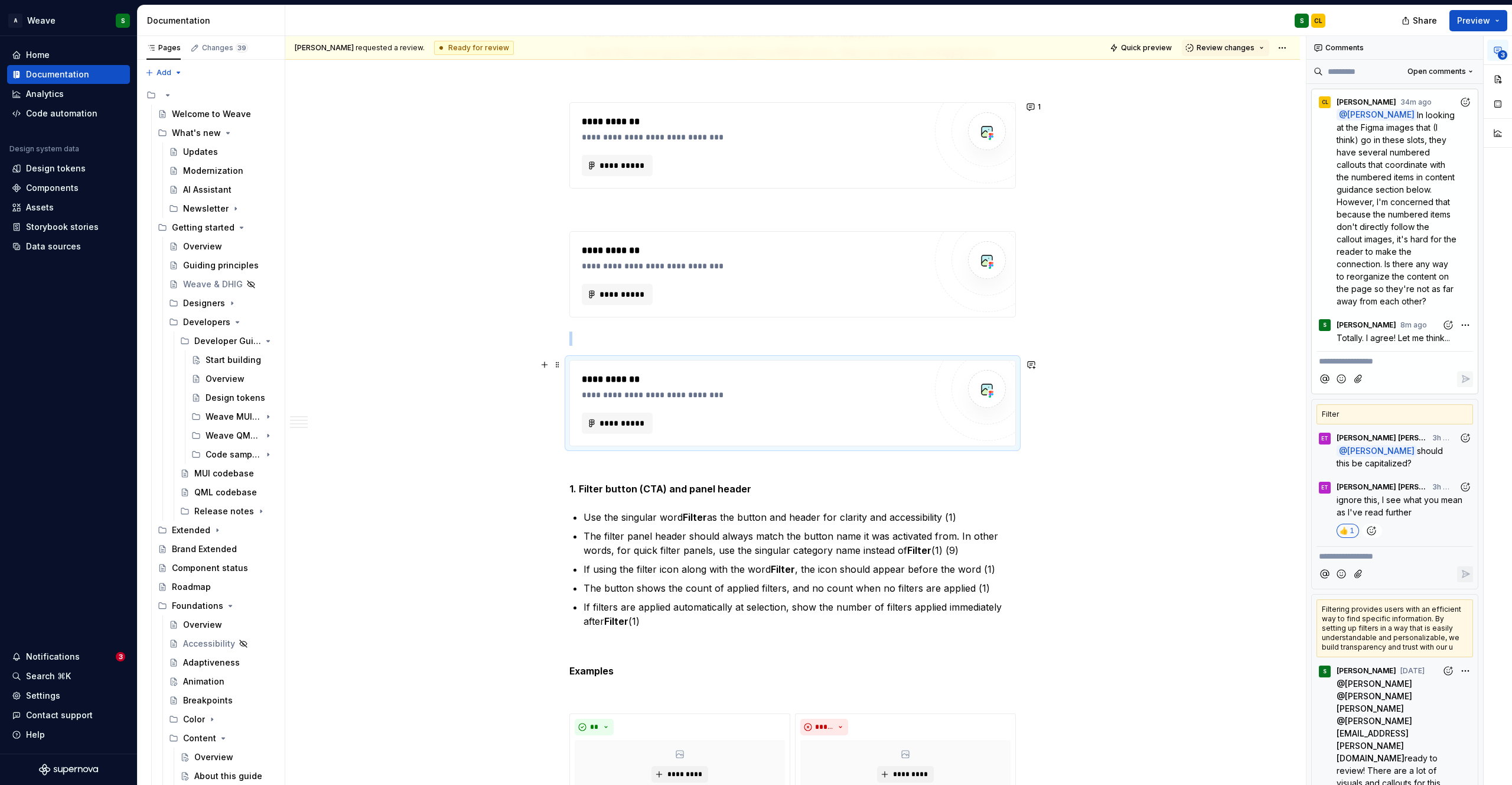
scroll to position [1092, 0]
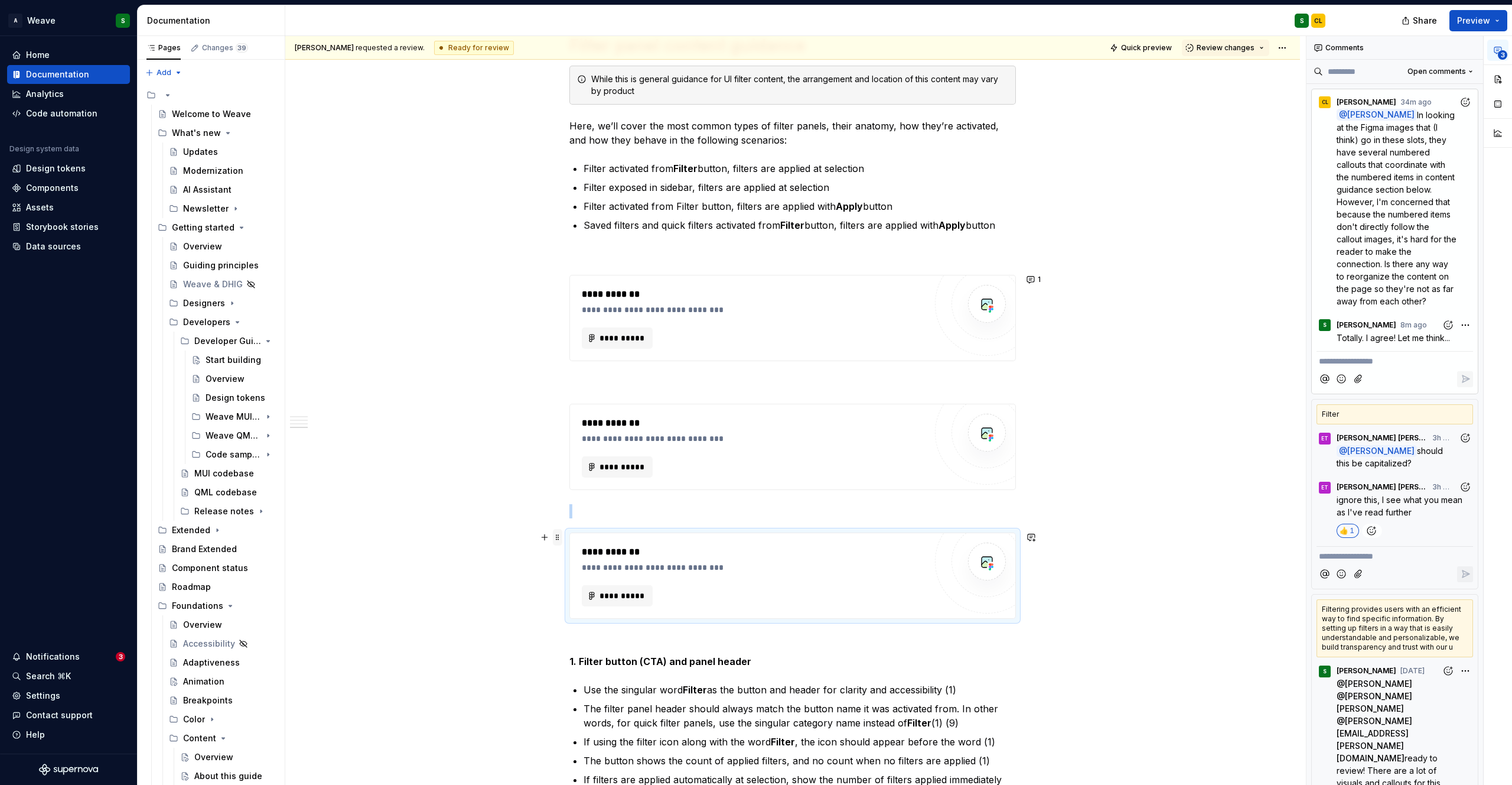
click at [558, 538] on span at bounding box center [557, 537] width 9 height 16
click at [584, 637] on div "Delete" at bounding box center [613, 642] width 77 height 12
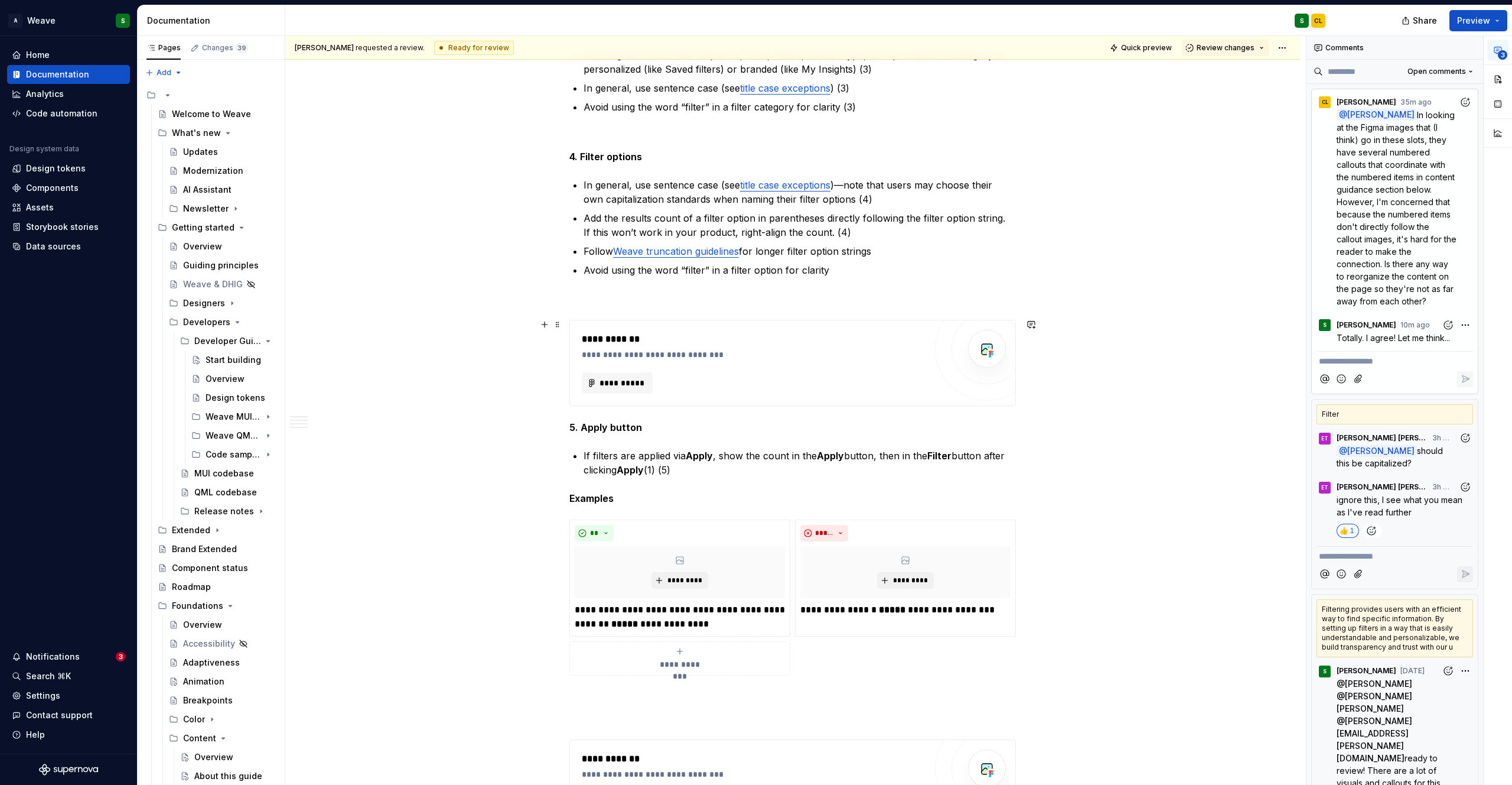
scroll to position [2569, 0]
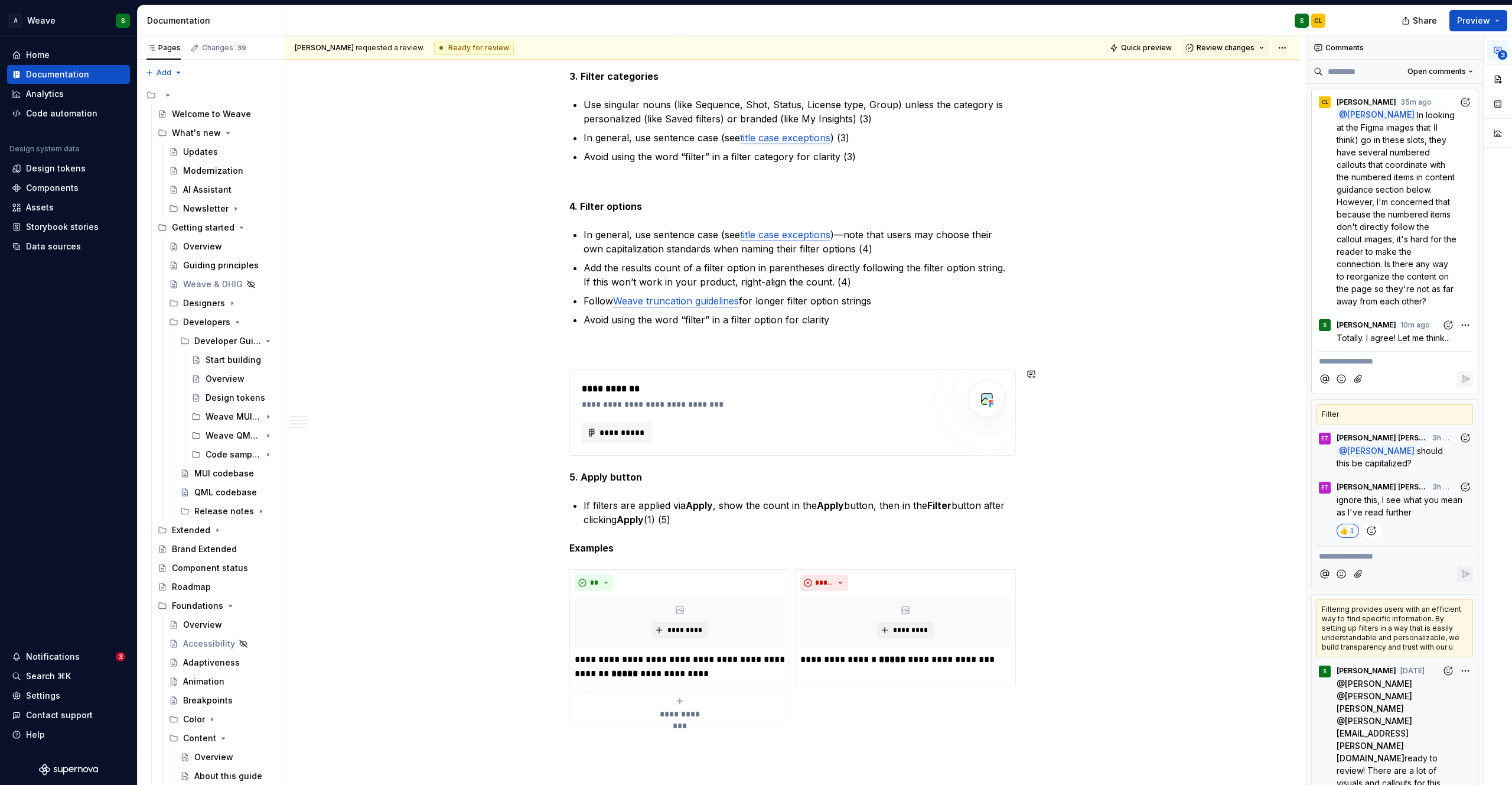
click at [588, 348] on p at bounding box center [792, 348] width 446 height 14
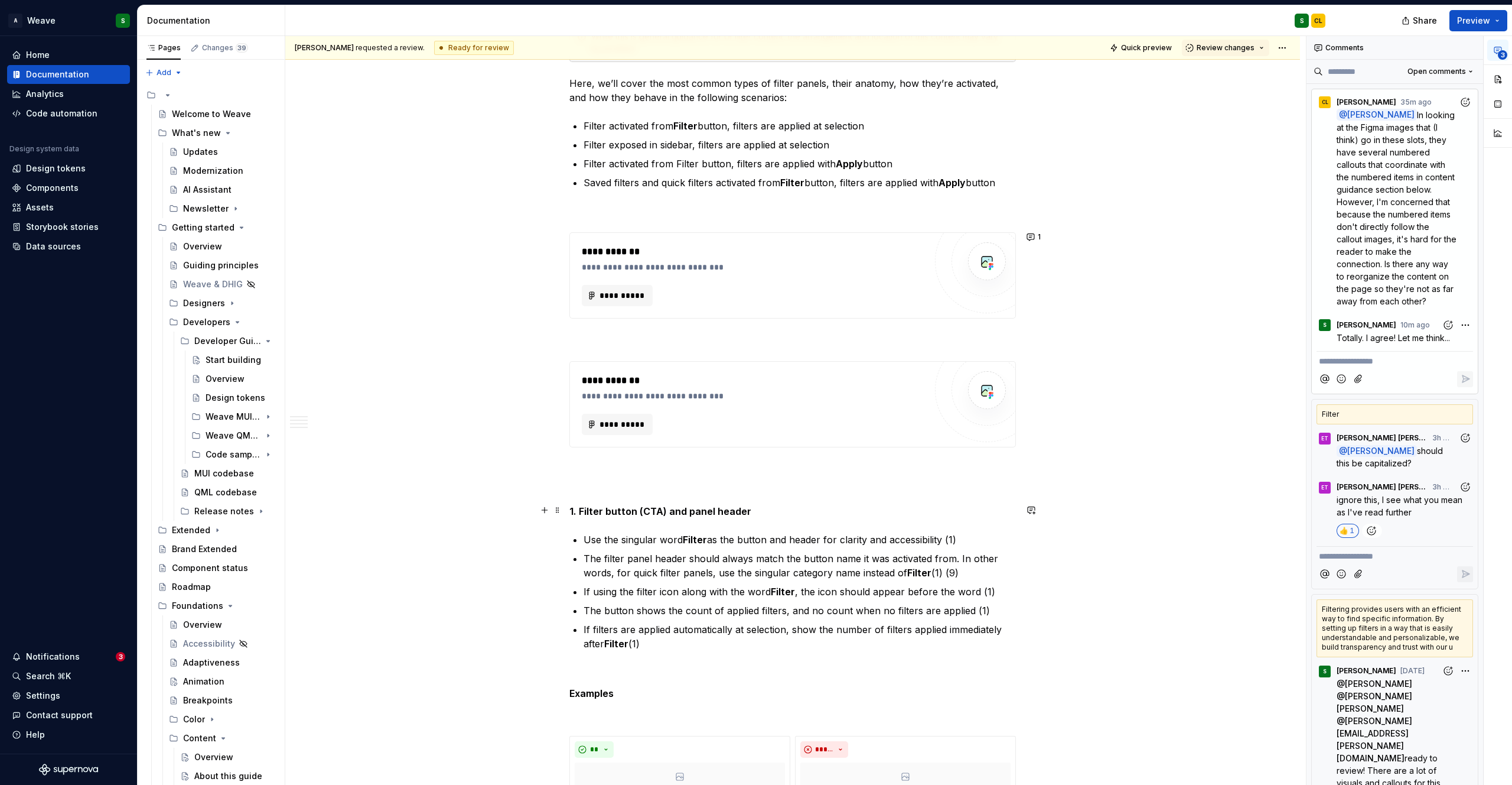
scroll to position [1135, 0]
click at [595, 473] on p at bounding box center [792, 468] width 446 height 14
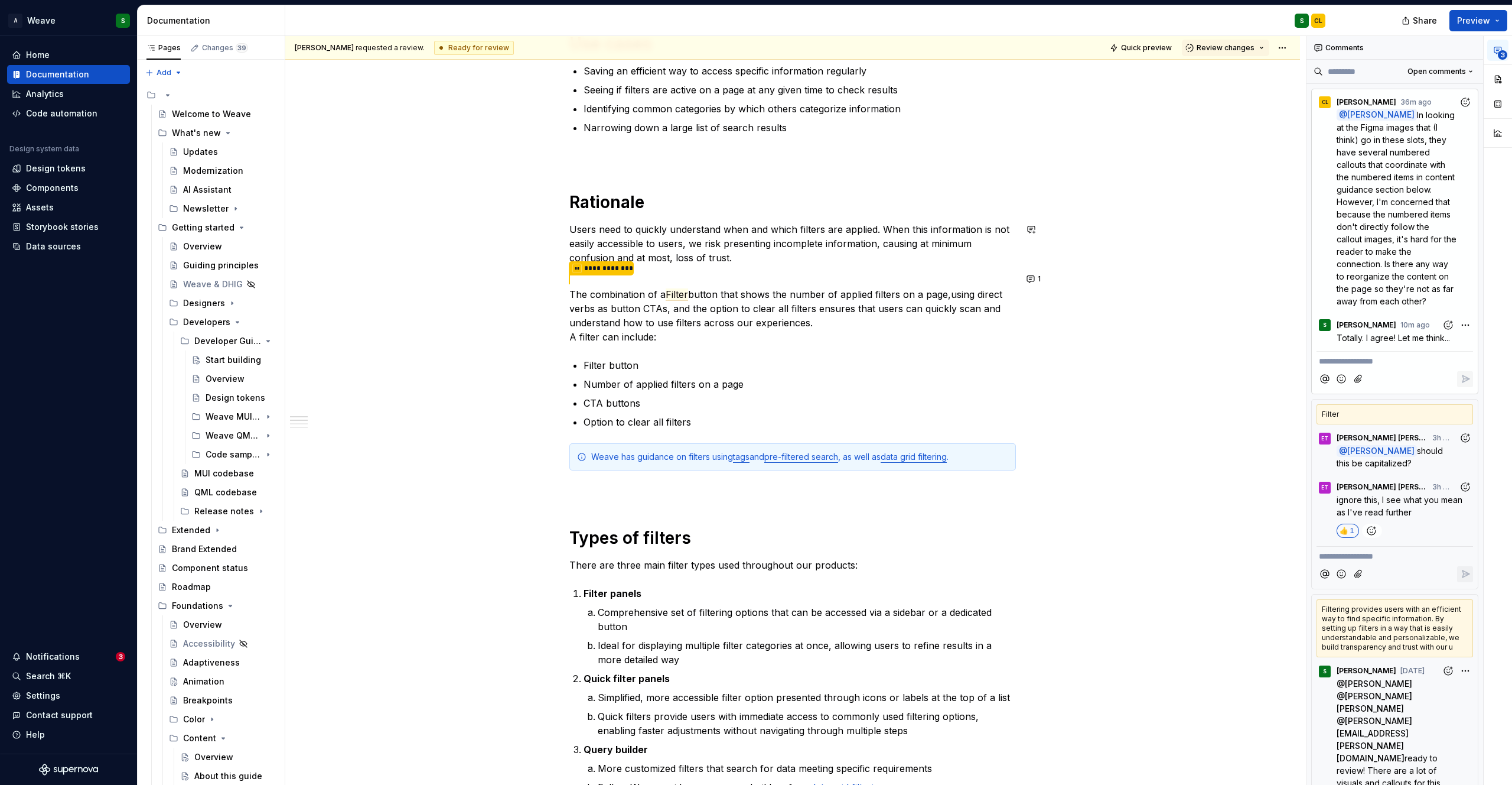
scroll to position [0, 0]
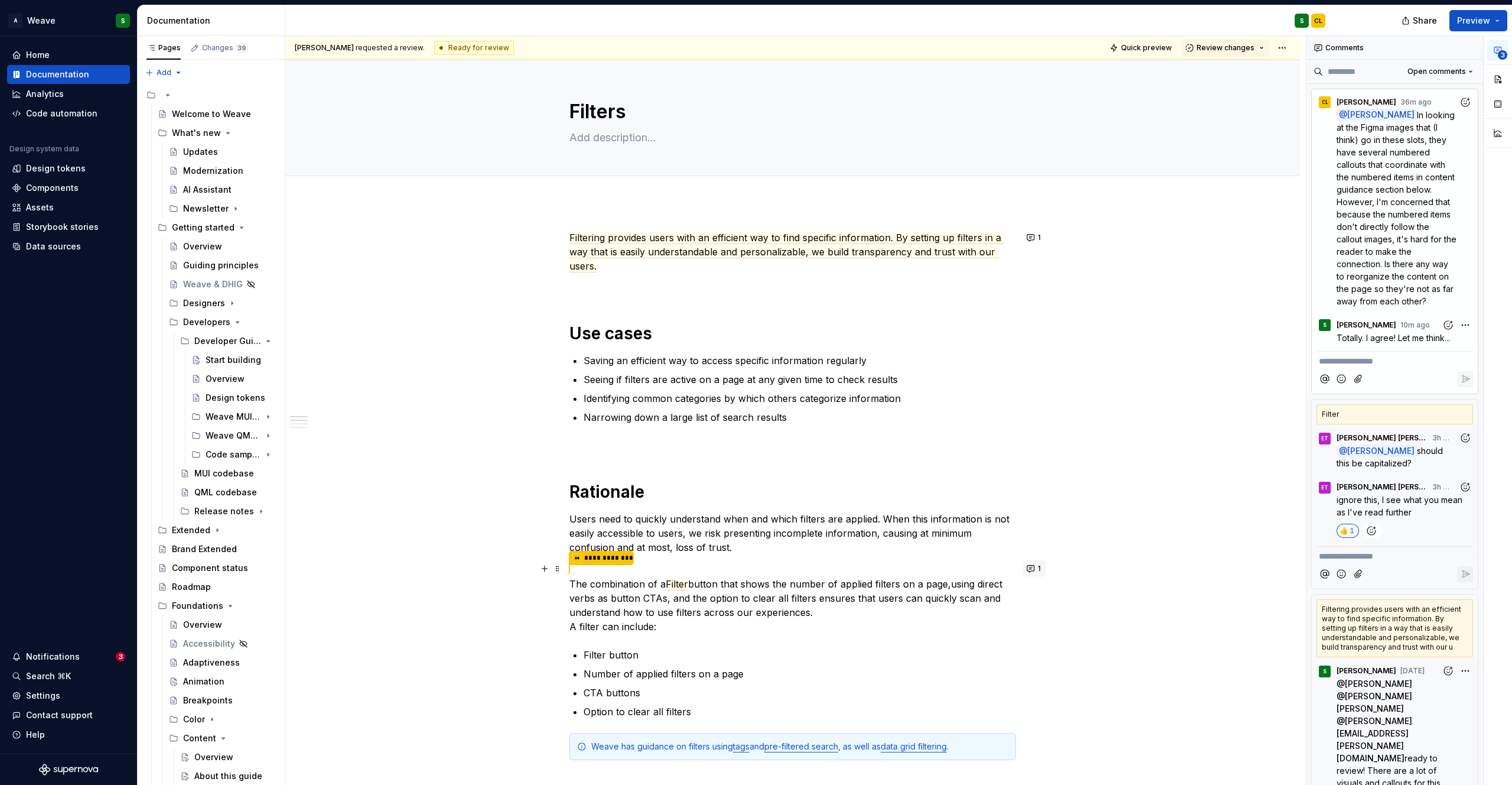
click at [1035, 567] on button "1" at bounding box center [1035, 568] width 23 height 16
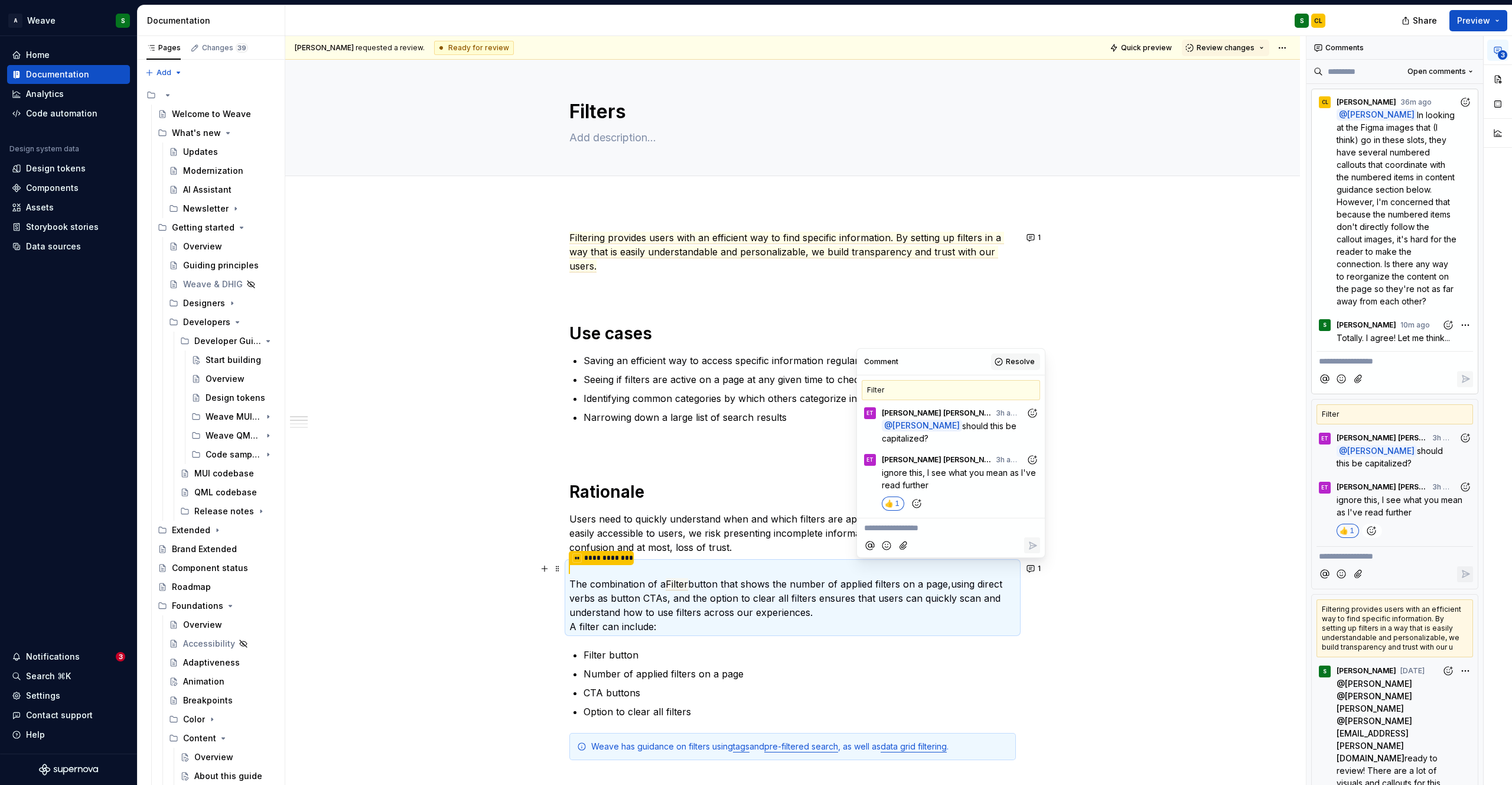
click at [1015, 362] on span "Resolve" at bounding box center [1020, 361] width 29 height 9
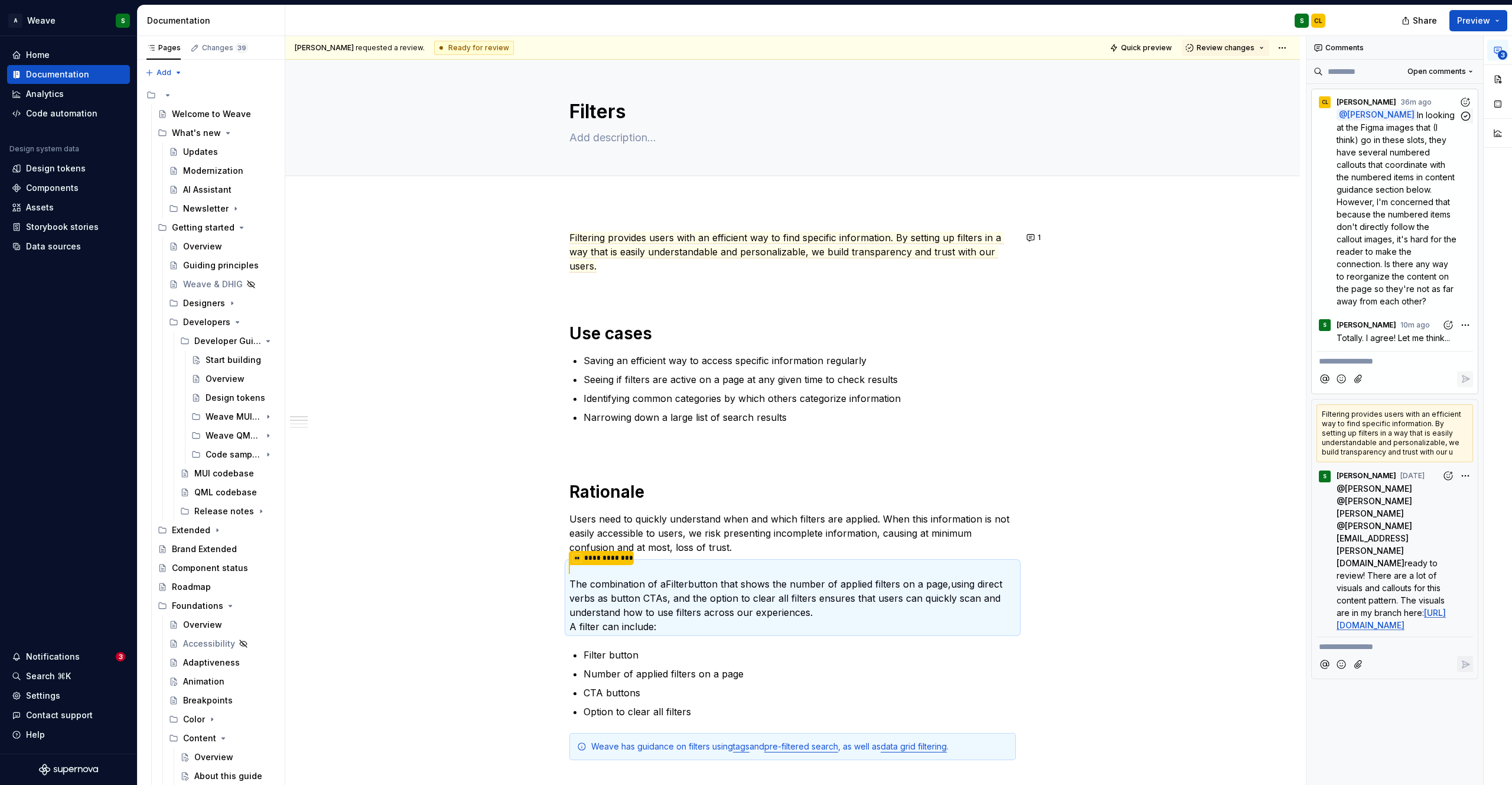
click at [1404, 247] on span "In looking at the Figma images that (I think) go in these slots, they have seve…" at bounding box center [1398, 208] width 122 height 196
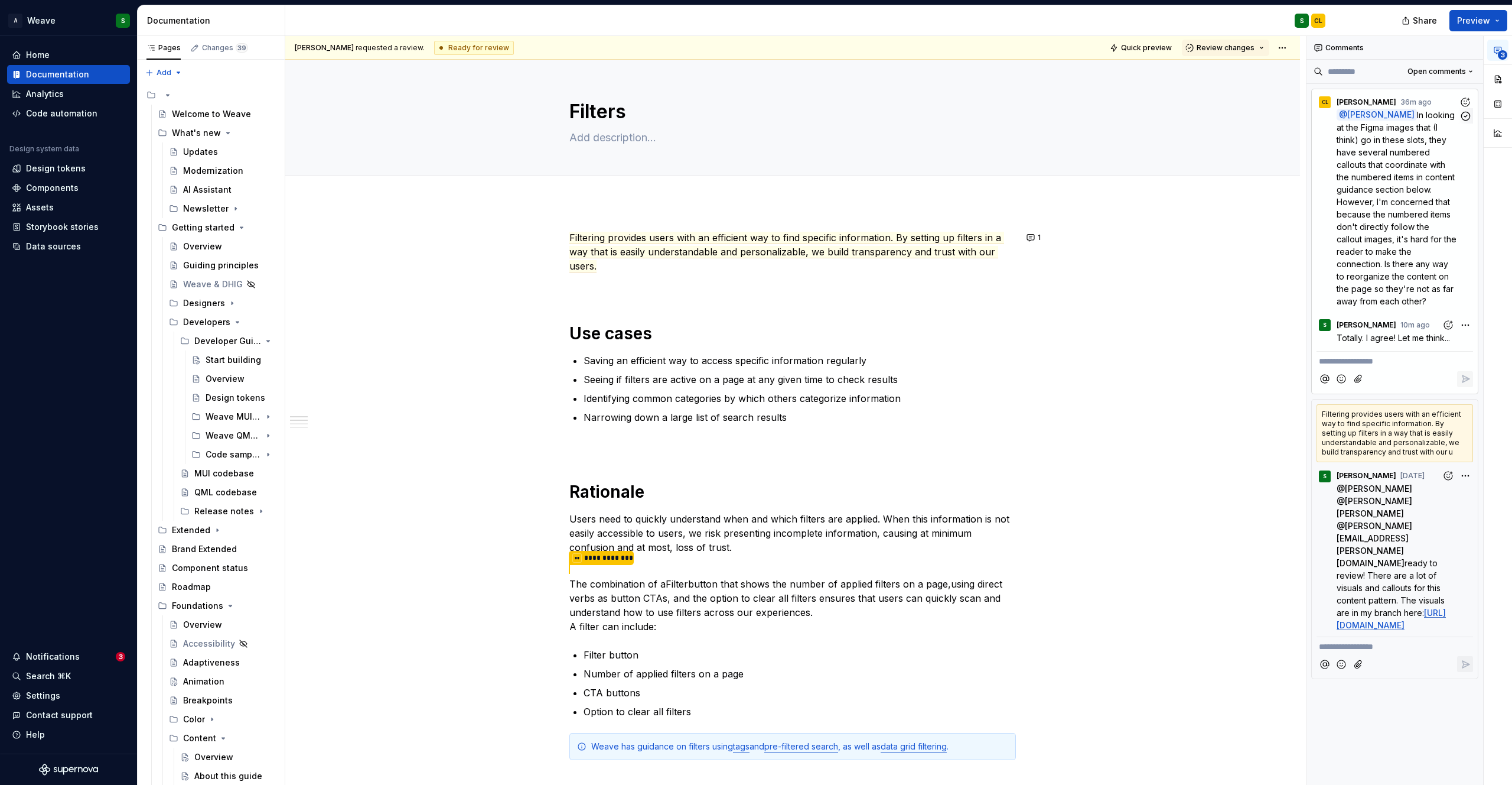
scroll to position [45, 0]
type textarea "*"
click at [1366, 362] on p "**********" at bounding box center [1395, 362] width 152 height 13
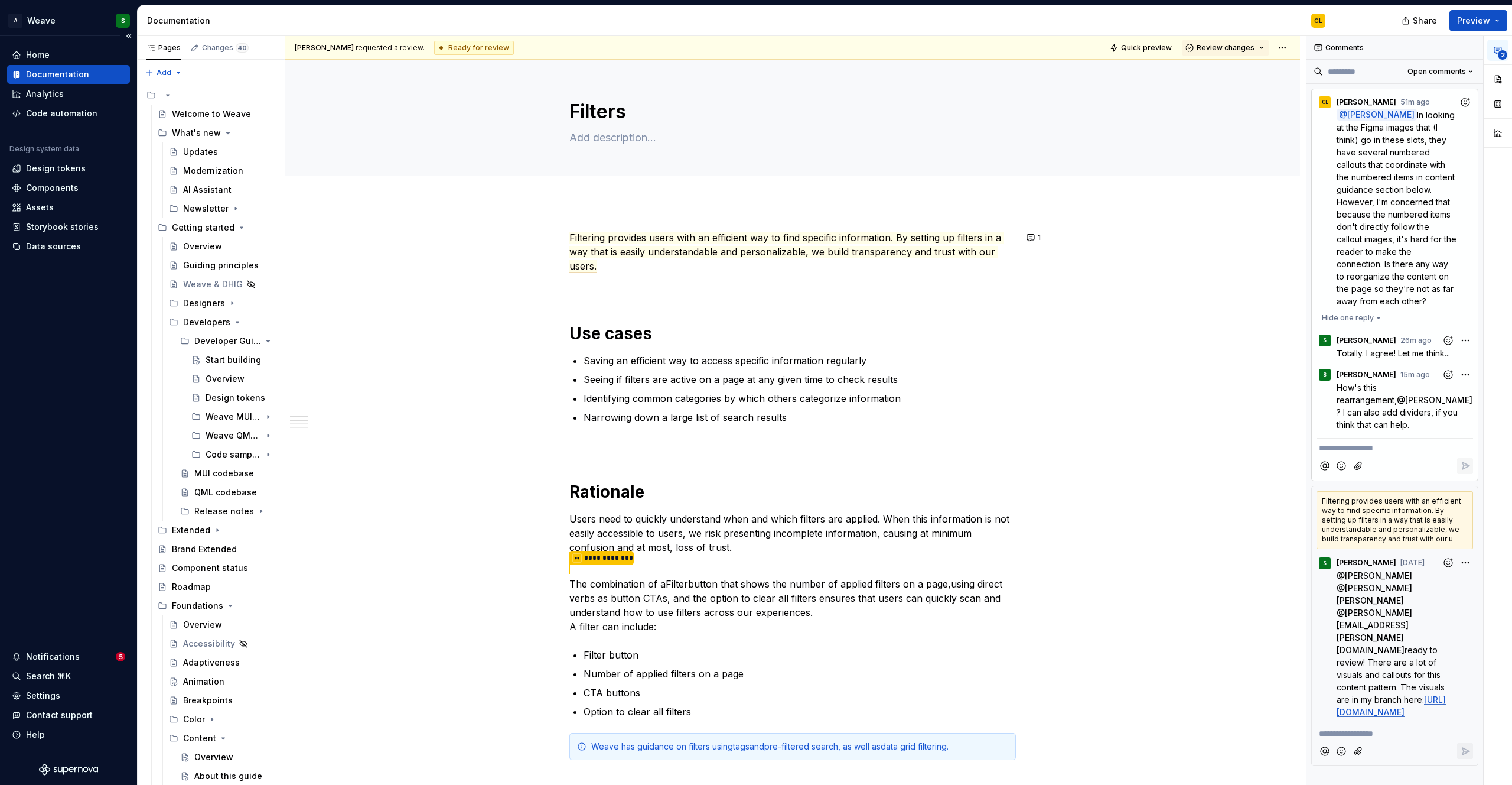
type textarea "*"
